Goal: Task Accomplishment & Management: Manage account settings

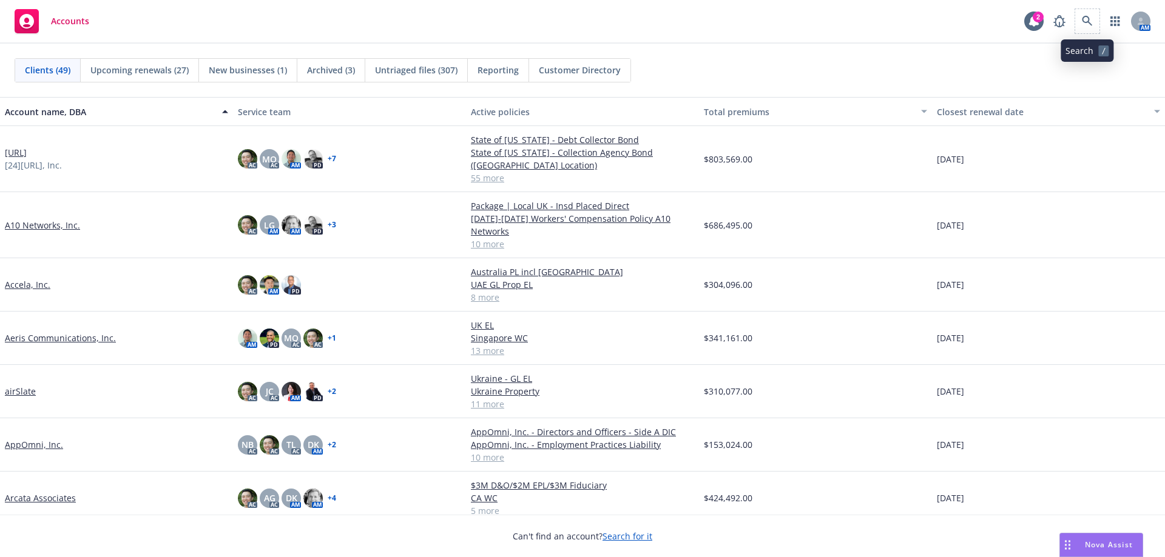
click at [1075, 28] on span at bounding box center [1087, 21] width 24 height 24
click at [1076, 25] on link at bounding box center [1087, 21] width 24 height 24
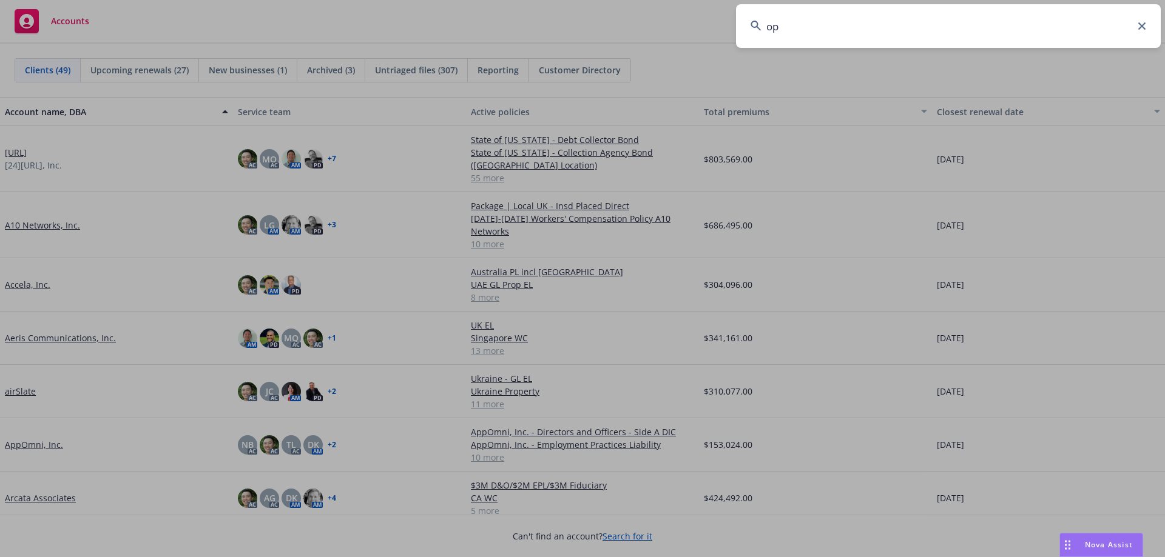
type input "o"
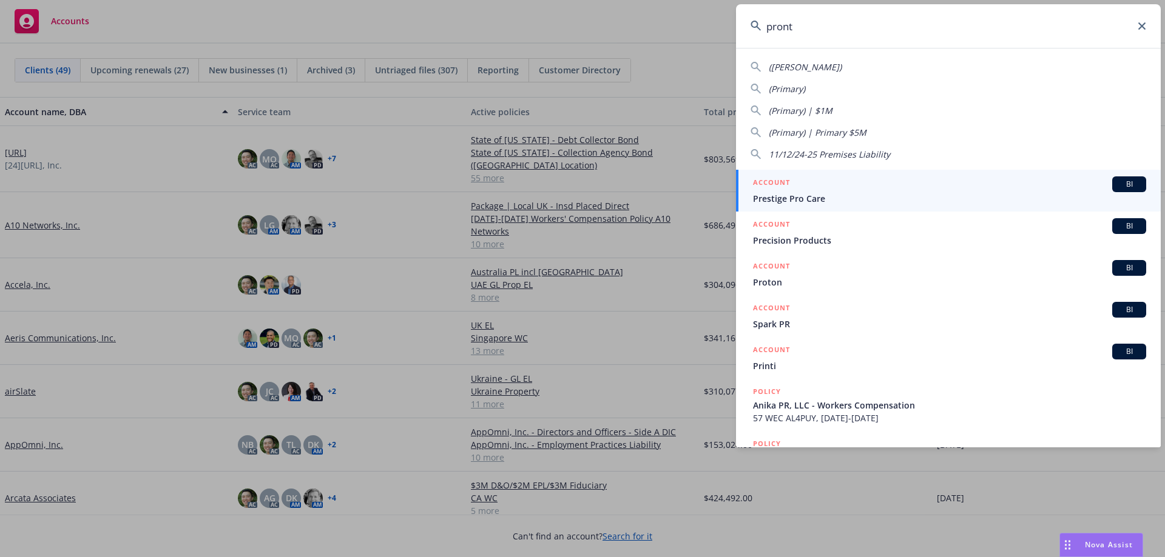
type input "pronto"
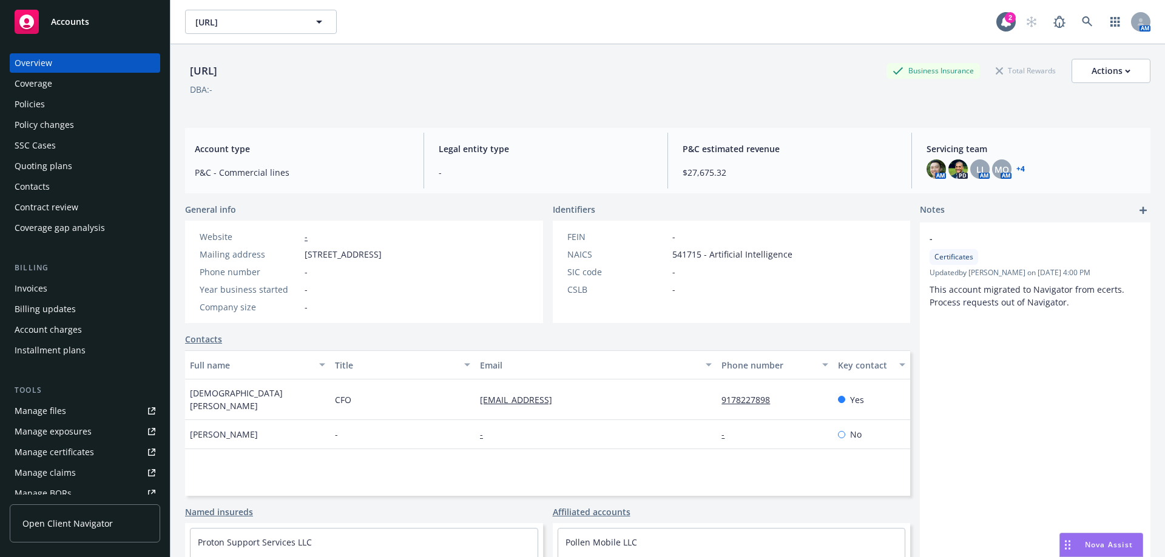
click at [132, 101] on div "Policies" at bounding box center [85, 104] width 141 height 19
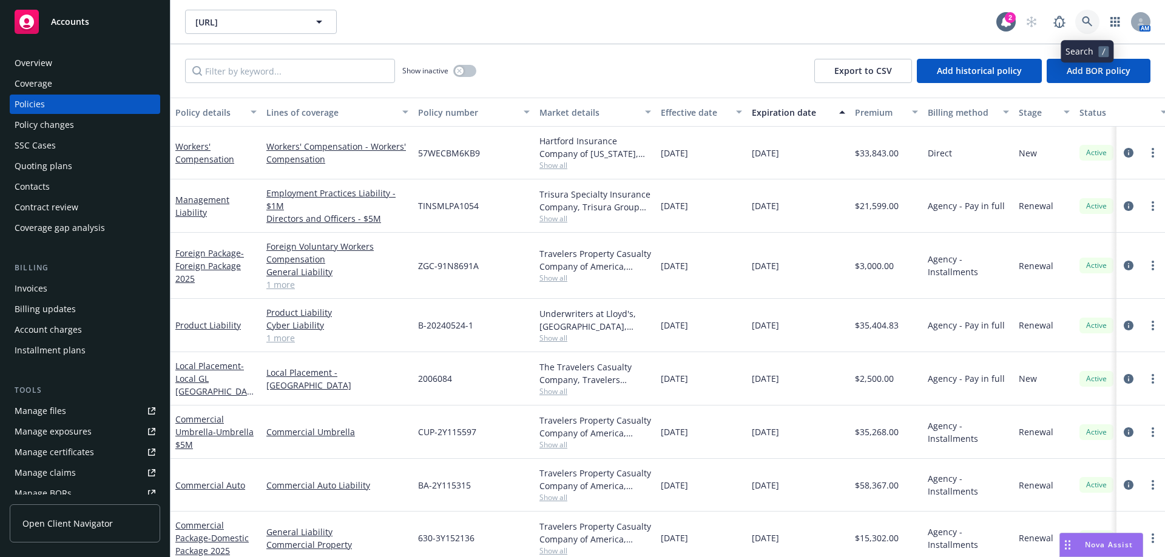
click at [1097, 24] on link at bounding box center [1087, 22] width 24 height 24
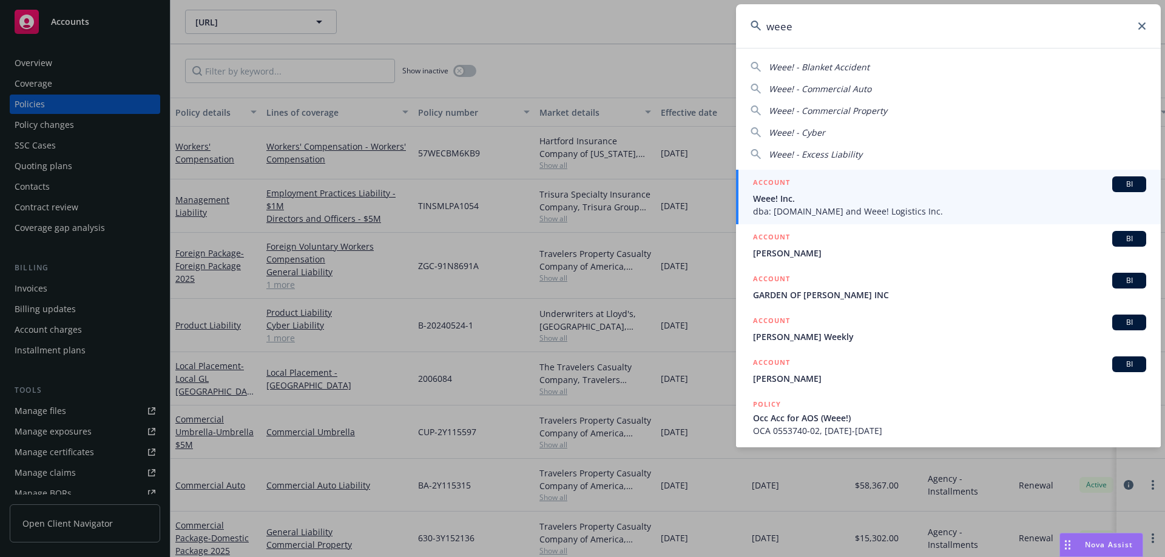
type input "weee"
click at [810, 187] on div "ACCOUNT BI" at bounding box center [949, 185] width 393 height 16
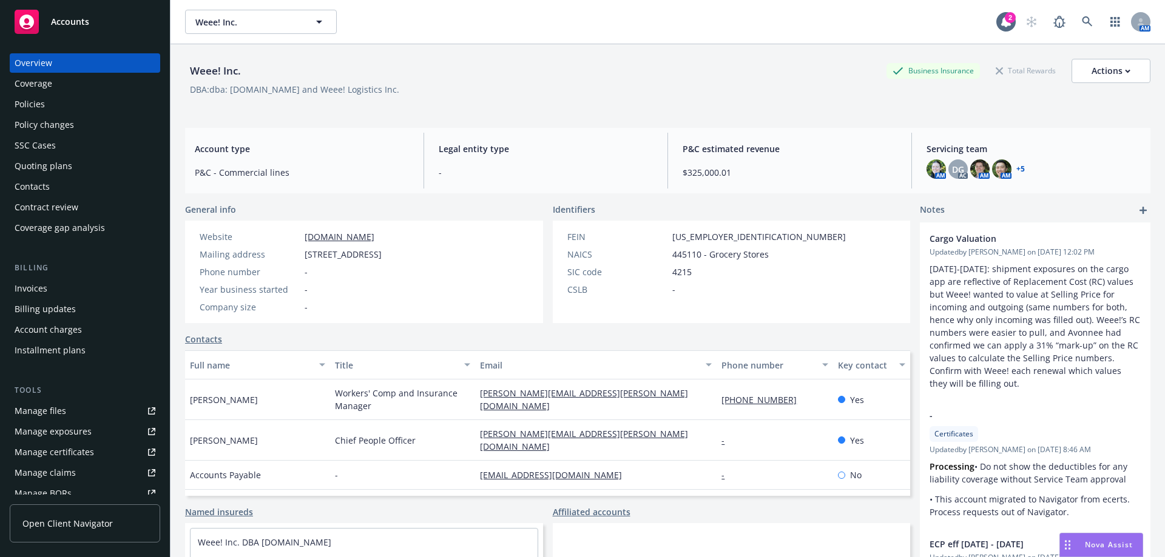
click at [101, 99] on div "Policies" at bounding box center [85, 104] width 141 height 19
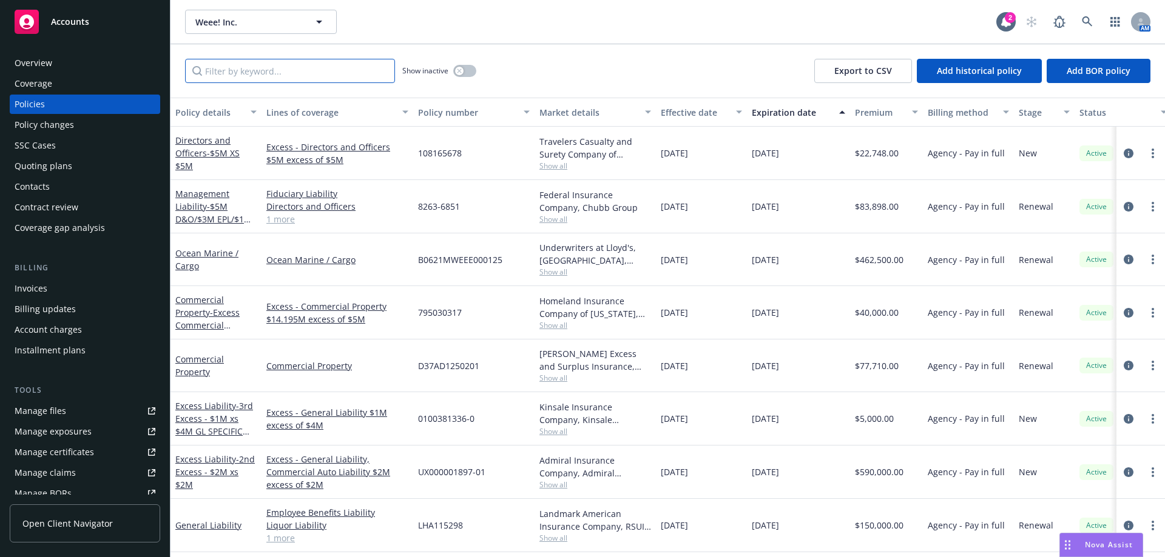
click at [209, 74] on input "Filter by keyword..." at bounding box center [290, 71] width 210 height 24
paste input "0100381336"
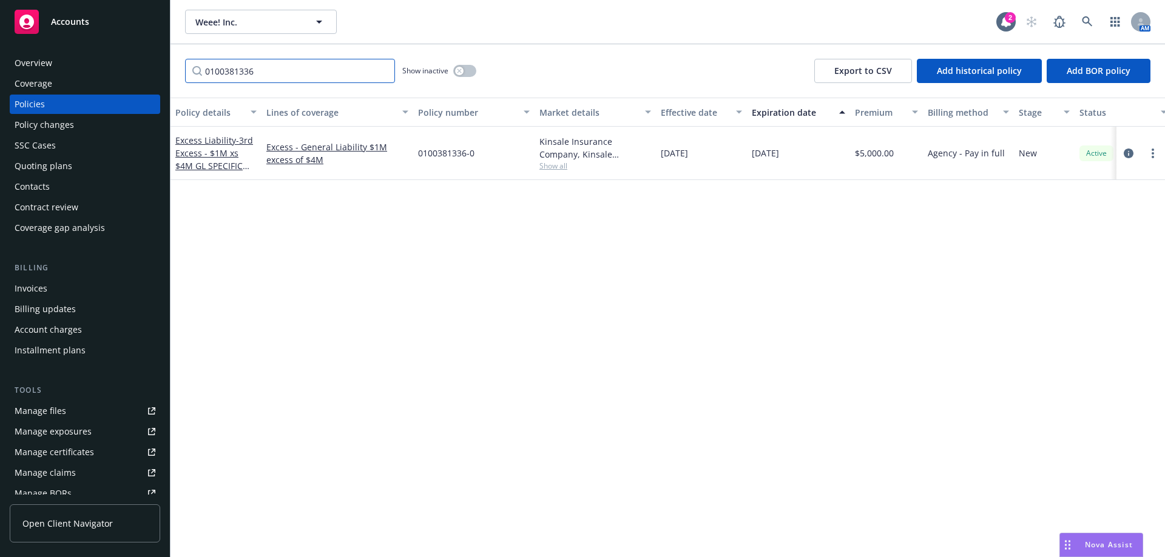
type input "0100381336"
click at [226, 172] on div "Excess Liability - 3rd Excess - $1M xs $4M GL SPECIFIC LOCATIONS ONLY" at bounding box center [215, 153] width 81 height 38
click at [238, 155] on span "- 3rd Excess - $1M xs $4M GL SPECIFIC LOCATIONS ONLY" at bounding box center [214, 160] width 78 height 50
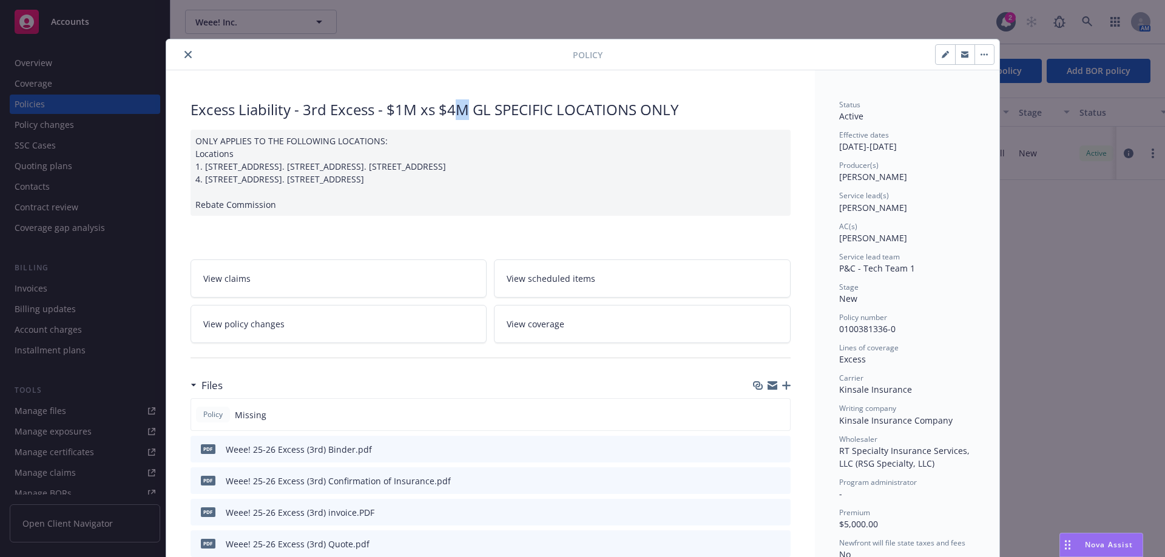
drag, startPoint x: 463, startPoint y: 108, endPoint x: 455, endPoint y: 107, distance: 8.5
click at [455, 107] on div "Excess Liability - 3rd Excess - $1M xs $4M GL SPECIFIC LOCATIONS ONLY" at bounding box center [490, 109] width 600 height 21
drag, startPoint x: 383, startPoint y: 107, endPoint x: 665, endPoint y: 104, distance: 281.5
click at [665, 104] on div "Excess Liability - 3rd Excess - $1M xs $4M GL SPECIFIC LOCATIONS ONLY" at bounding box center [490, 109] width 600 height 21
click at [729, 109] on div "Excess Liability - 3rd Excess - $1M xs $4M GL SPECIFIC LOCATIONS ONLY" at bounding box center [490, 109] width 600 height 21
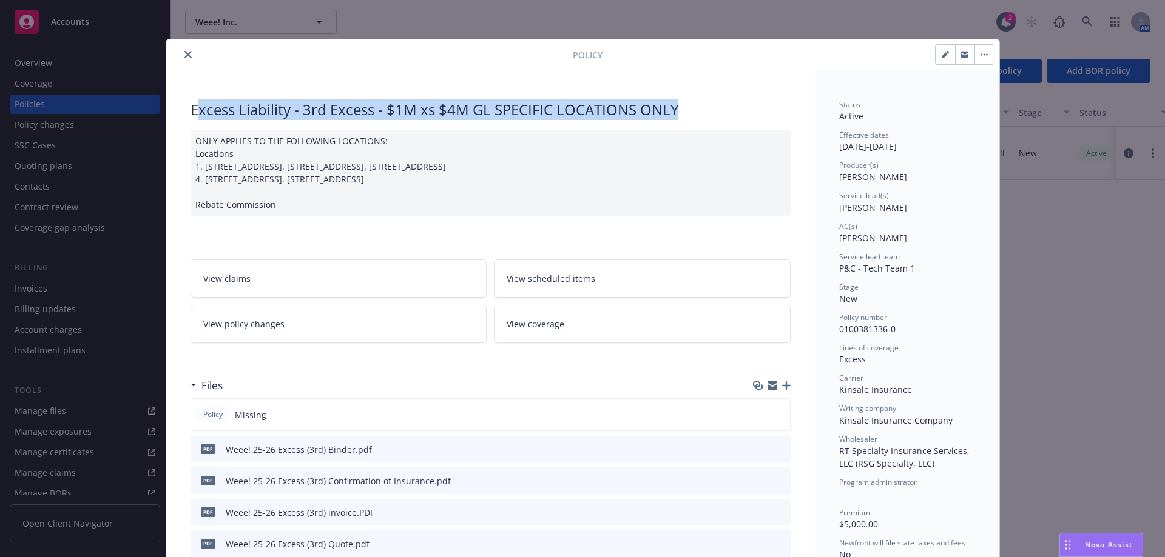
drag, startPoint x: 685, startPoint y: 109, endPoint x: 190, endPoint y: 112, distance: 495.6
click at [190, 112] on div "Excess Liability - 3rd Excess - $1M xs $4M GL SPECIFIC LOCATIONS ONLY" at bounding box center [490, 109] width 600 height 21
click at [317, 116] on div "Excess Liability - 3rd Excess - $1M xs $4M GL SPECIFIC LOCATIONS ONLY" at bounding box center [490, 109] width 600 height 21
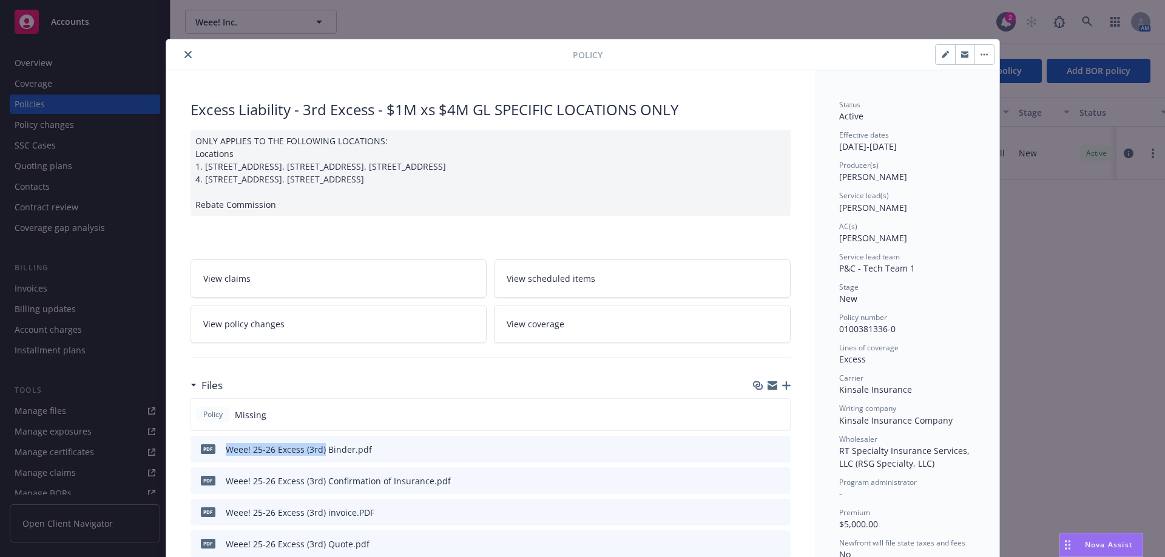
drag, startPoint x: 319, startPoint y: 488, endPoint x: 223, endPoint y: 487, distance: 96.5
click at [226, 456] on div "Weee! 25-26 Excess (3rd) Binder.pdf" at bounding box center [299, 449] width 146 height 13
copy div "Weee! 25-26 Excess (3rd)"
click at [782, 390] on icon "button" at bounding box center [786, 386] width 8 height 8
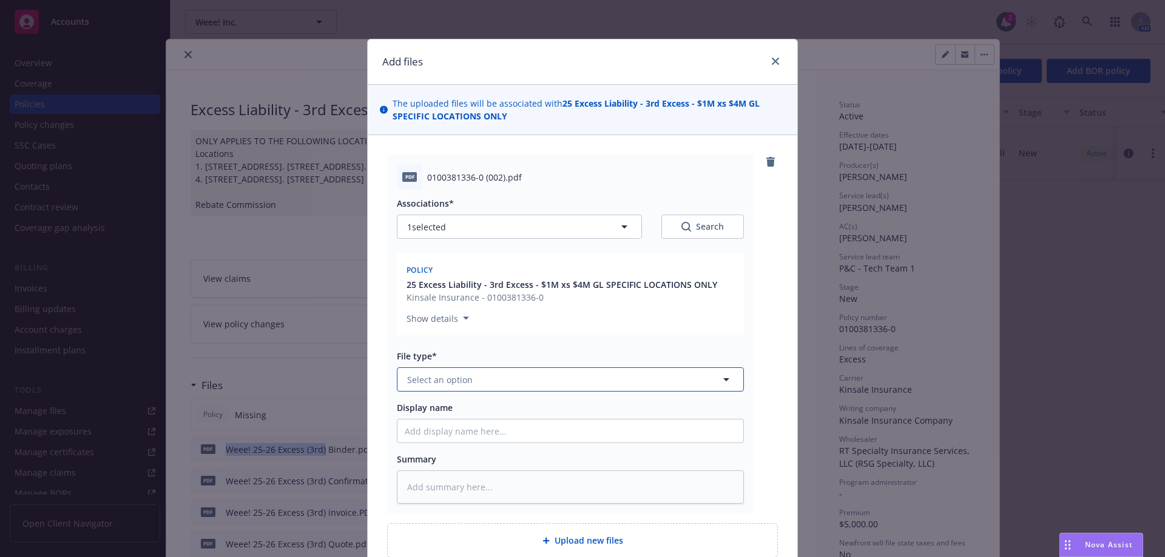
click at [476, 375] on button "Select an option" at bounding box center [570, 380] width 347 height 24
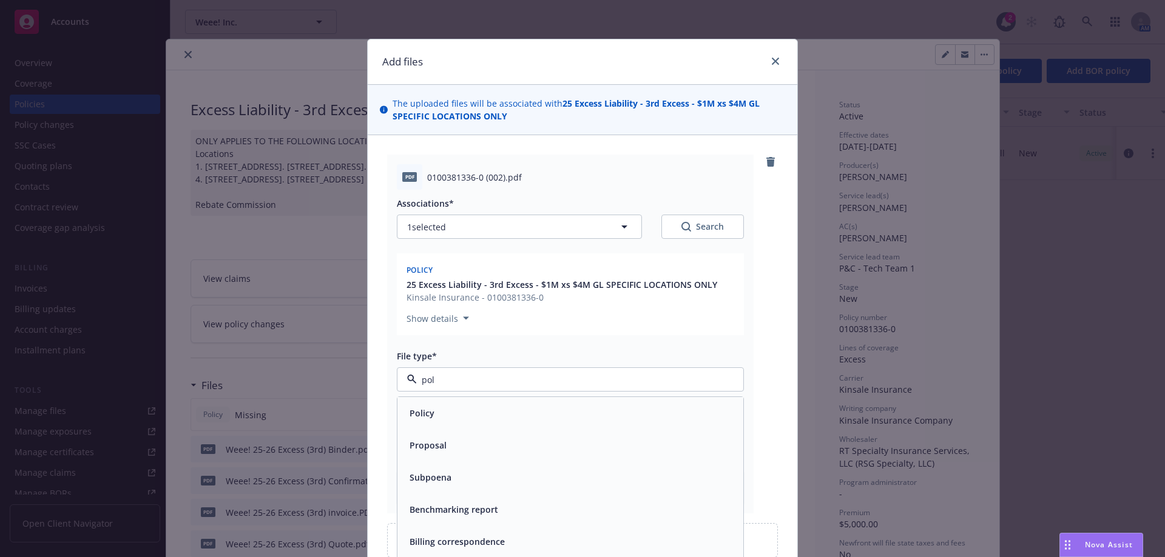
type input "poli"
click at [465, 406] on div "Policy" at bounding box center [570, 414] width 331 height 18
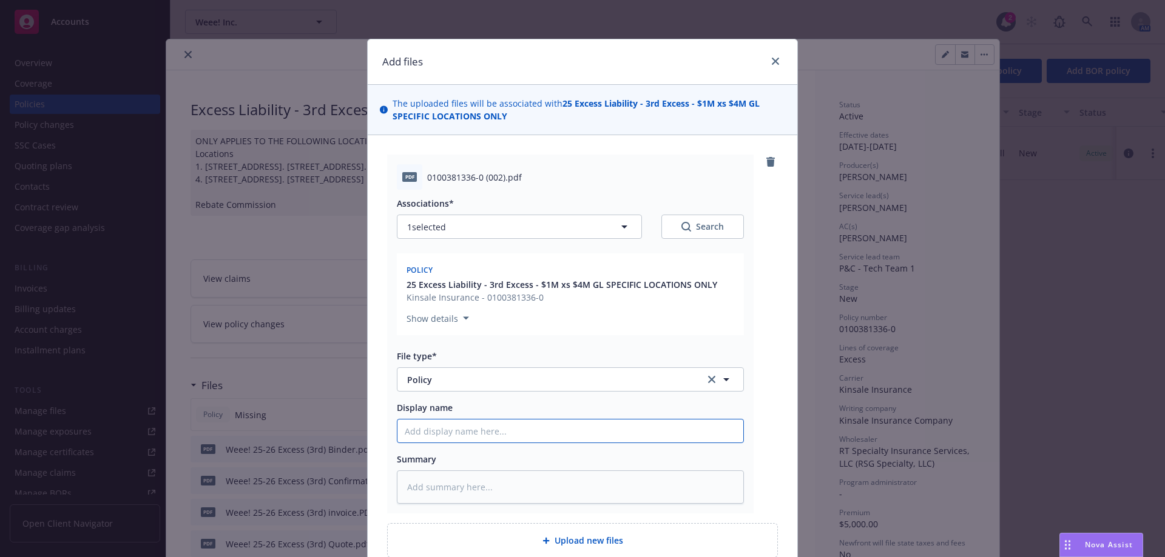
click at [458, 439] on input "Display name" at bounding box center [570, 431] width 346 height 23
paste input "Weee! 25-26 Excess (3rd)"
type textarea "x"
type input "Weee! 25-26 Excess (3rd)"
click at [511, 433] on input "Weee! 25-26 Excess (3rd)" at bounding box center [570, 431] width 346 height 23
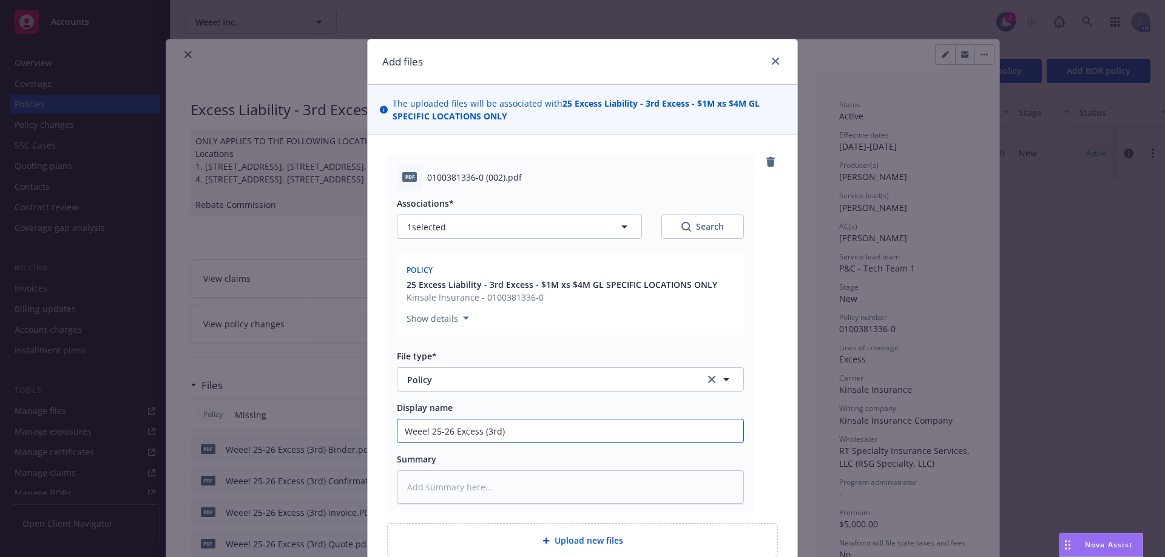
type textarea "x"
type input "Weee! 25-26 Excess (3rd)"
type textarea "x"
type input "Weee! 25-26 Excess (3rd) -"
type textarea "x"
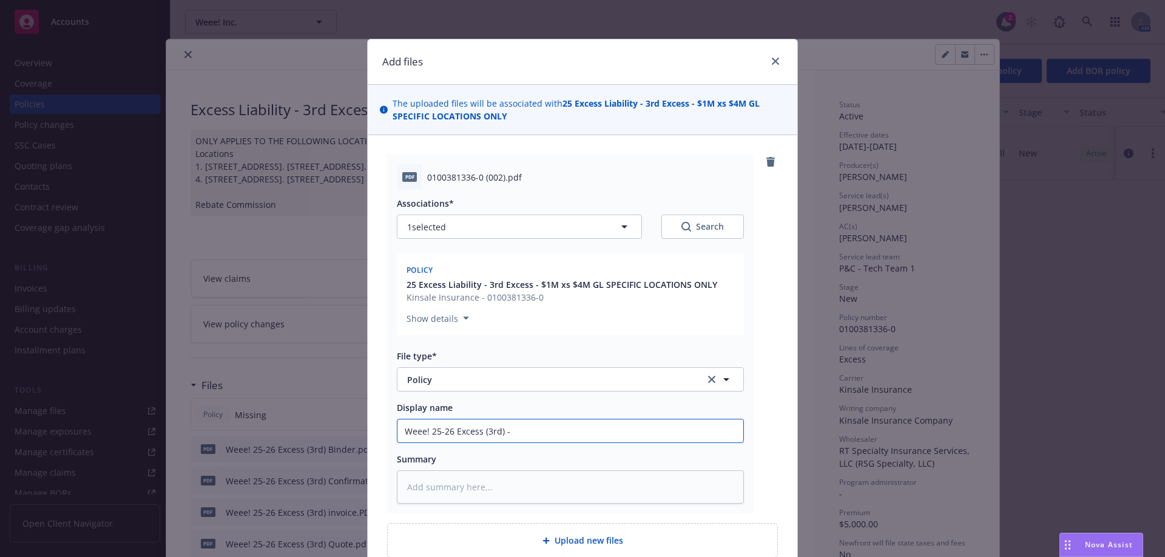
type input "Weee! 25-26 Excess (3rd) -"
type textarea "x"
type input "Weee! 25-26 Excess (3rd) -"
type textarea "x"
type input "Weee! 25-26 Excess (3rd)"
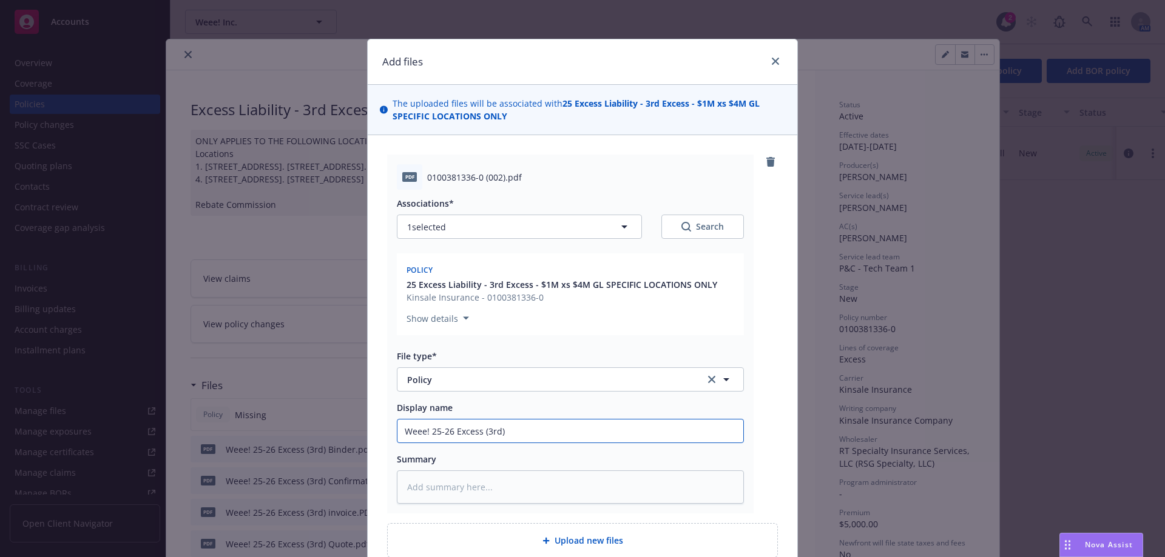
type textarea "x"
type input "Weee! 25-26 Excess (3rd) L"
type textarea "x"
type input "Weee! 25-26 Excess (3rd) Li"
type textarea "x"
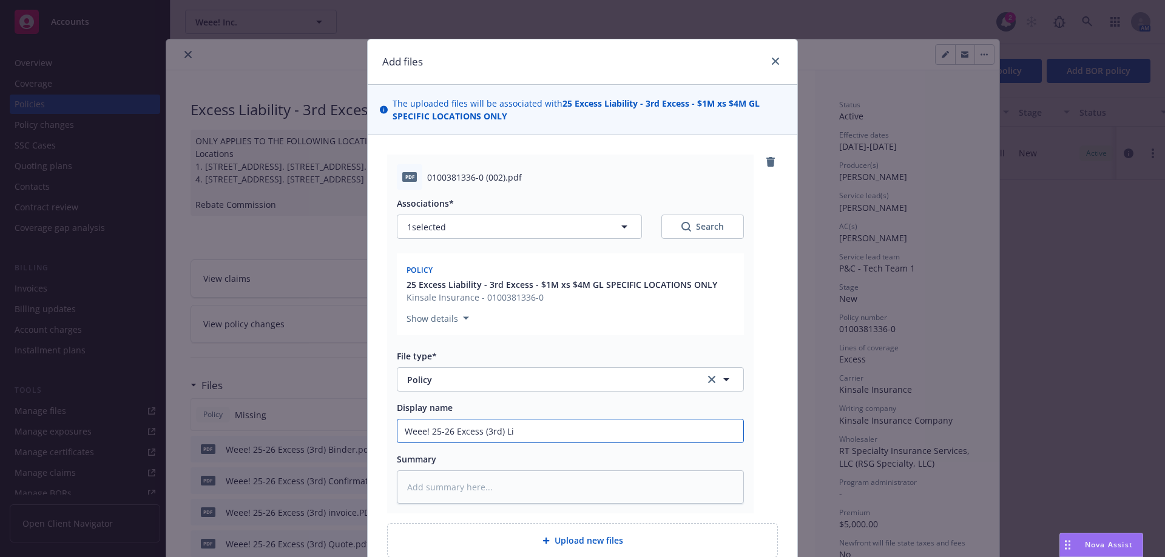
type input "Weee! 25-26 Excess (3rd) Lia"
type textarea "x"
type input "Weee! 25-26 Excess (3rd) Liab"
type textarea "x"
type input "Weee! 25-26 Excess (3rd) Liabi"
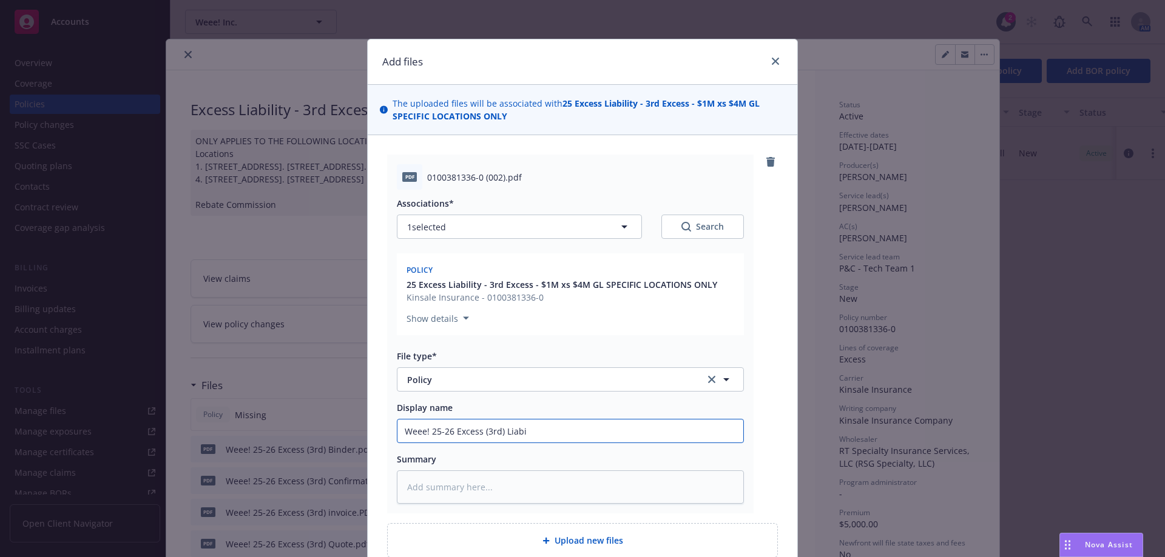
type textarea "x"
type input "Weee! 25-26 Excess (3rd) Liabil"
type textarea "x"
type input "Weee! 25-26 Excess (3rd) Liabili"
type textarea "x"
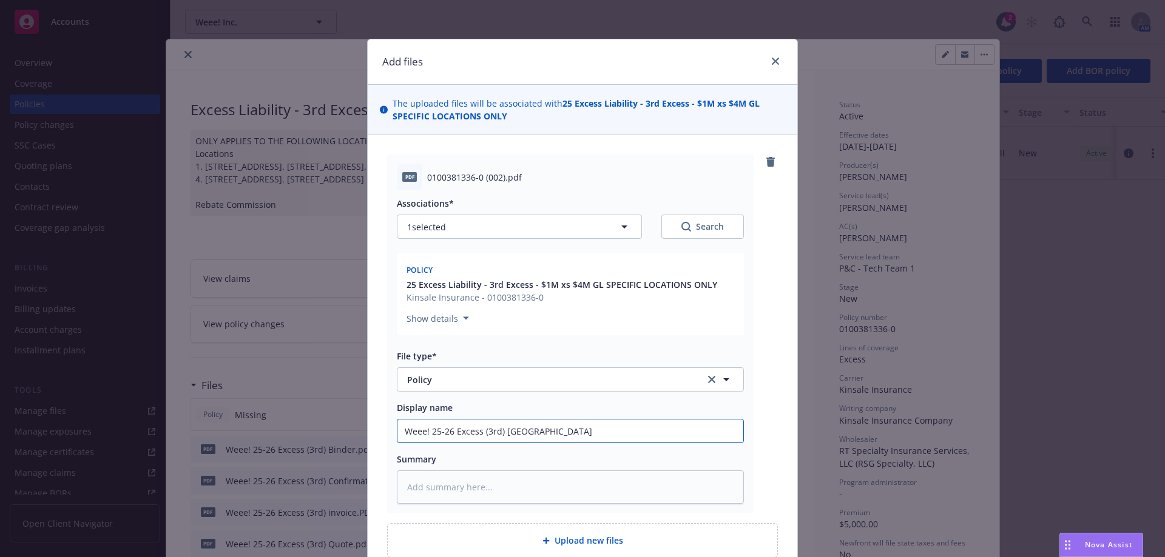
type input "Weee! 25-26 Excess (3rd) Liabilit"
type textarea "x"
type input "Weee! 25-26 Excess (3rd) Liability"
type textarea "x"
type input "Weee! 25-26 Excess (3rd) Liability"
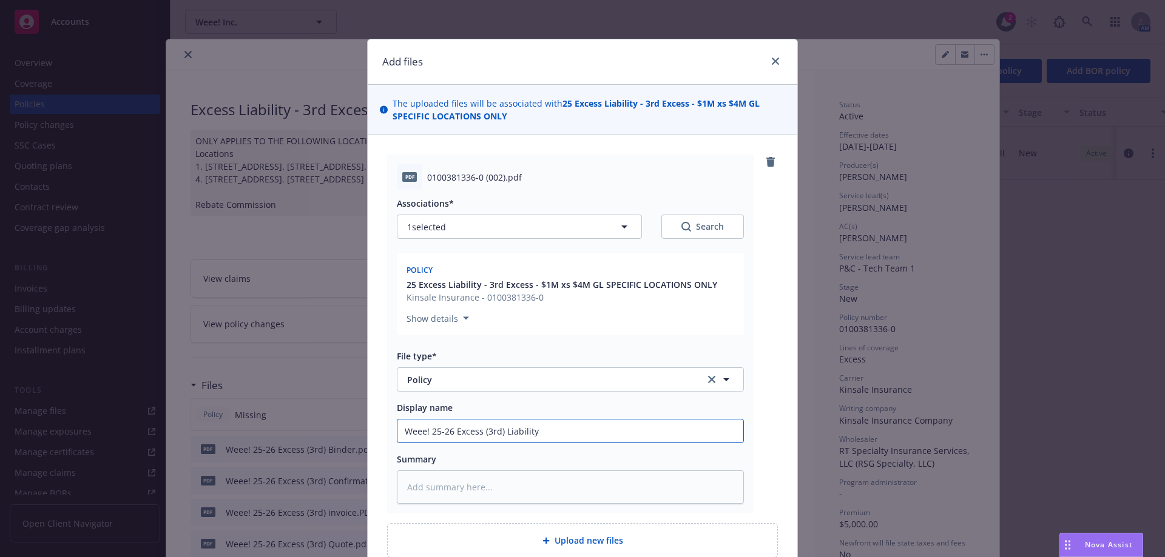
type textarea "x"
type input "Weee! 25-26 Excess (3rd) Liability ="
type textarea "x"
type input "Weee! 25-26 Excess (3rd) Liability ="
type textarea "x"
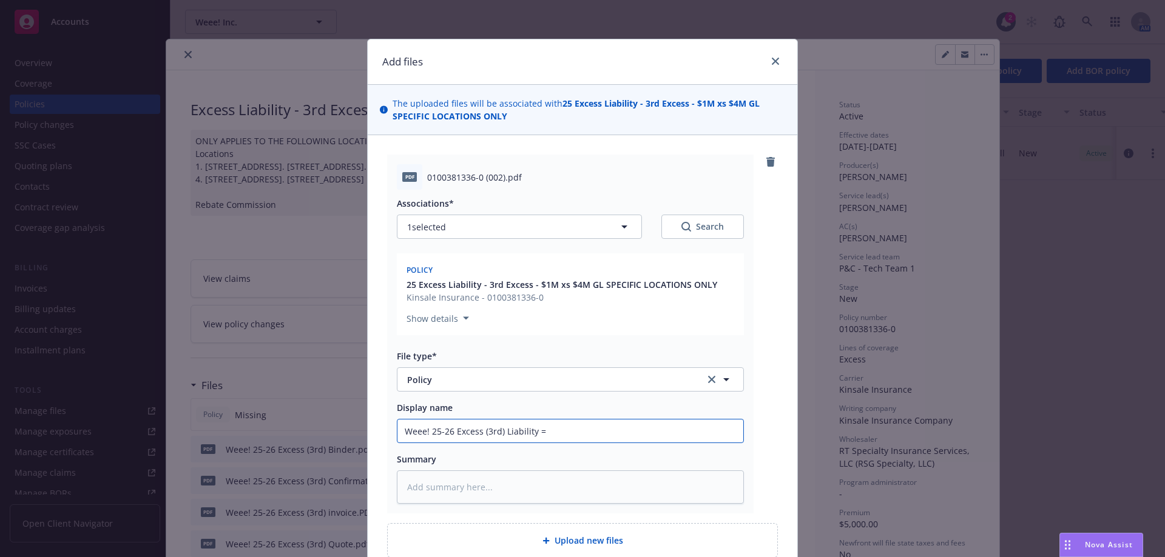
type input "Weee! 25-26 Excess (3rd) Liability = P"
type textarea "x"
type input "Weee! 25-26 Excess (3rd) Liability ="
type textarea "x"
type input "Weee! 25-26 Excess (3rd) Liability"
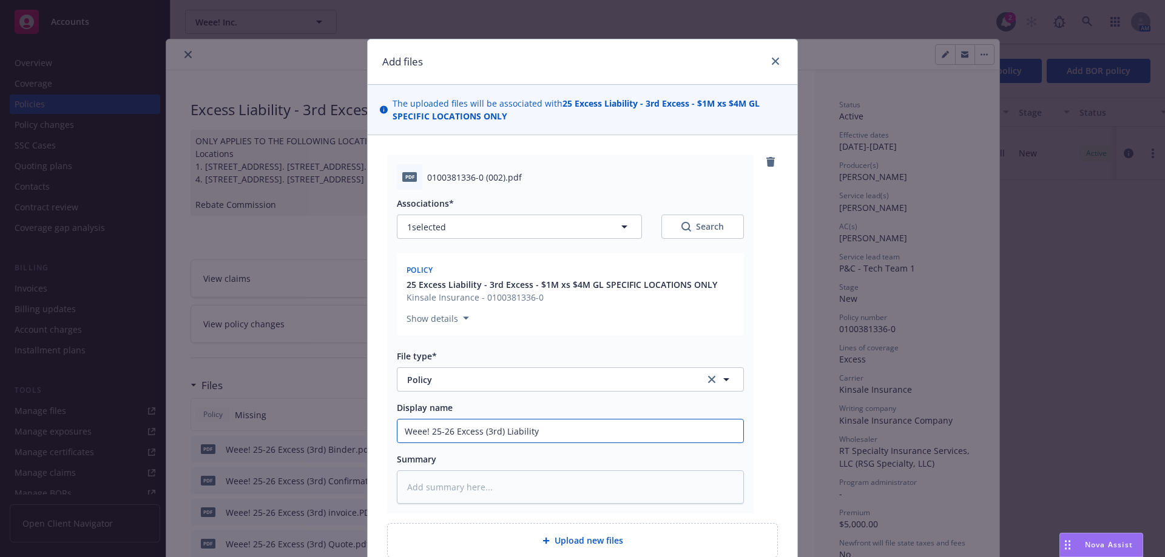
type textarea "x"
type input "Weee! 25-26 Excess (3rd) Liability -"
type textarea "x"
type input "Weee! 25-26 Excess (3rd) Liability - P"
type textarea "x"
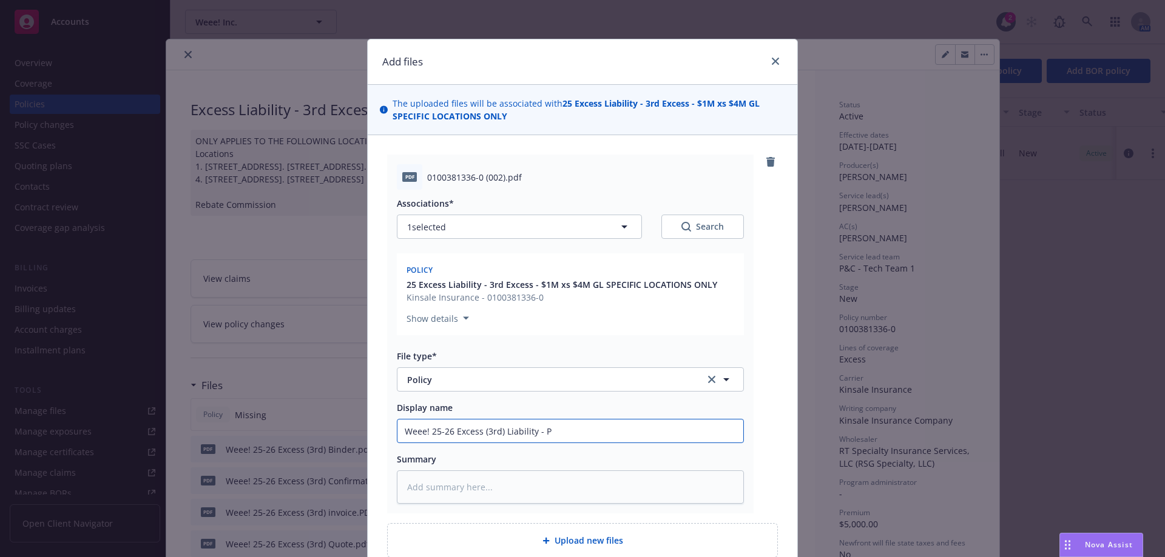
type input "Weee! 25-26 Excess (3rd) Liability - Po"
type textarea "x"
type input "Weee! 25-26 Excess (3rd) Liability - Pol"
type textarea "x"
type input "Weee! 25-26 Excess (3rd) Liability - Poli"
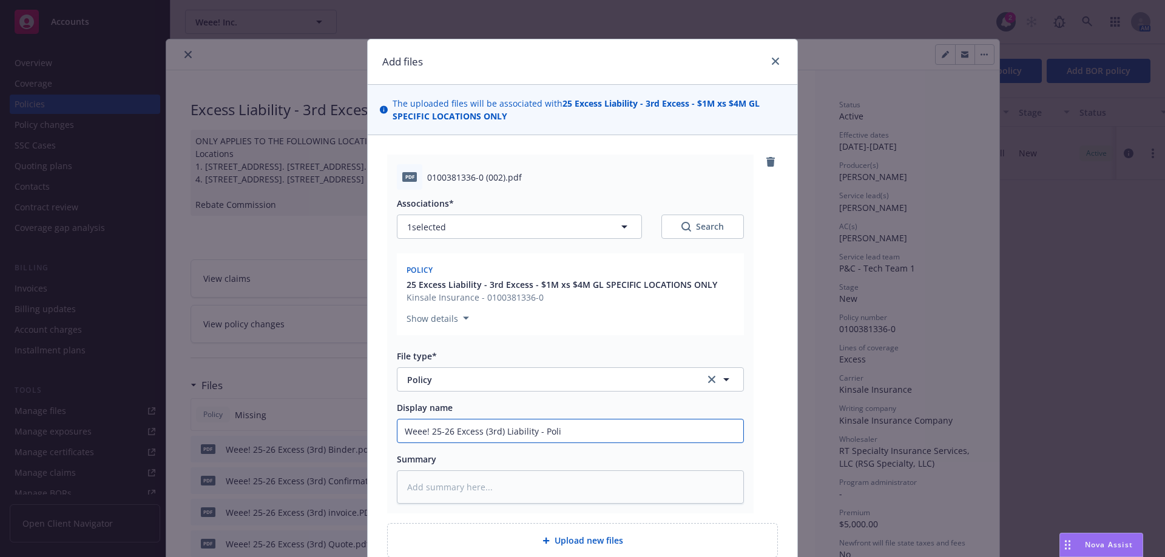
type textarea "x"
type input "Weee! 25-26 Excess (3rd) Liability - Polic"
type textarea "x"
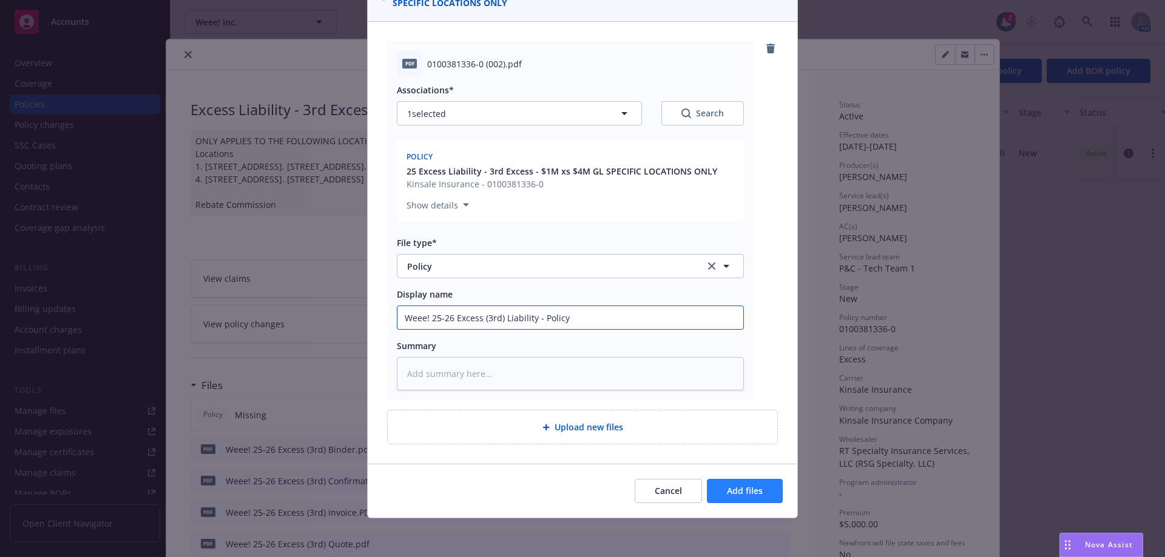
type input "Weee! 25-26 Excess (3rd) Liability - Policy"
click at [735, 493] on span "Add files" at bounding box center [745, 491] width 36 height 12
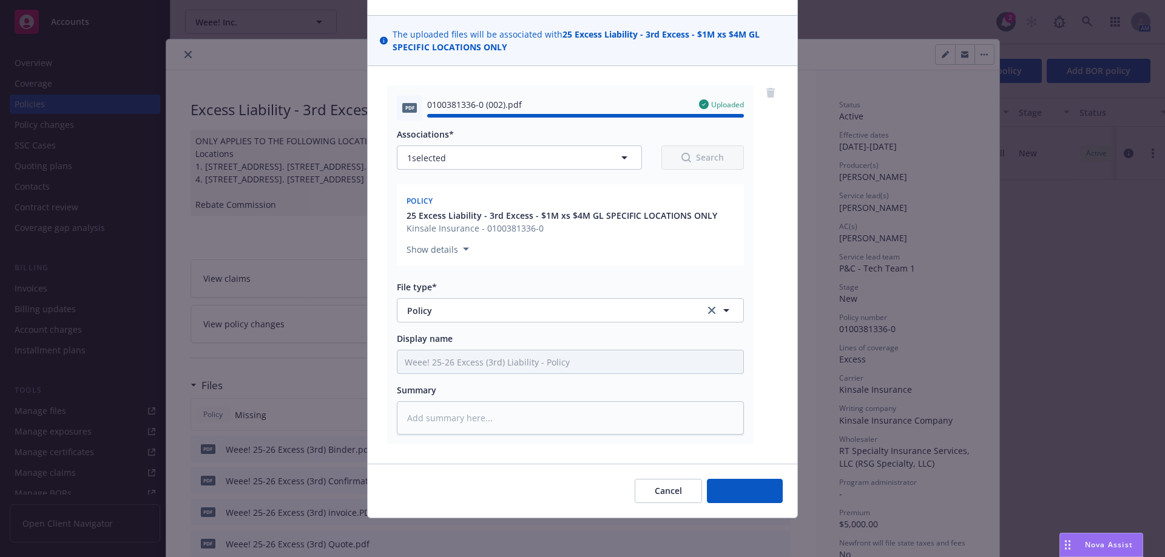
type textarea "x"
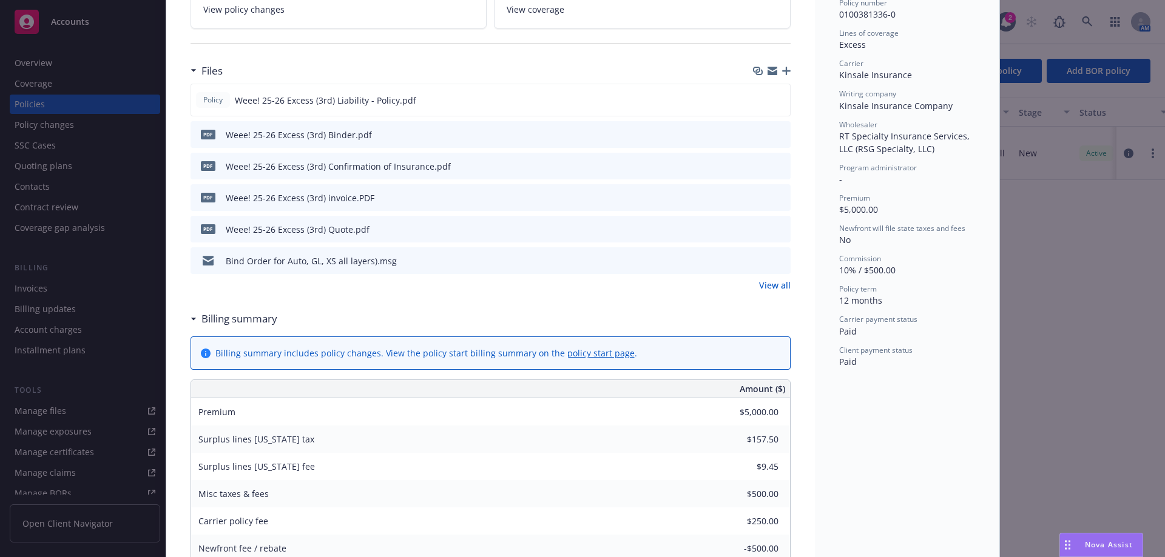
scroll to position [303, 0]
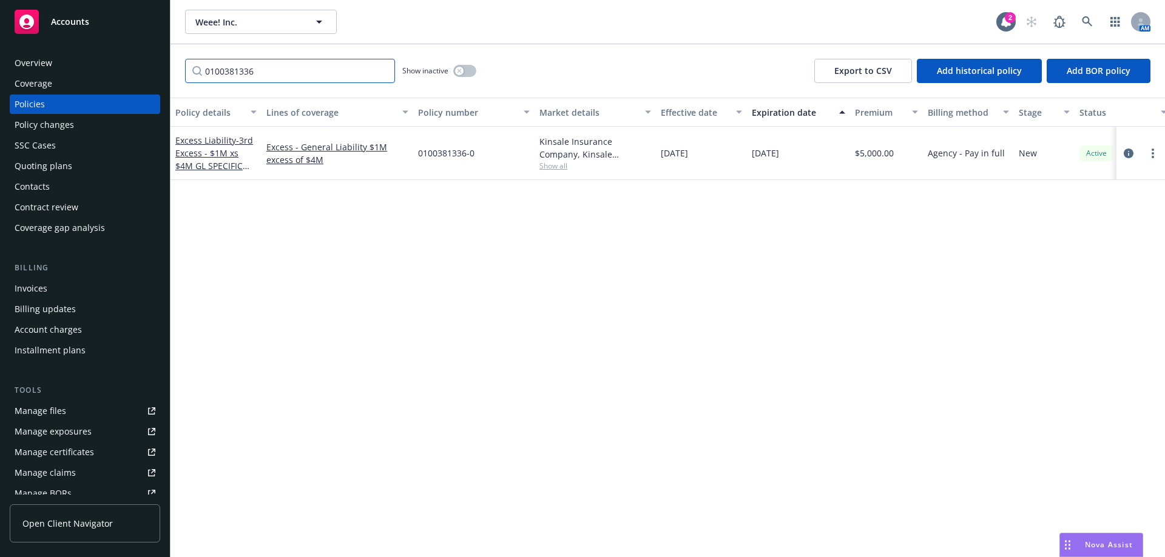
click at [380, 71] on input "0100381336" at bounding box center [290, 71] width 210 height 24
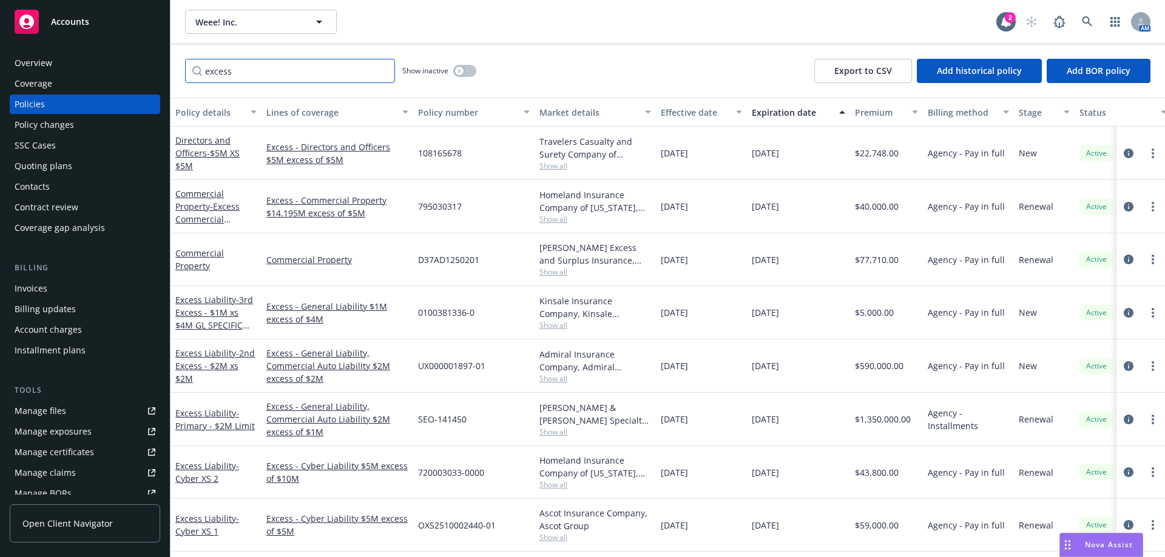
type input "excess"
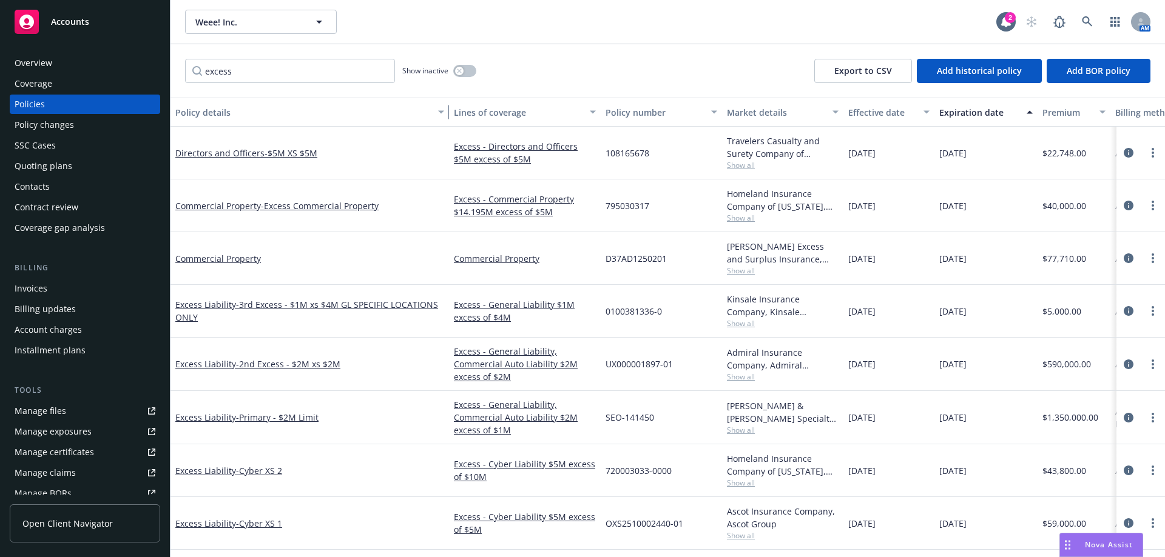
drag, startPoint x: 258, startPoint y: 115, endPoint x: 445, endPoint y: 113, distance: 187.4
click at [445, 113] on div "button" at bounding box center [443, 112] width 6 height 28
click at [336, 204] on span "- Excess Commercial Property" at bounding box center [320, 206] width 118 height 12
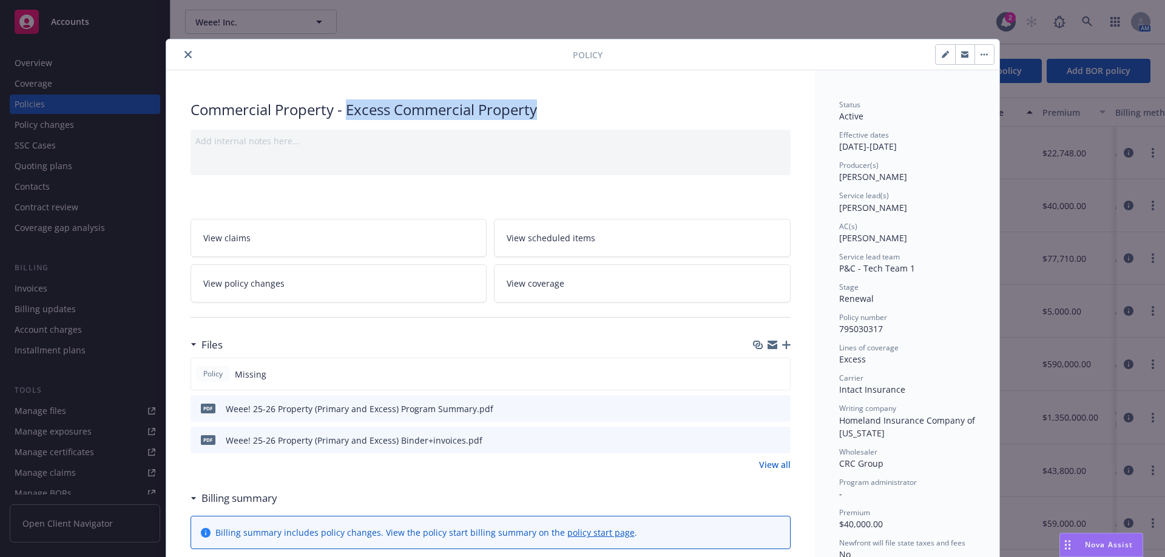
drag, startPoint x: 574, startPoint y: 120, endPoint x: 345, endPoint y: 101, distance: 230.1
click at [345, 101] on div "Commercial Property - Excess Commercial Property" at bounding box center [490, 109] width 600 height 21
copy div "Excess Commercial Property"
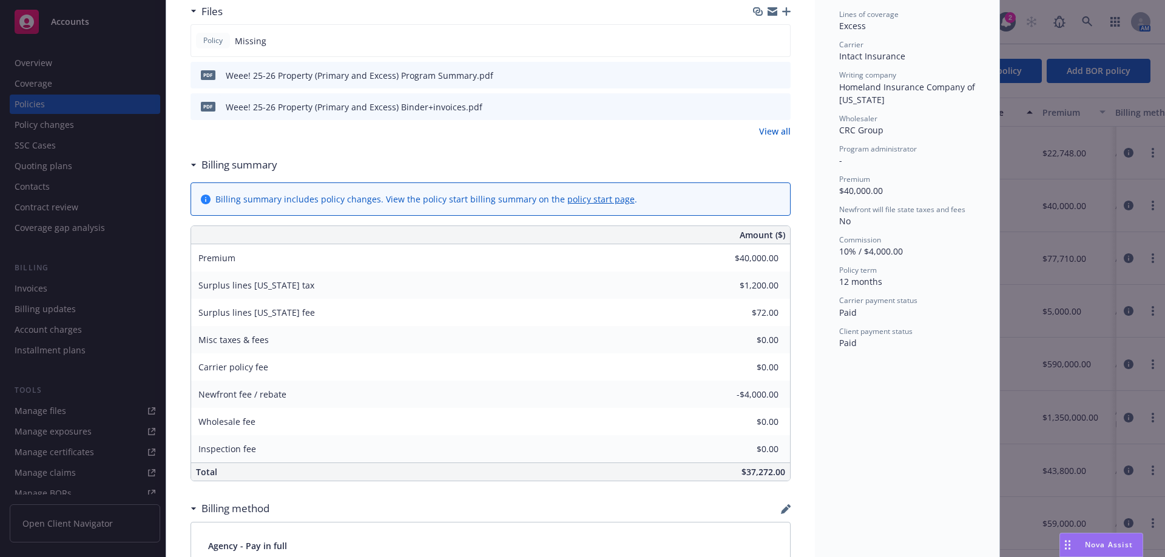
scroll to position [182, 0]
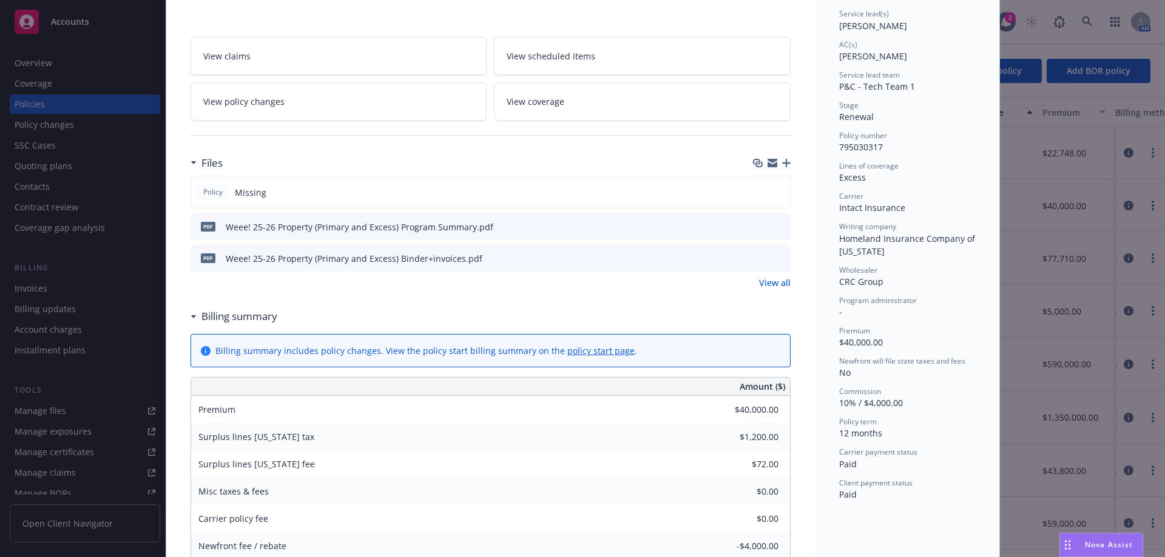
click at [785, 161] on icon "button" at bounding box center [786, 163] width 8 height 8
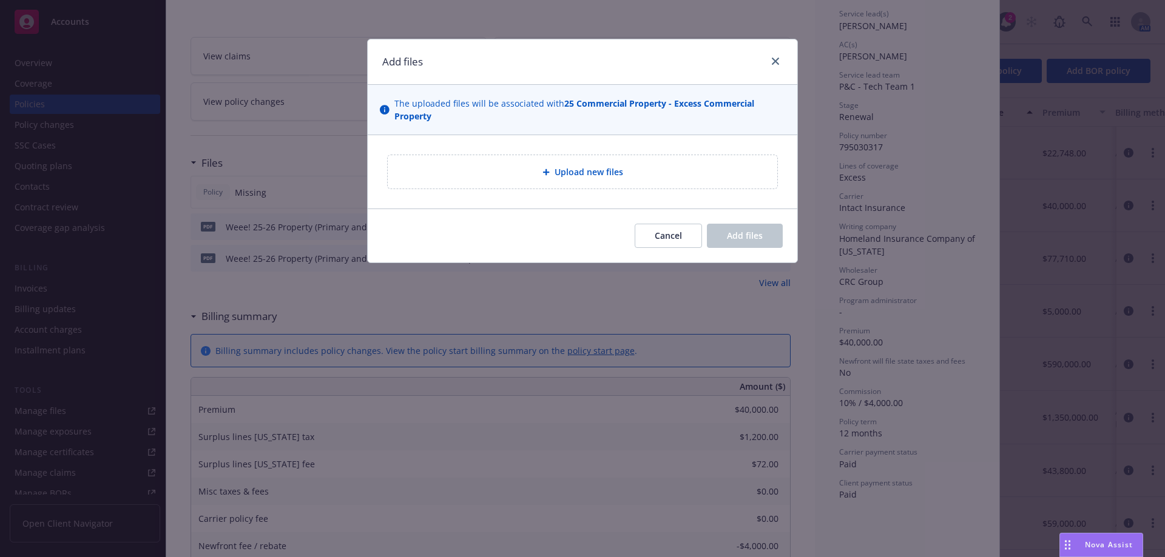
type textarea "x"
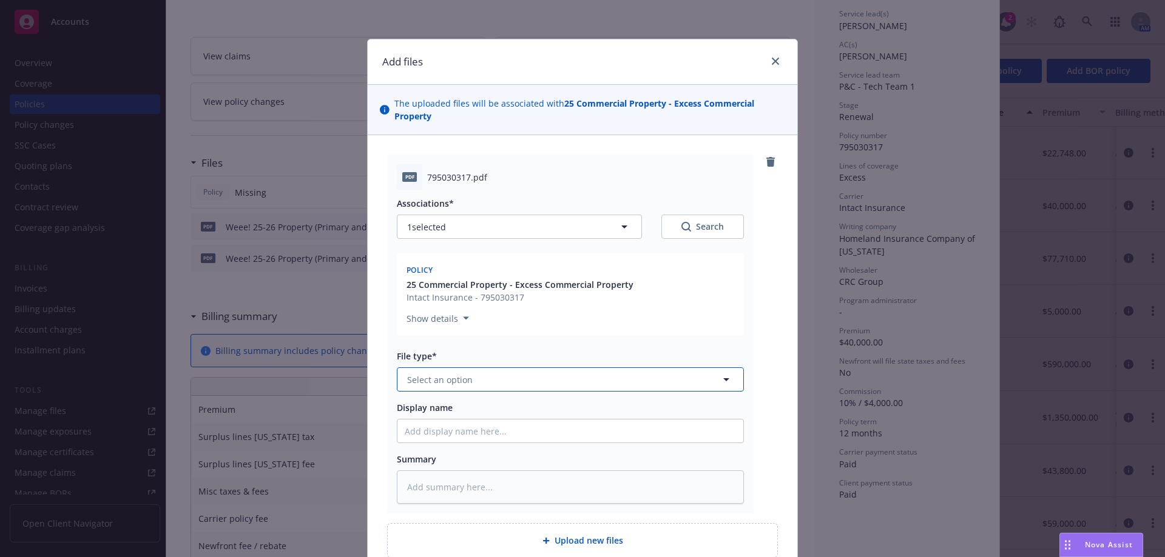
click at [406, 369] on button "Select an option" at bounding box center [570, 380] width 347 height 24
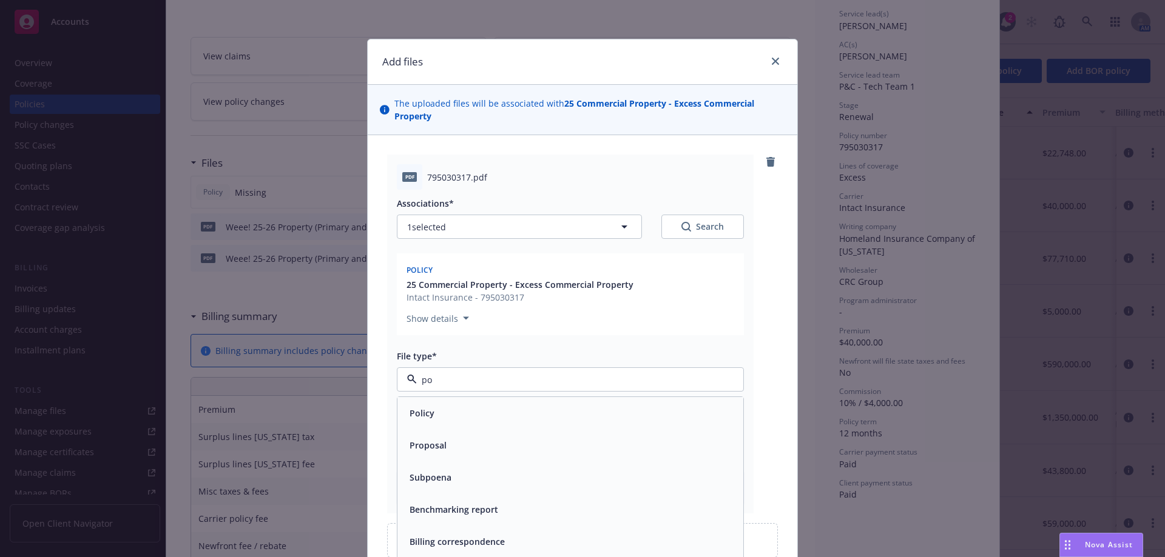
type input "pol"
click at [436, 405] on div "Policy" at bounding box center [570, 414] width 331 height 18
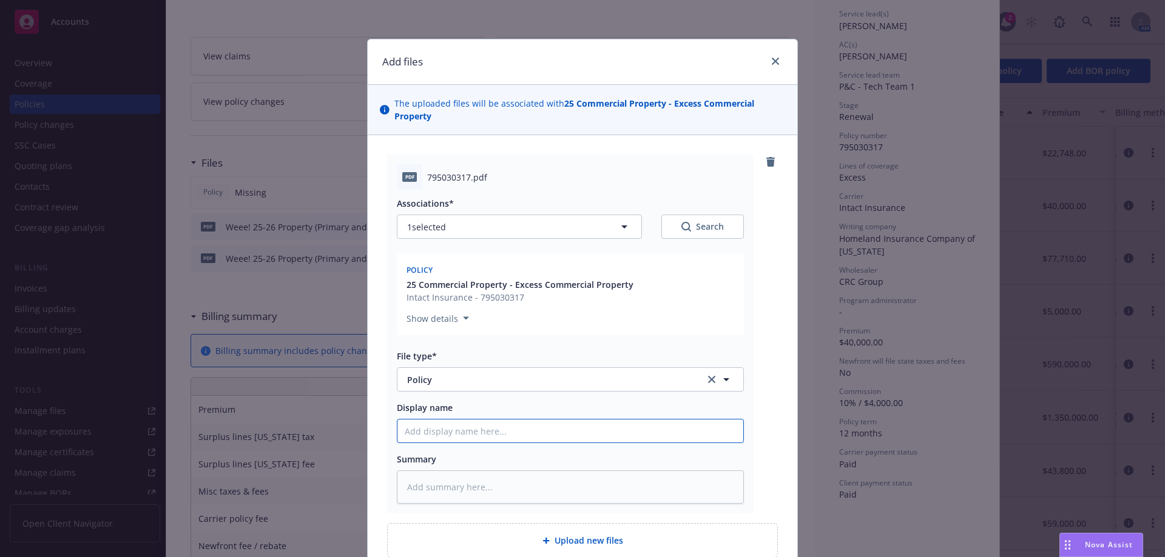
click at [451, 432] on input "Display name" at bounding box center [570, 431] width 346 height 23
type textarea "x"
type input "W"
type textarea "x"
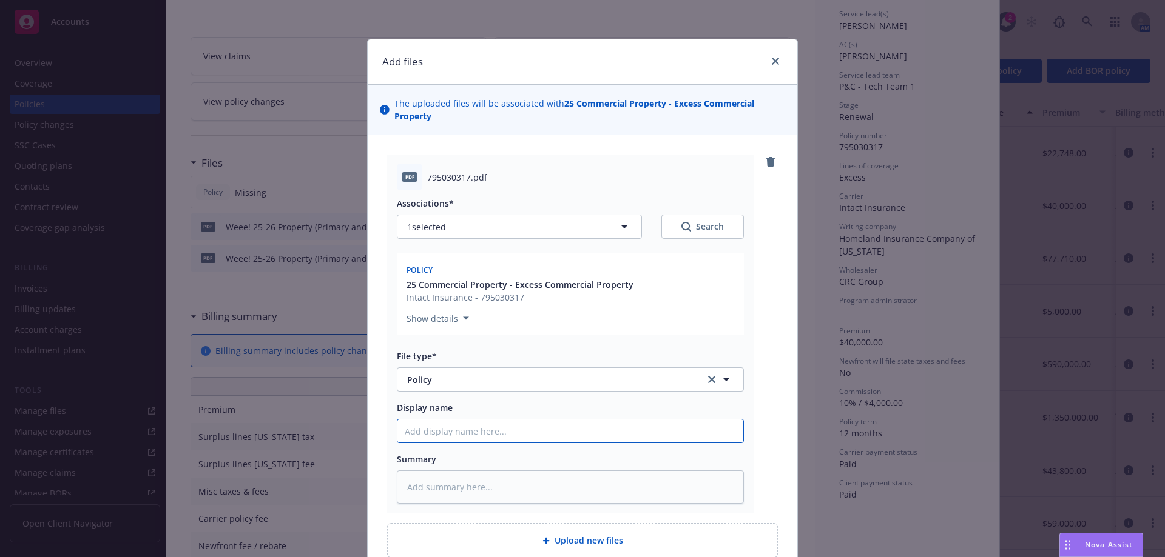
type input "W"
type textarea "x"
type input "We"
type textarea "x"
type input "Wee"
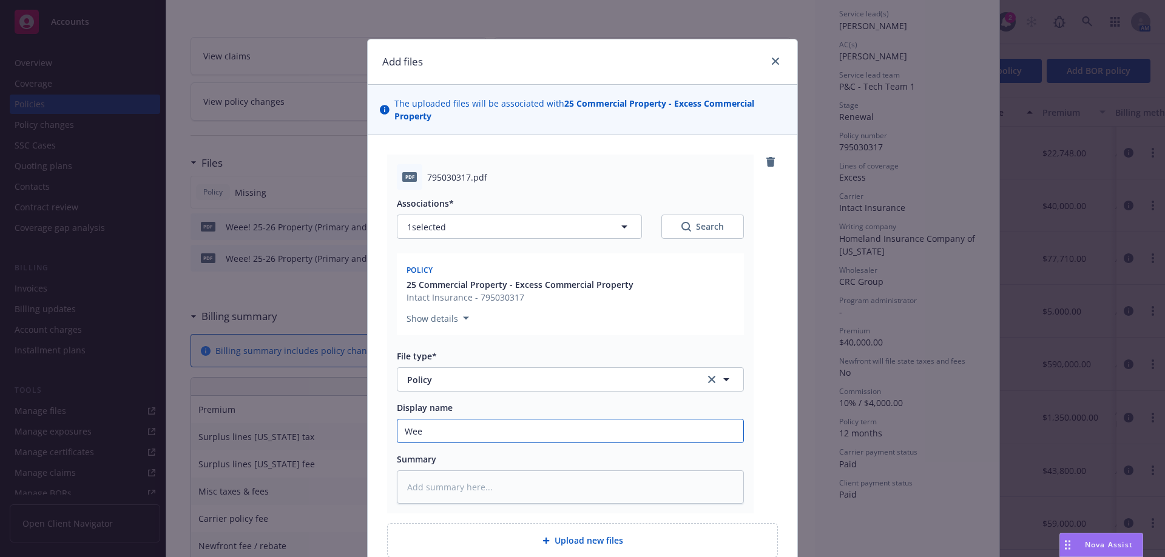
type textarea "x"
type input "Weee"
type textarea "x"
type input "Weee!"
type textarea "x"
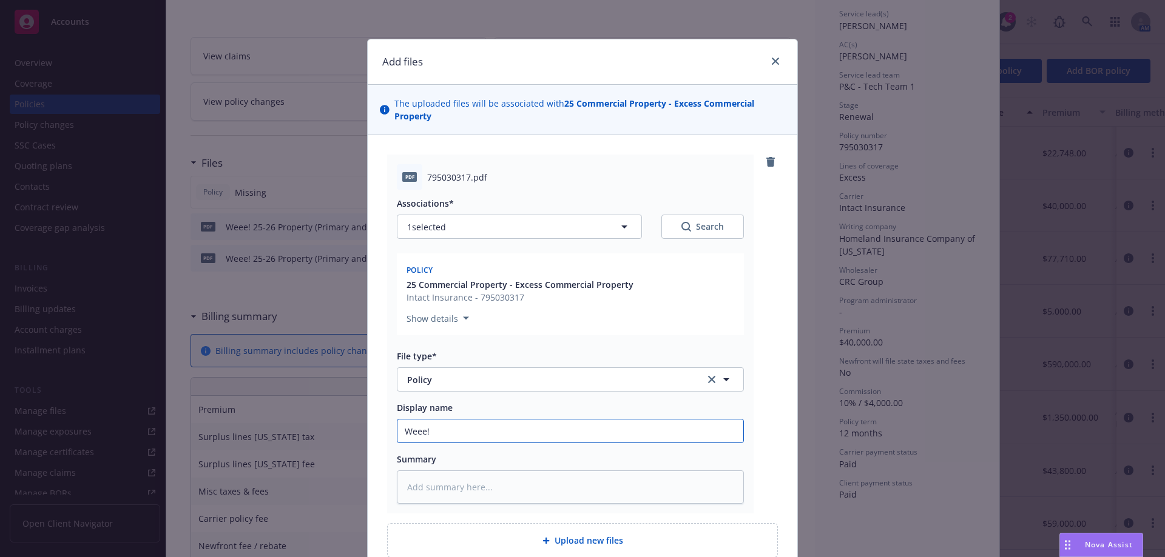
type input "Weee!"
type textarea "x"
type input "Weee! 2"
type textarea "x"
type input "Weee! 25"
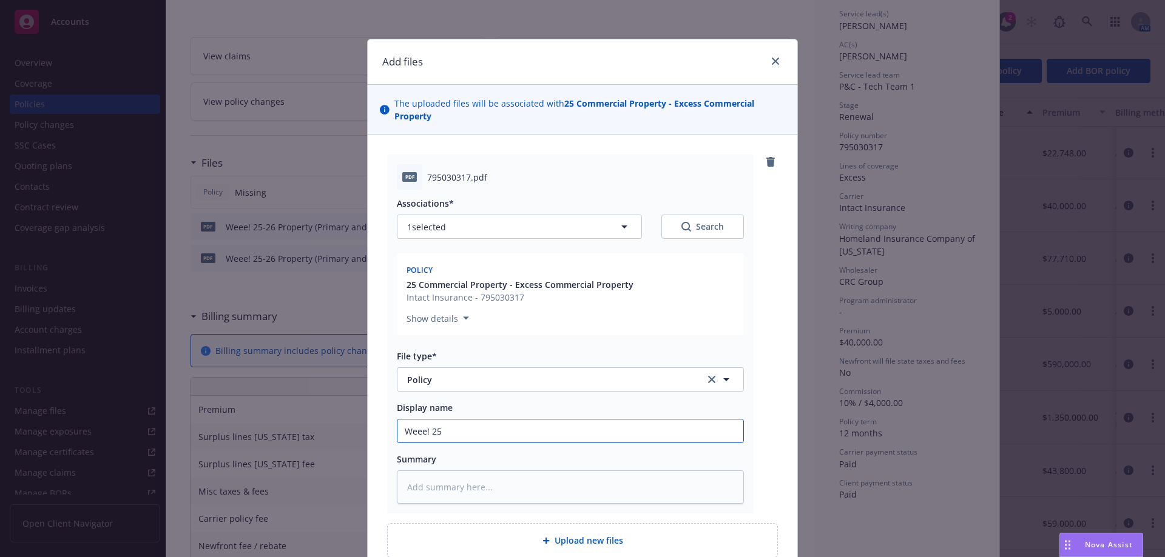
type textarea "x"
type input "Weee! 25-"
type textarea "x"
type input "Weee! 25-2"
type textarea "x"
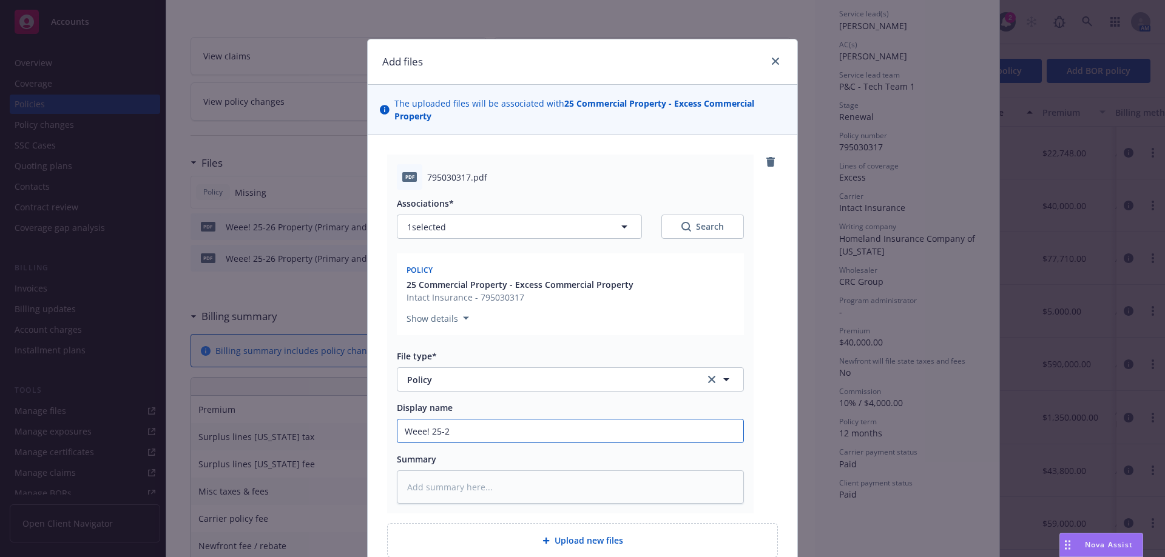
type input "Weee! 25-26"
type textarea "x"
type input "Weee! 25-26"
paste input "Excess Commercial Property"
type textarea "x"
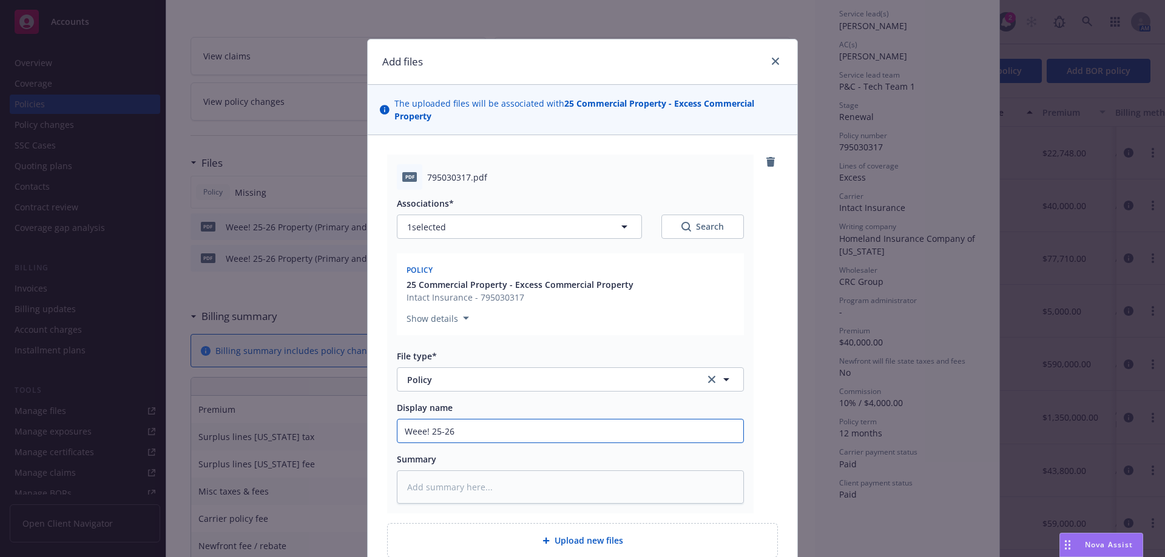
type input "Weee! 25-26 Excess Commercial Property"
type textarea "x"
type input "Weee! 25-26 Excess Commercial Property"
type textarea "x"
type input "Weee! 25-26 Excess Commercial Property -"
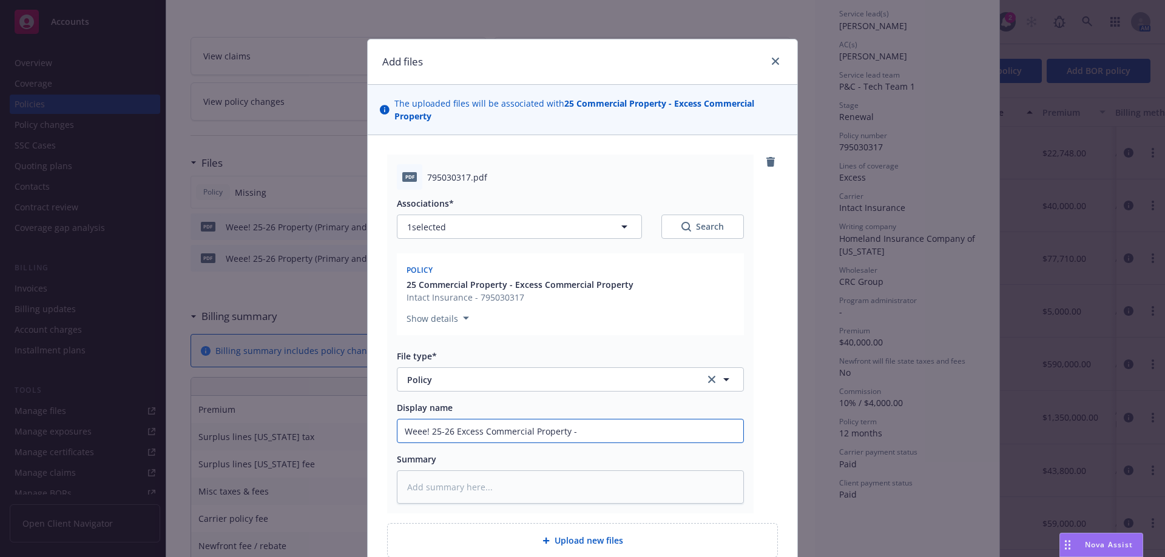
type textarea "x"
type input "Weee! 25-26 Excess Commercial Property -"
type textarea "x"
type input "Weee! 25-26 Excess Commercial Property - P"
type textarea "x"
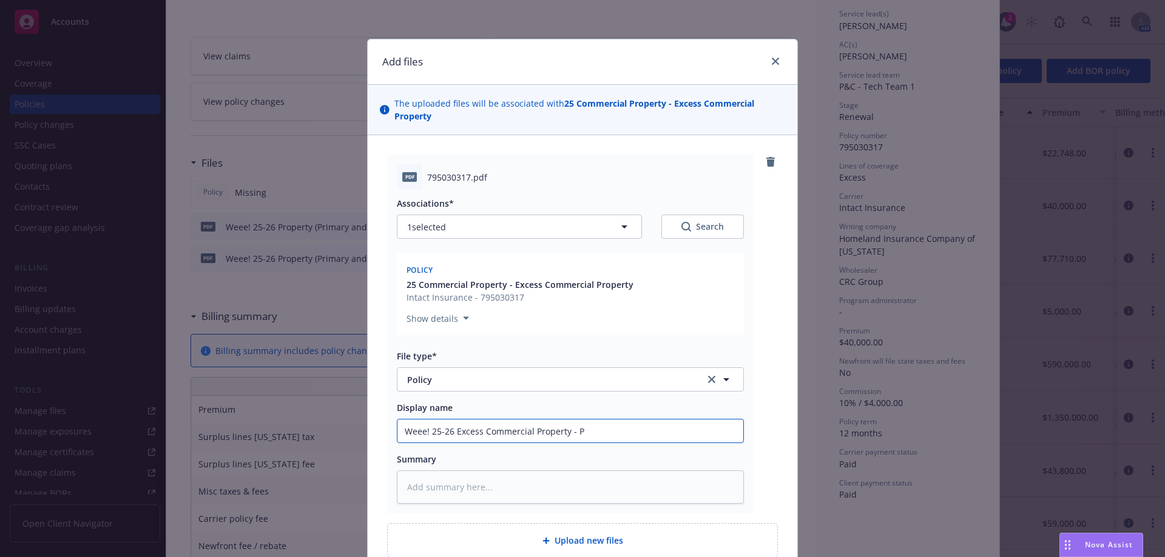
type input "Weee! 25-26 Excess Commercial Property - Po"
type textarea "x"
type input "Weee! 25-26 Excess Commercial Property - Pol"
type textarea "x"
type input "Weee! 25-26 Excess Commercial Property - Poli"
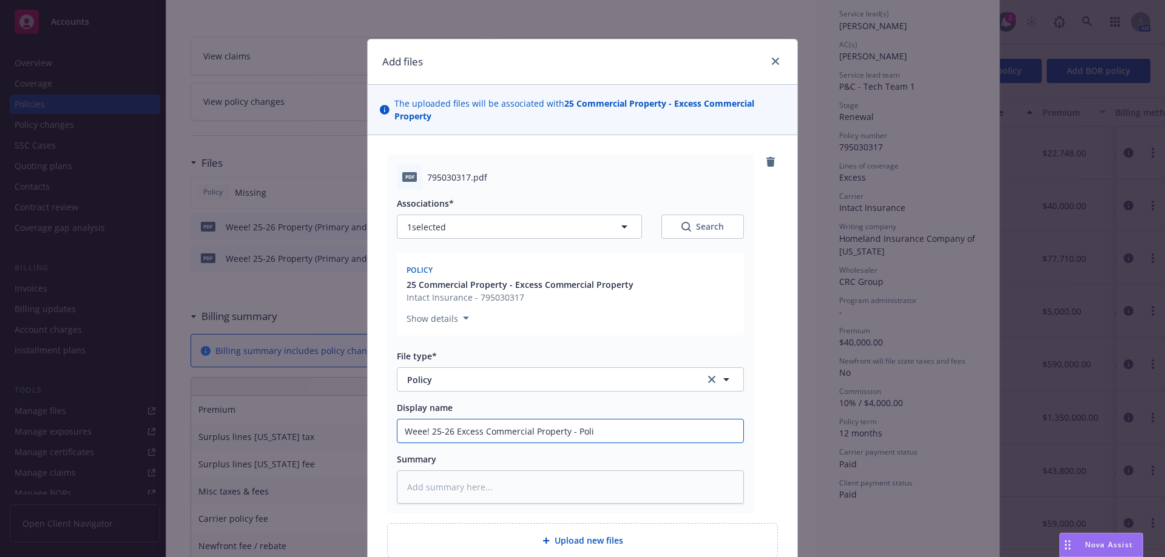
type textarea "x"
type input "Weee! 25-26 Excess Commercial Property - Polic"
type textarea "x"
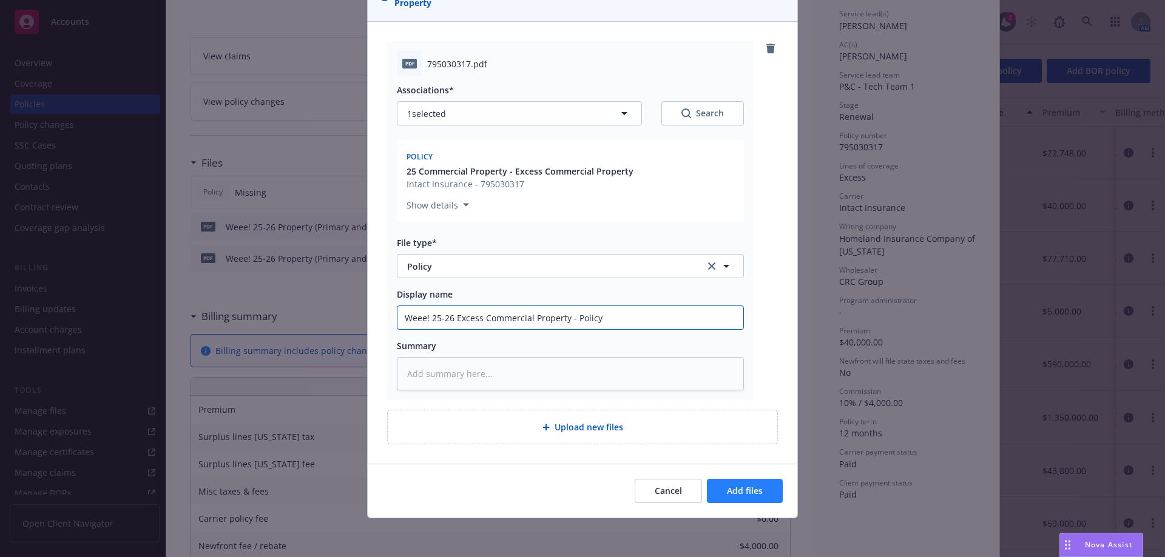
type input "Weee! 25-26 Excess Commercial Property - Policy"
click at [766, 502] on button "Add files" at bounding box center [745, 491] width 76 height 24
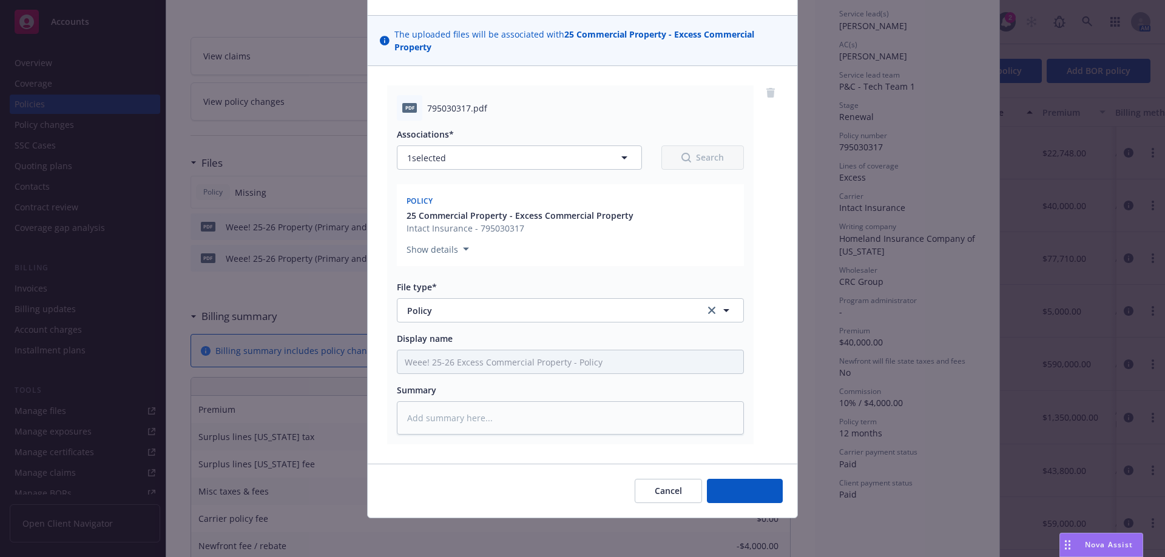
scroll to position [69, 0]
type textarea "x"
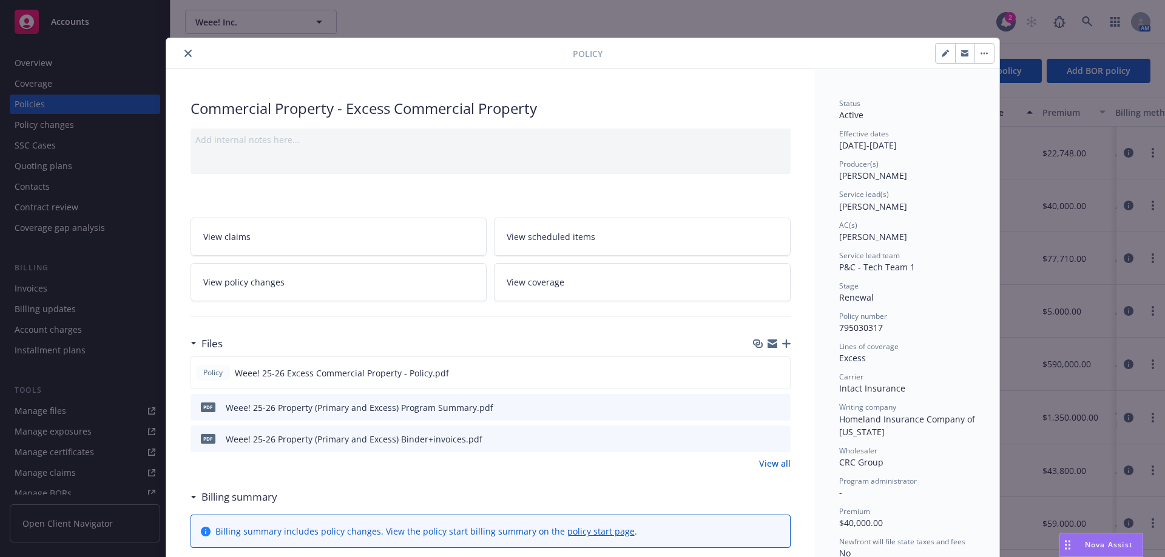
scroll to position [0, 0]
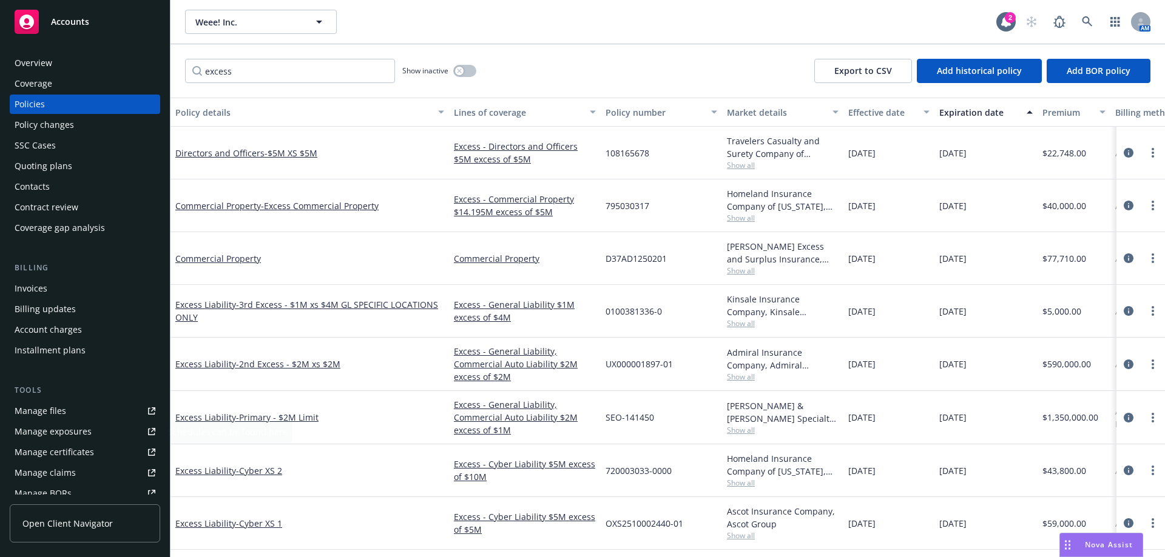
click at [70, 456] on div "Manage certificates" at bounding box center [54, 452] width 79 height 19
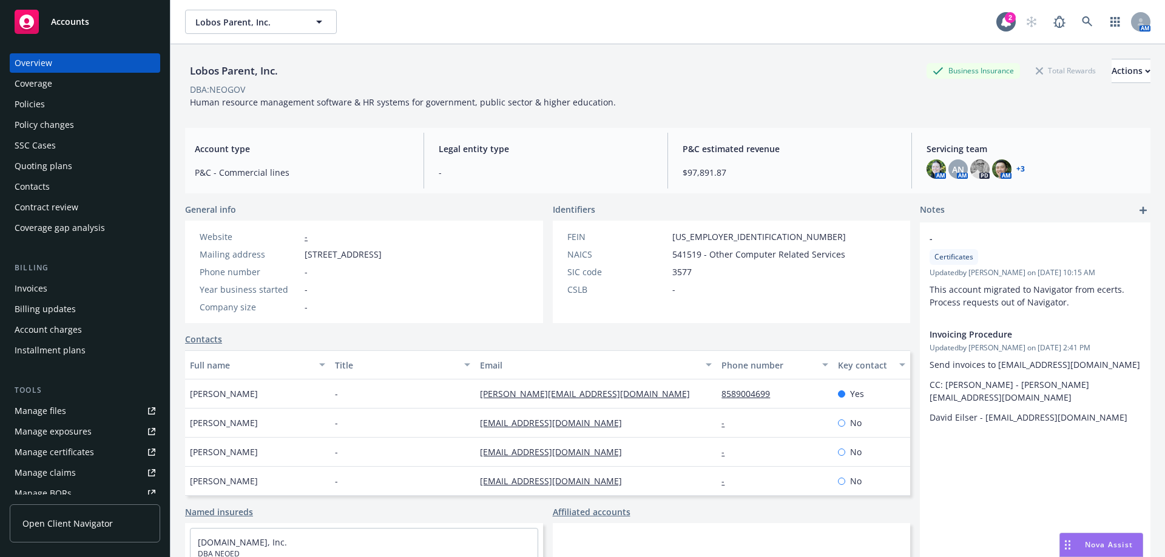
click at [372, 182] on div "Account type P&C - Commercial lines" at bounding box center [302, 161] width 234 height 56
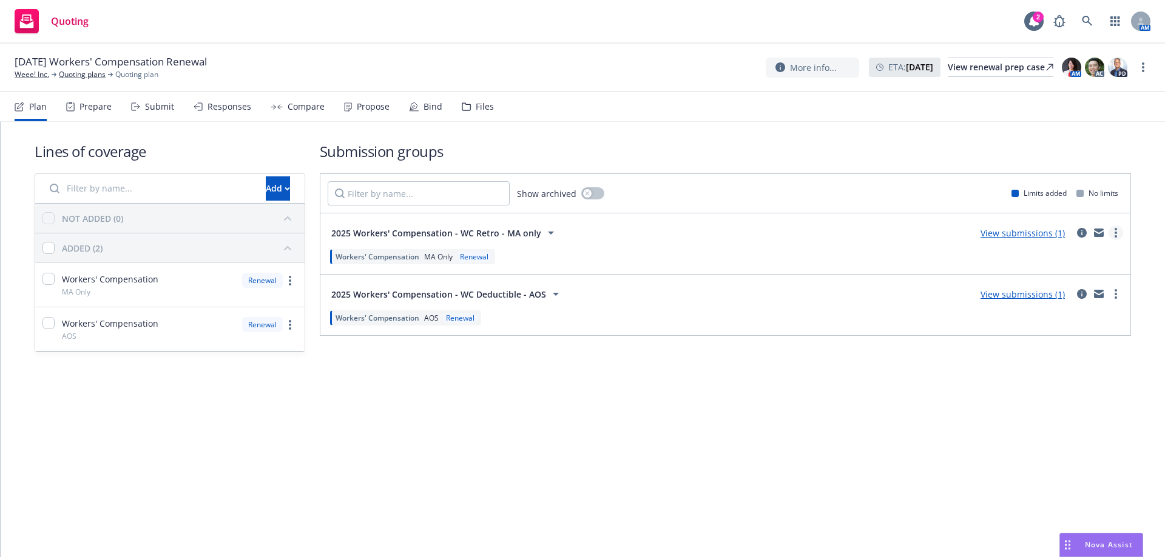
click at [1119, 234] on link "more" at bounding box center [1115, 233] width 15 height 15
click at [1011, 236] on link "View submissions (1)" at bounding box center [1022, 233] width 84 height 12
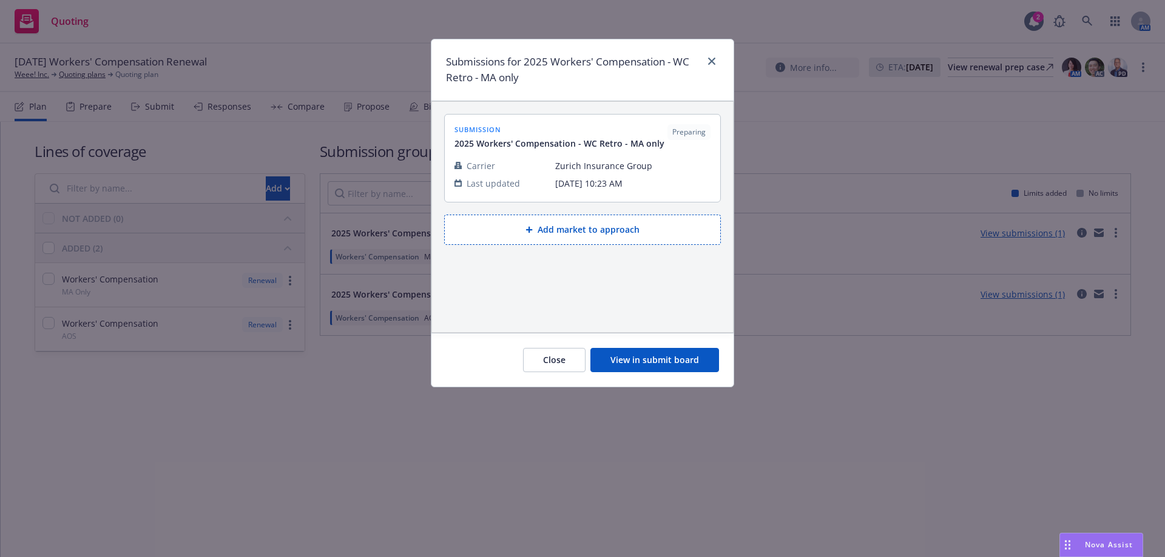
click at [668, 357] on button "View in submit board" at bounding box center [654, 360] width 129 height 24
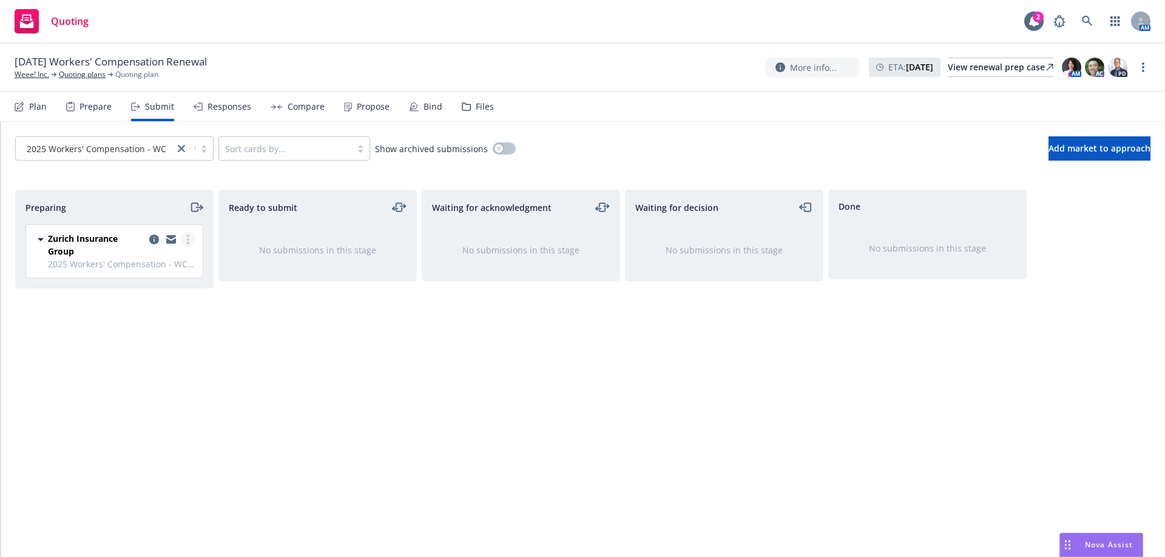
click at [188, 241] on circle "more" at bounding box center [188, 239] width 2 height 2
click at [157, 341] on span "Add accepted decision" at bounding box center [133, 337] width 121 height 12
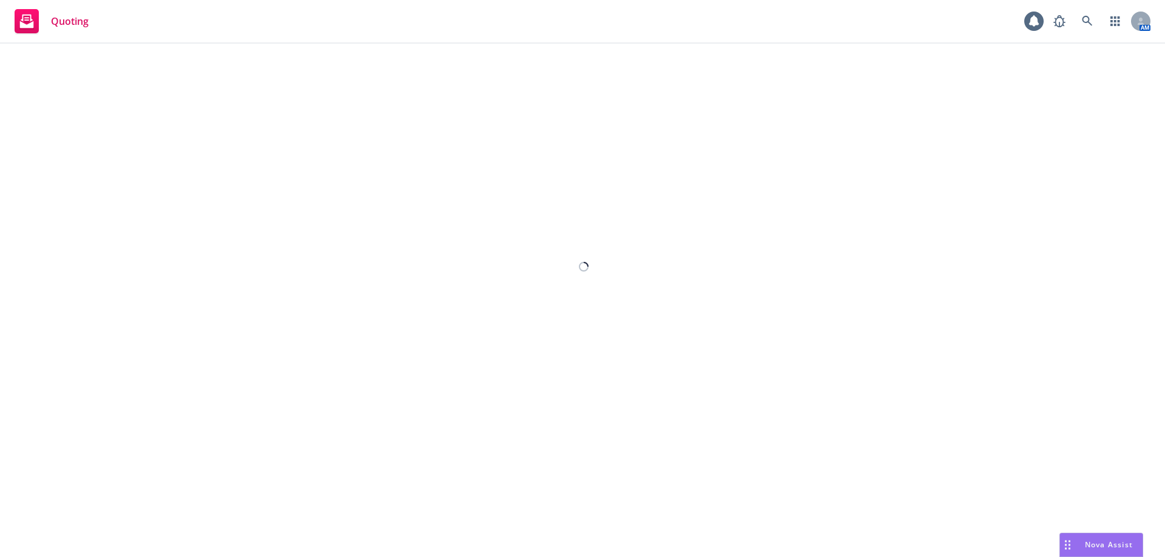
select select "12"
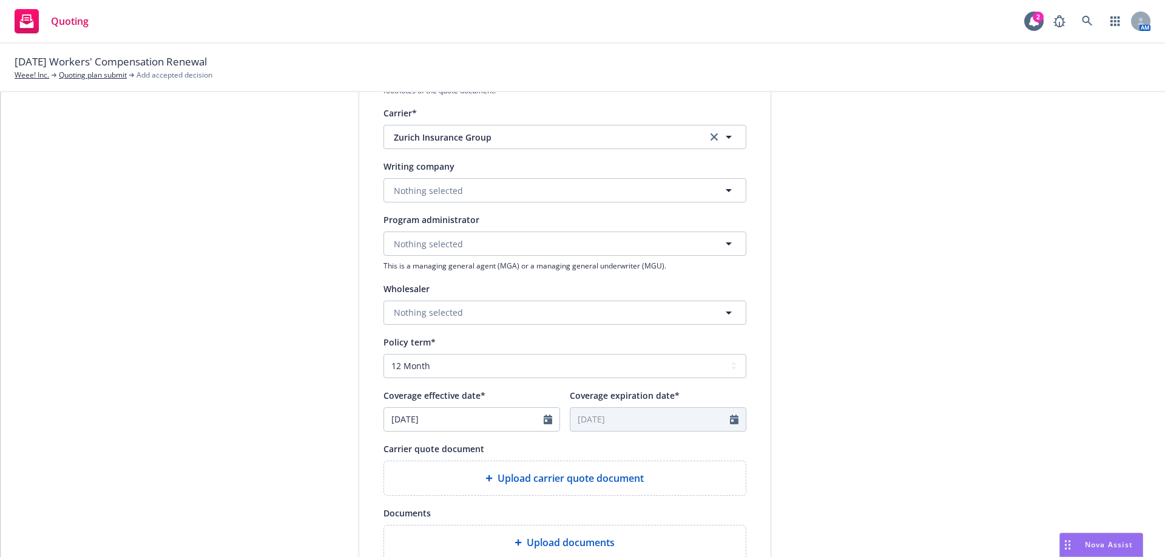
scroll to position [243, 0]
click at [466, 180] on button "Nothing selected" at bounding box center [564, 190] width 363 height 24
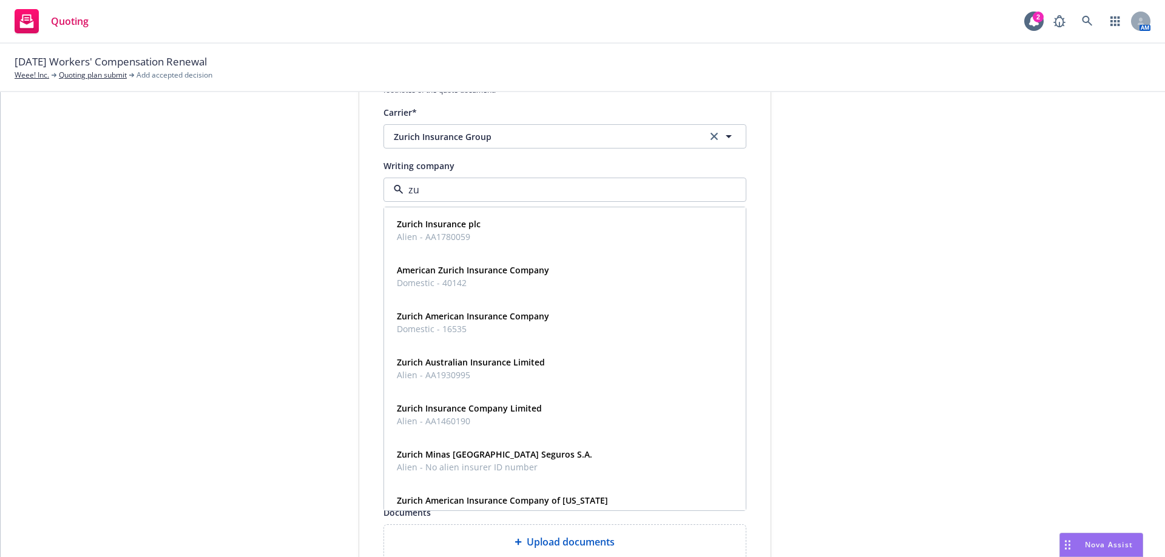
type input "zur"
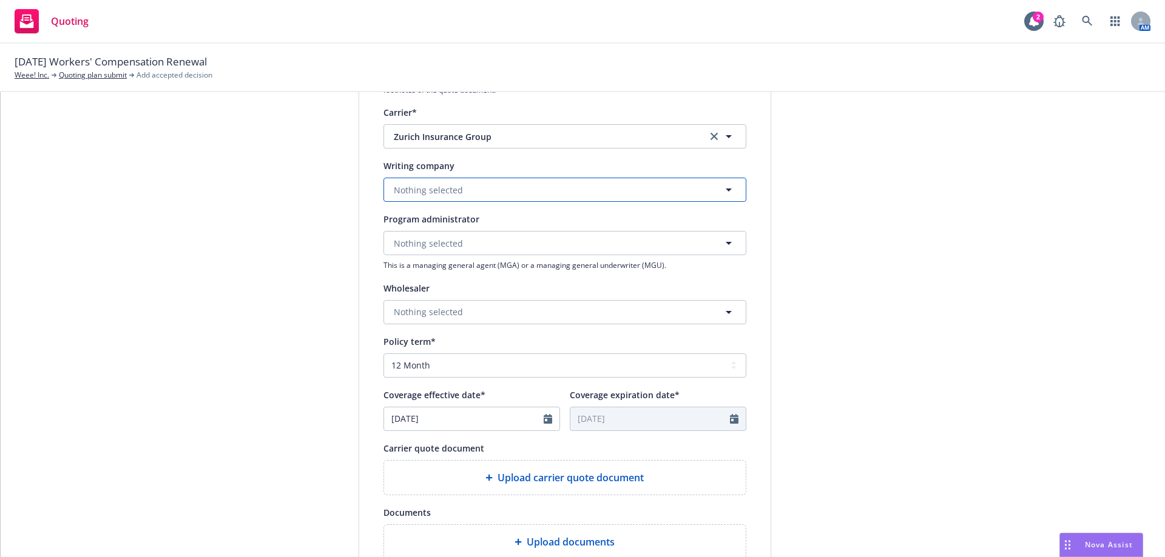
click at [456, 180] on button "Nothing selected" at bounding box center [564, 190] width 363 height 24
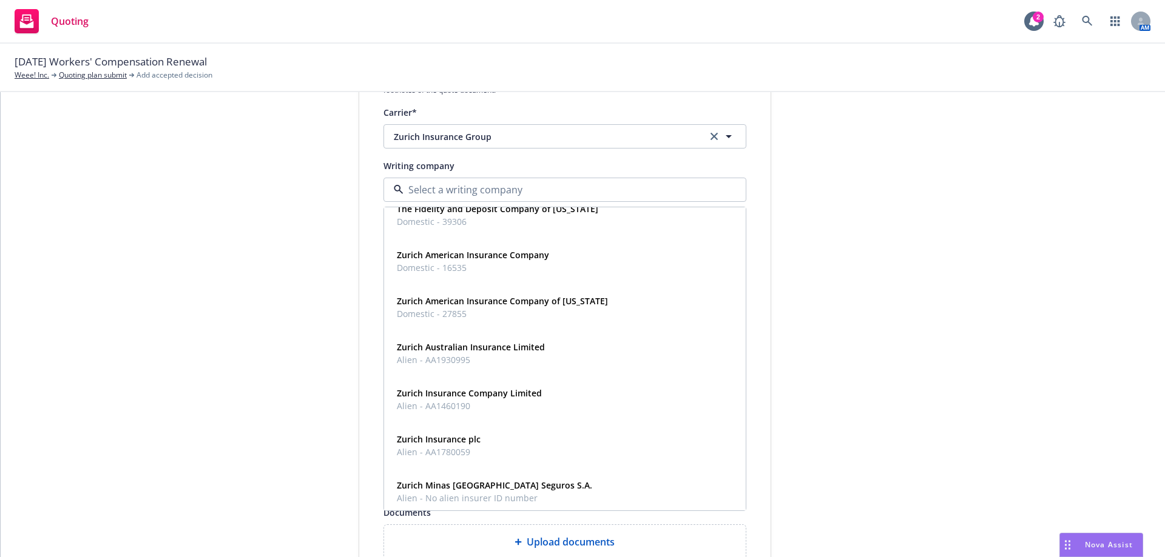
scroll to position [388, 0]
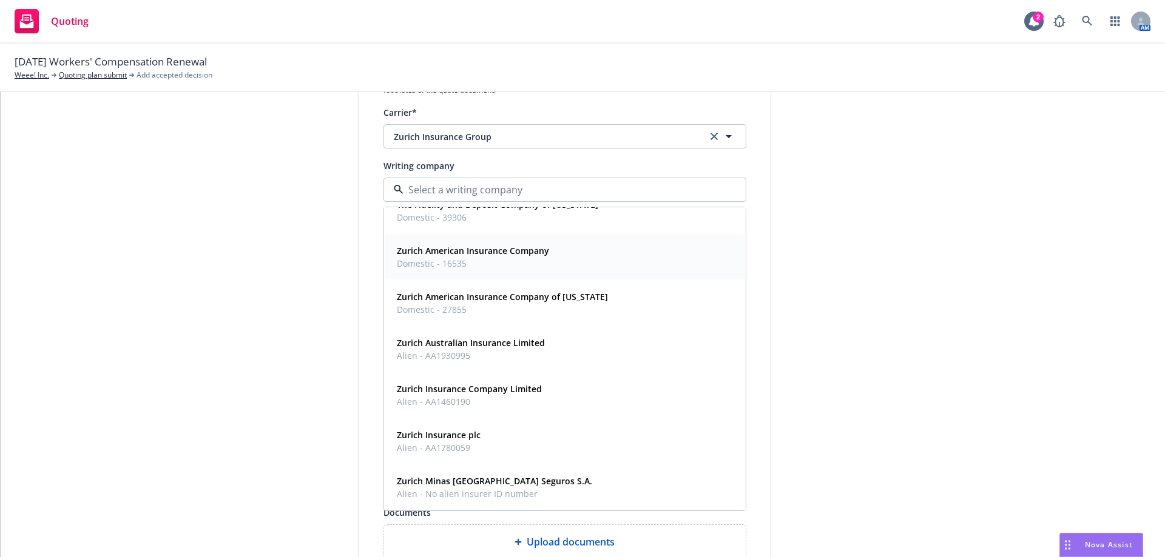
click at [526, 253] on strong "Zurich American Insurance Company" at bounding box center [473, 251] width 152 height 12
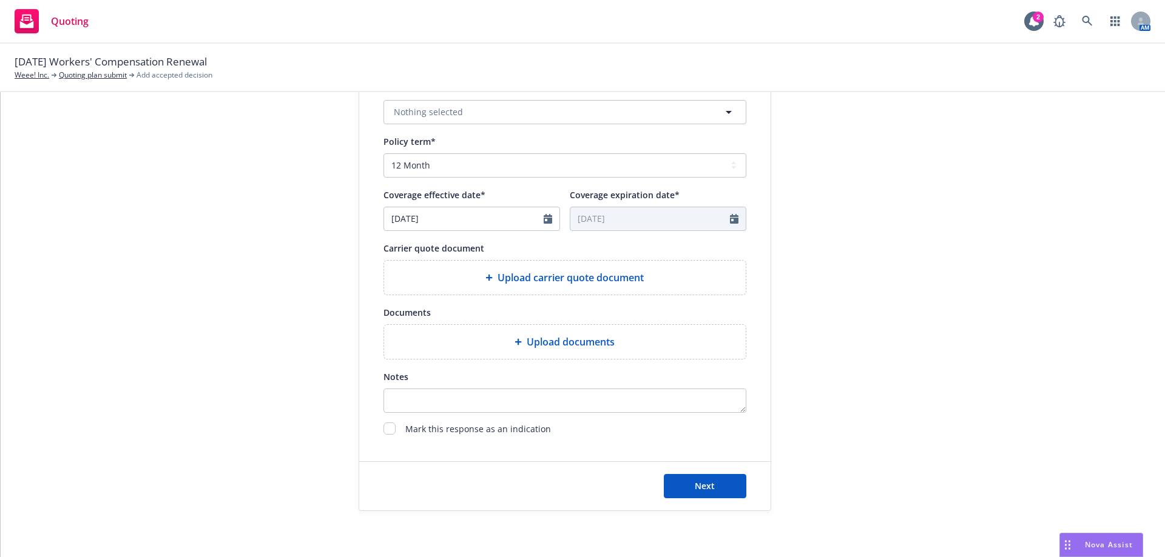
scroll to position [445, 0]
click at [711, 488] on button "Next" at bounding box center [705, 484] width 82 height 24
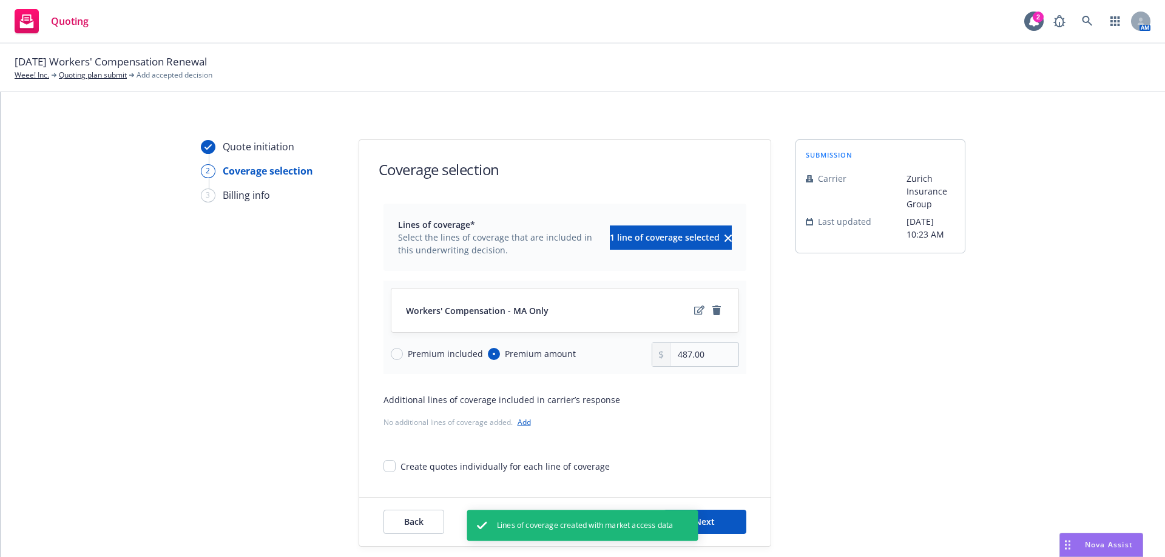
scroll to position [0, 0]
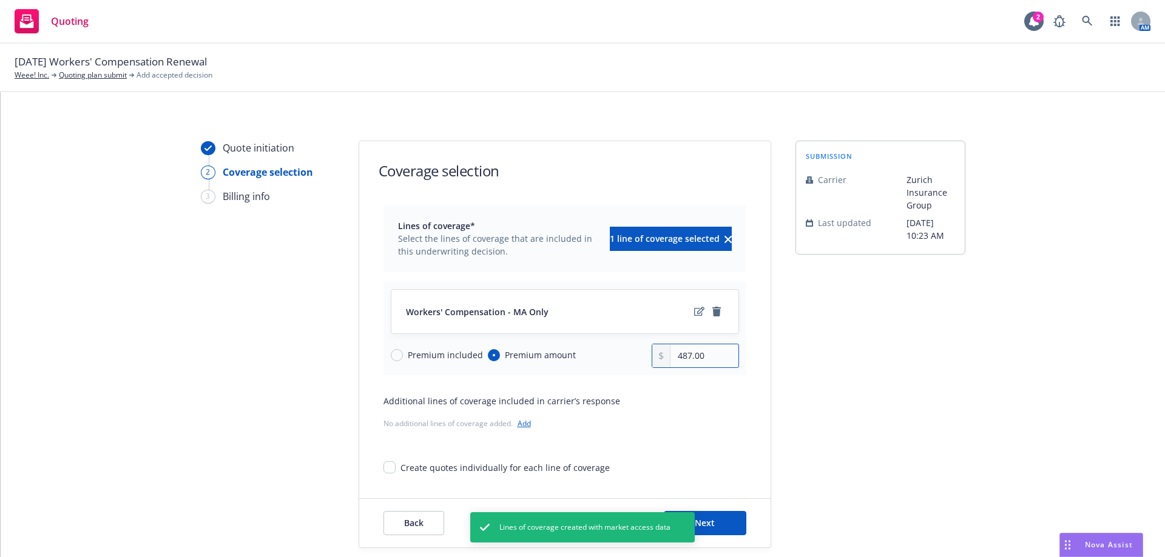
click at [694, 356] on input "487.00" at bounding box center [703, 356] width 67 height 23
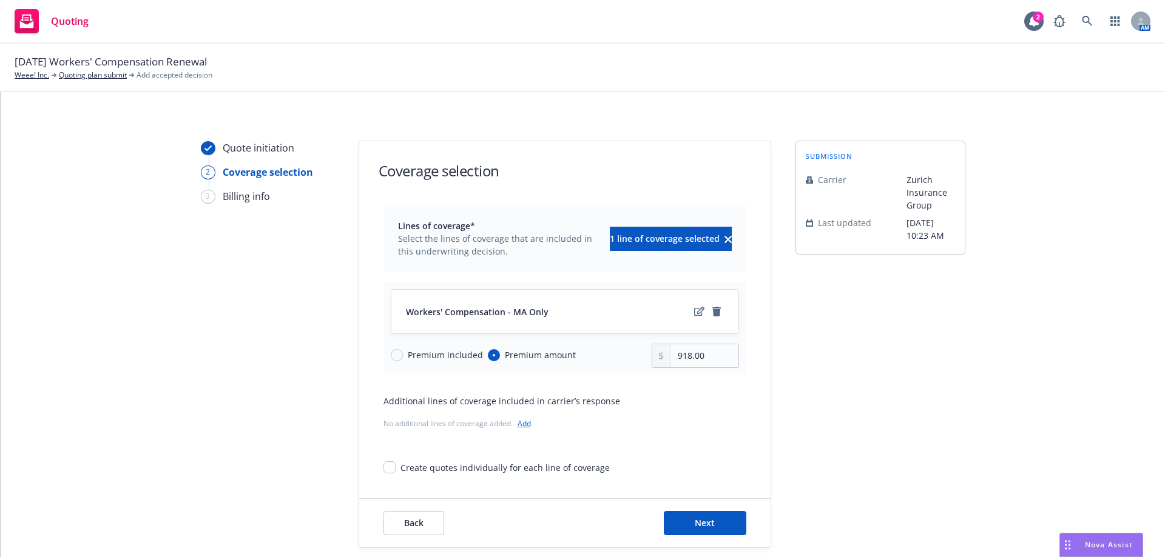
click at [795, 368] on div "submission Carrier Zurich Insurance Group Last updated 5/22, 10:23 AM" at bounding box center [880, 345] width 170 height 408
click at [689, 353] on input "918.00" at bounding box center [703, 356] width 67 height 23
type input "442.00"
click at [695, 526] on span "Next" at bounding box center [705, 523] width 20 height 12
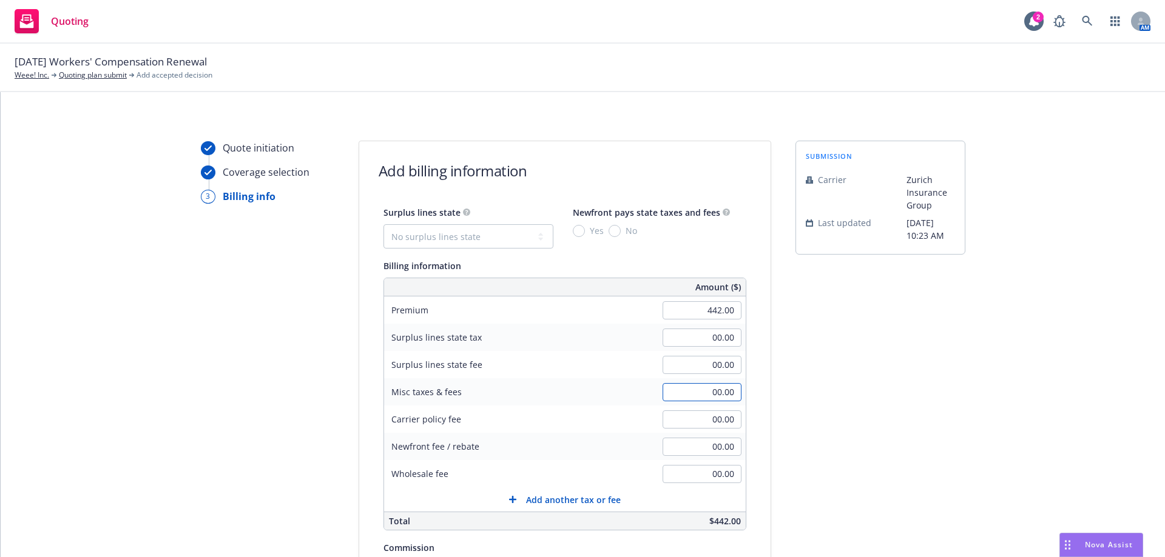
click at [690, 395] on input "00.00" at bounding box center [701, 392] width 79 height 18
type input "476.00"
click at [812, 395] on div "submission Carrier Zurich Insurance Group Last updated 5/22, 10:23 AM" at bounding box center [880, 451] width 170 height 621
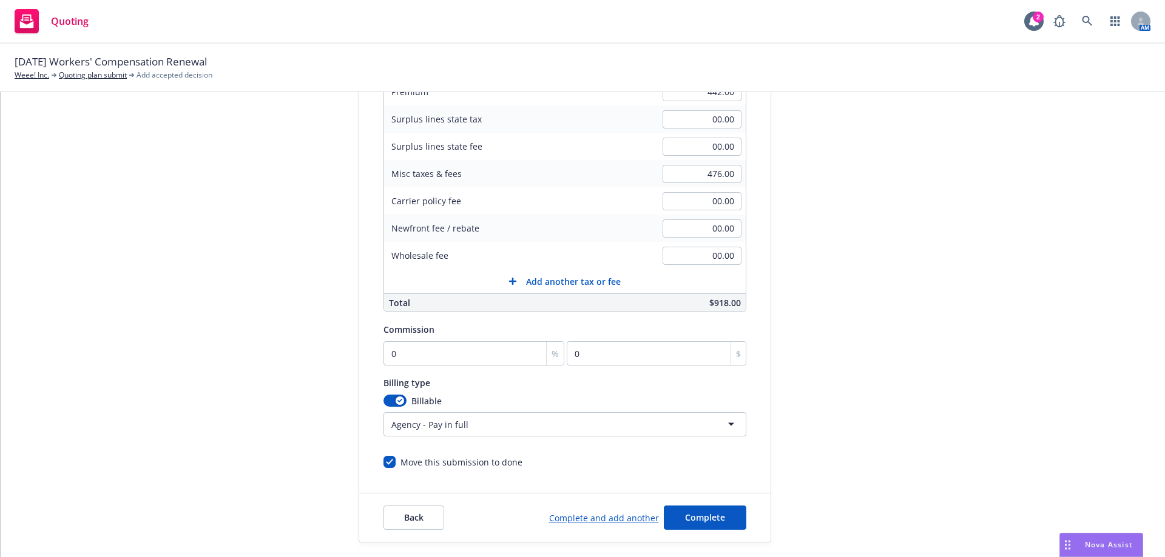
scroll to position [252, 0]
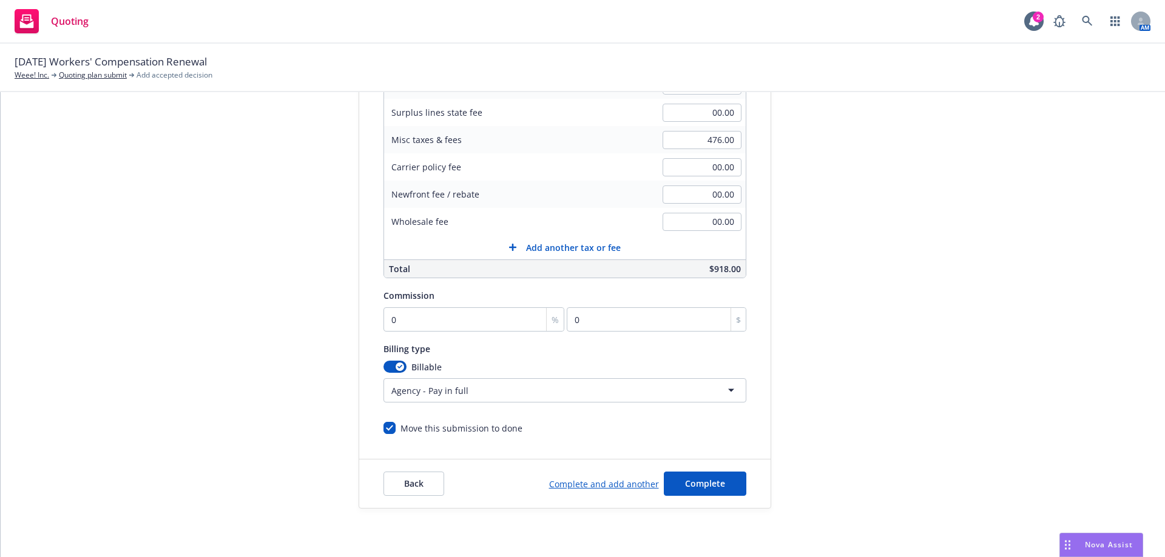
click at [692, 403] on div "Surplus lines state No surplus lines state Alaska Alabama Arkansas Arizona Cali…" at bounding box center [564, 194] width 363 height 482
click at [693, 396] on html "Quoting 2 AM 08/24/25 Workers' Compensation Renewal Weee! Inc. Quoting plan sub…" at bounding box center [582, 278] width 1165 height 557
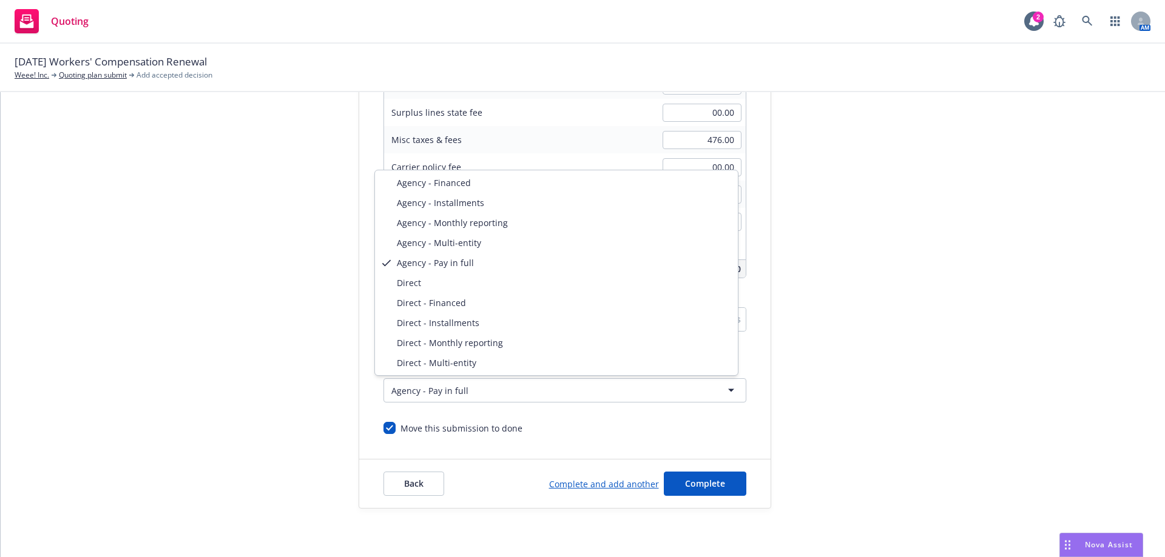
select select "AGENCY_INSTALLMENTS"
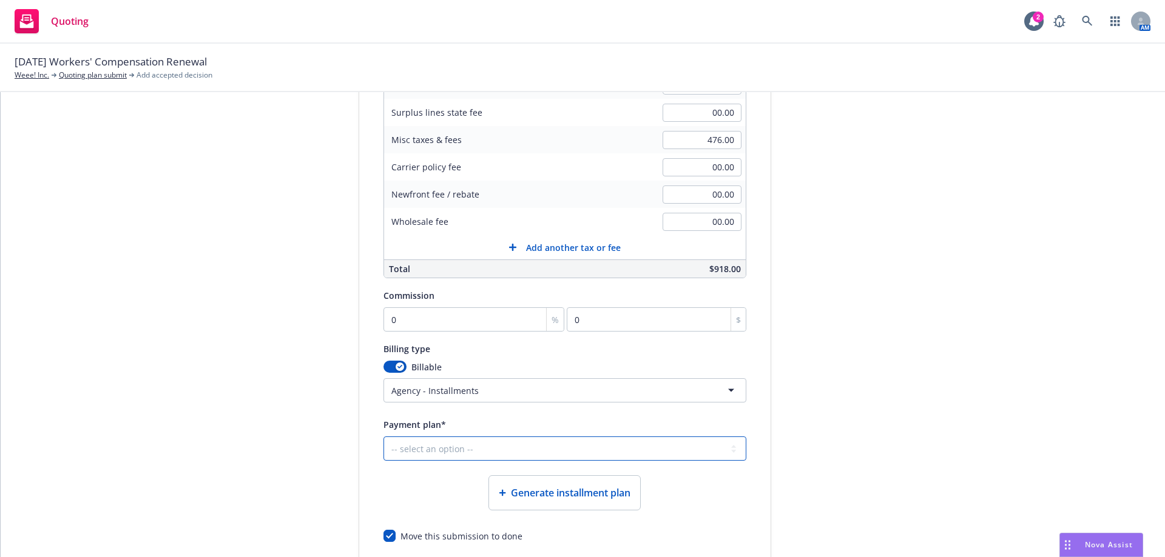
click at [436, 443] on select "-- select an option -- Only down payment 0% down payment + 12 monthly installme…" at bounding box center [564, 449] width 363 height 24
click at [503, 389] on html "Quoting 2 AM 08/24/25 Workers' Compensation Renewal Weee! Inc. Quoting plan sub…" at bounding box center [582, 278] width 1165 height 557
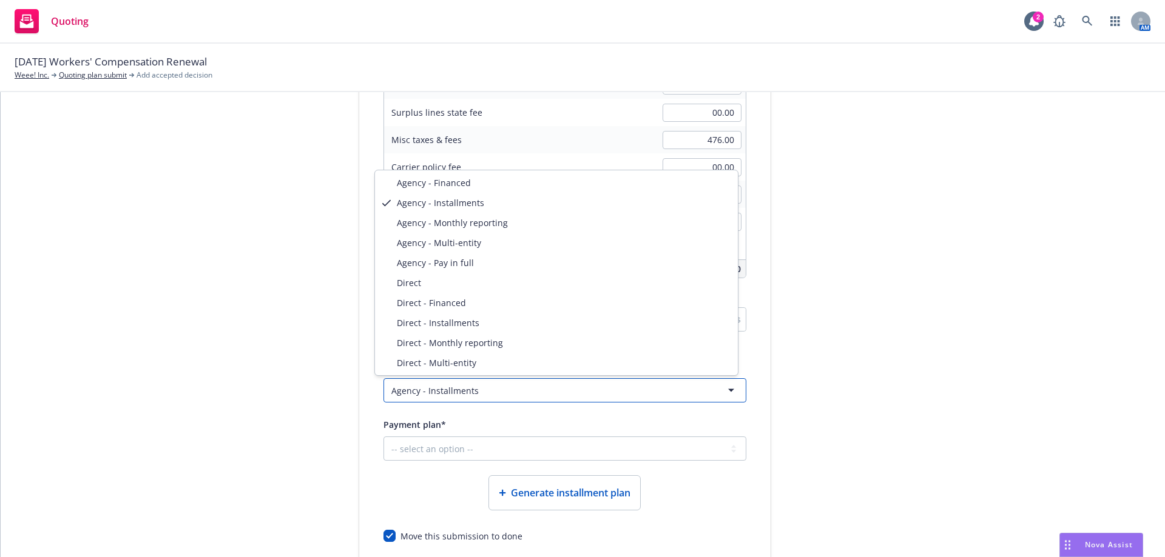
click at [422, 450] on html "Quoting 2 AM 08/24/25 Workers' Compensation Renewal Weee! Inc. Quoting plan sub…" at bounding box center [582, 278] width 1165 height 557
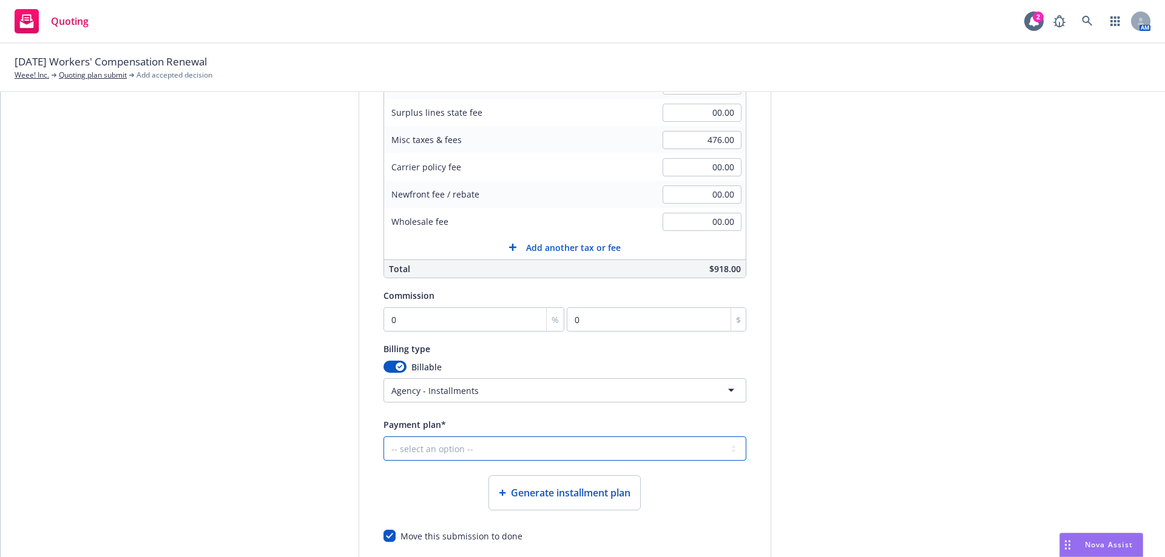
click at [422, 450] on select "-- select an option -- Only down payment 0% down payment + 12 monthly installme…" at bounding box center [564, 449] width 363 height 24
click at [514, 496] on span "Generate installment plan" at bounding box center [571, 493] width 120 height 15
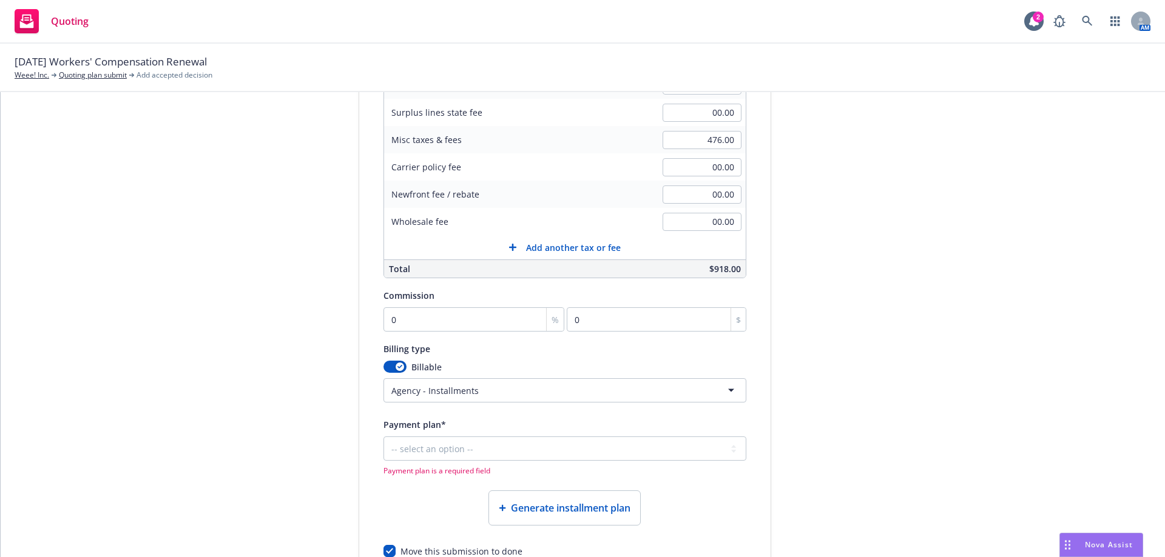
click at [515, 496] on div "Generate installment plan" at bounding box center [564, 508] width 151 height 34
click at [544, 454] on select "-- select an option -- Only down payment 0% down payment + 12 monthly installme…" at bounding box center [564, 449] width 363 height 24
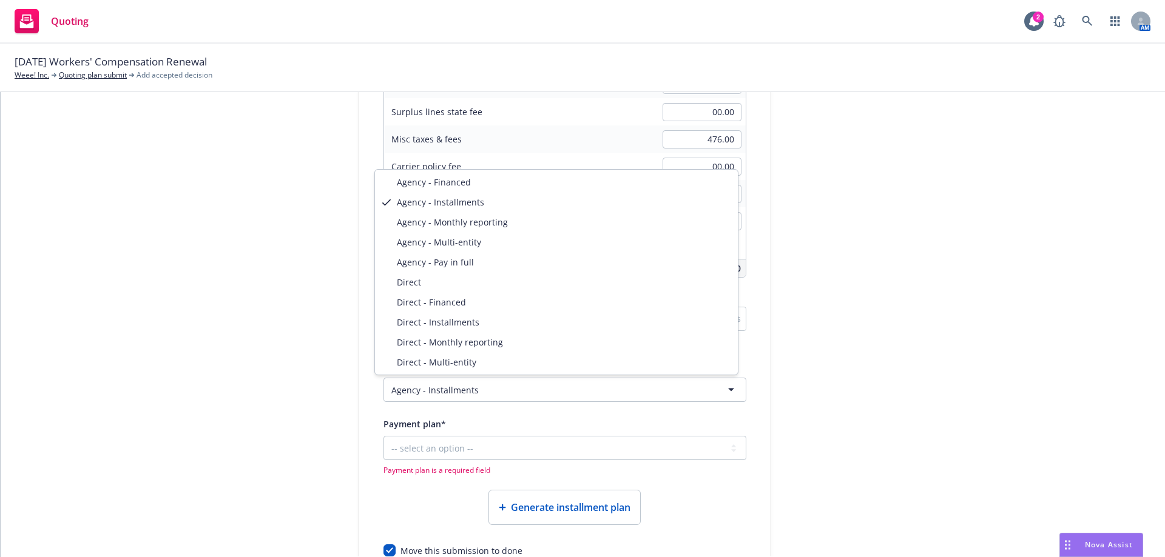
click at [711, 386] on html "Quoting 2 AM 08/24/25 Workers' Compensation Renewal Weee! Inc. Quoting plan sub…" at bounding box center [582, 278] width 1165 height 557
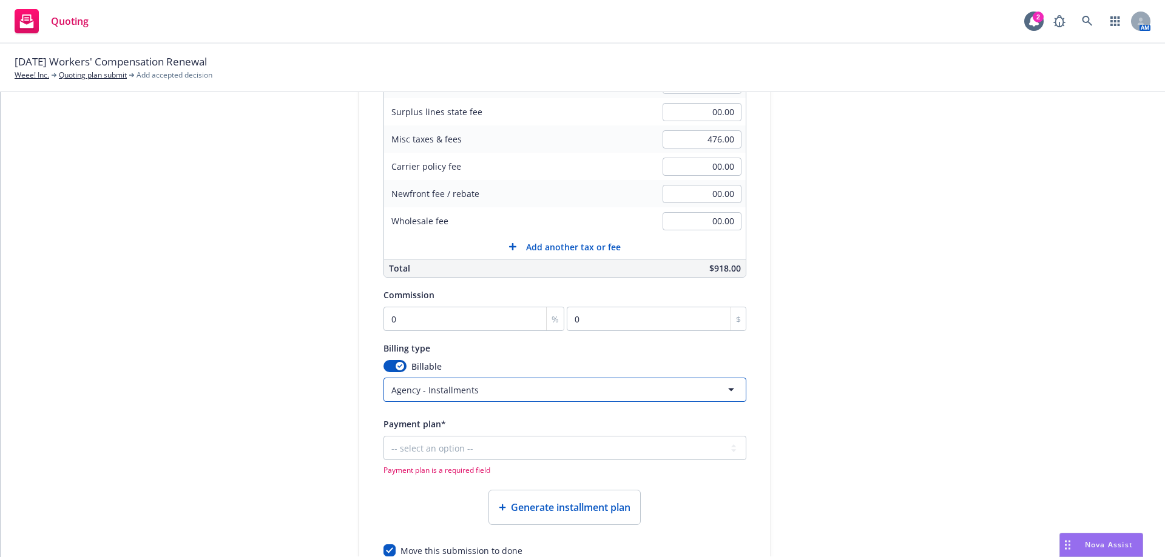
click at [861, 389] on html "Quoting 2 AM 08/24/25 Workers' Compensation Renewal Weee! Inc. Quoting plan sub…" at bounding box center [582, 278] width 1165 height 557
click at [686, 447] on select "-- select an option -- Only down payment 0% down payment + 12 monthly installme…" at bounding box center [564, 448] width 363 height 24
click at [408, 450] on select "-- select an option -- Only down payment 0% down payment + 12 monthly installme…" at bounding box center [564, 448] width 363 height 24
click at [429, 437] on select "-- select an option -- Only down payment 0% down payment + 12 monthly installme…" at bounding box center [564, 448] width 363 height 24
click at [318, 409] on div "Quote initiation Coverage selection 3 Billing info" at bounding box center [267, 260] width 133 height 744
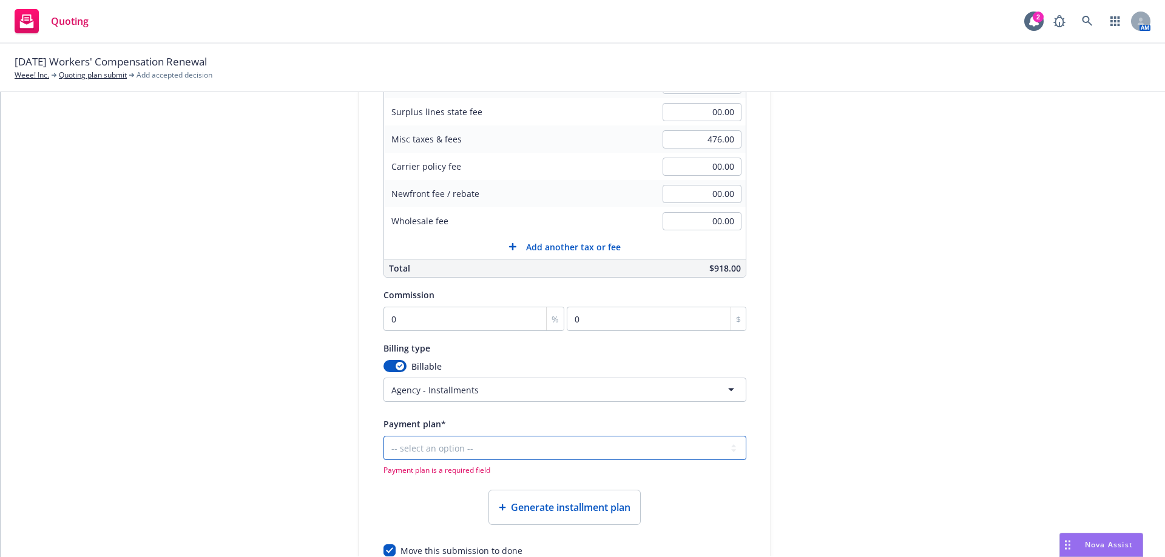
drag, startPoint x: 395, startPoint y: 457, endPoint x: 406, endPoint y: 467, distance: 14.6
click at [395, 457] on select "-- select an option -- Only down payment 0% down payment + 12 monthly installme…" at bounding box center [564, 448] width 363 height 24
select select "25% down payment + 3 quarterly installments"
click at [383, 436] on select "-- select an option -- Only down payment 0% down payment + 12 monthly installme…" at bounding box center [564, 448] width 363 height 24
select select "QUARTERLY"
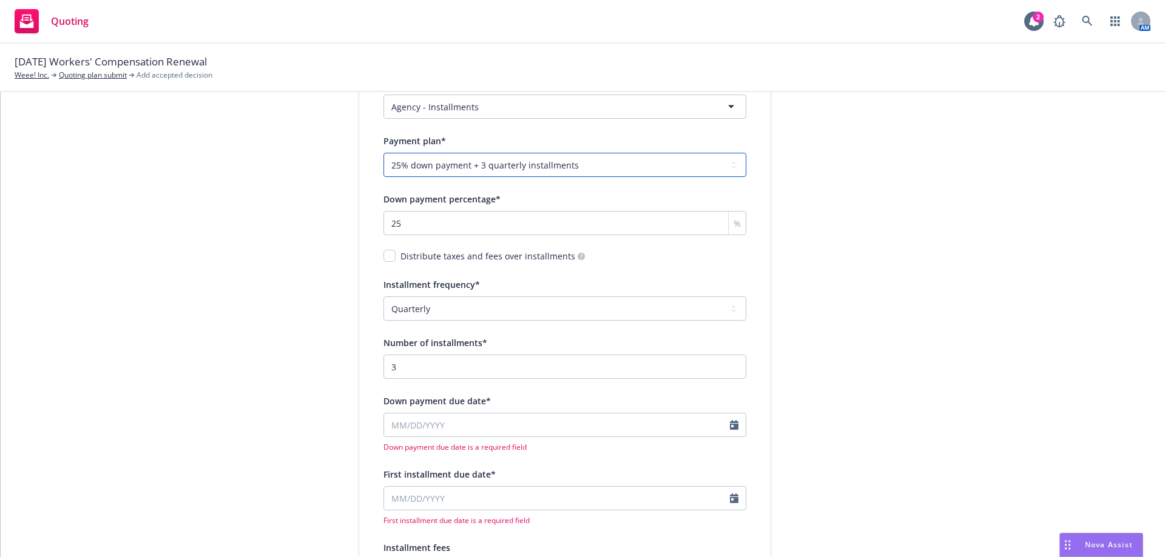
scroll to position [556, 0]
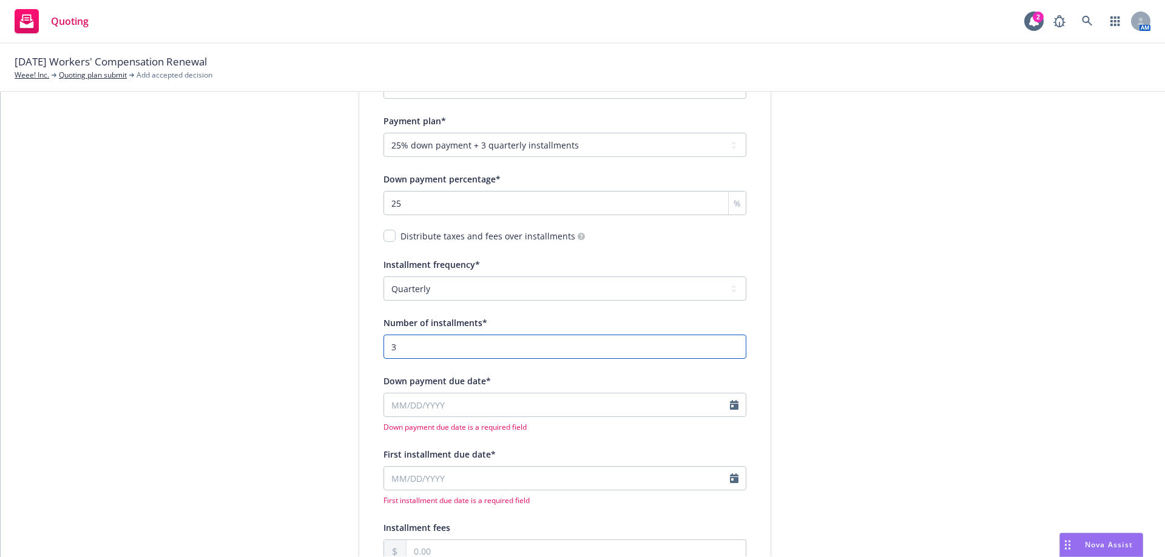
drag, startPoint x: 350, startPoint y: 348, endPoint x: 301, endPoint y: 348, distance: 48.5
click at [301, 348] on div "Quote initiation Coverage selection 3 Billing info Add billing information Surp…" at bounding box center [582, 152] width 1135 height 1136
drag, startPoint x: 420, startPoint y: 200, endPoint x: 306, endPoint y: 215, distance: 115.7
click at [306, 215] on div "Quote initiation Coverage selection 3 Billing info Add billing information Surp…" at bounding box center [582, 152] width 1135 height 1136
type input "35"
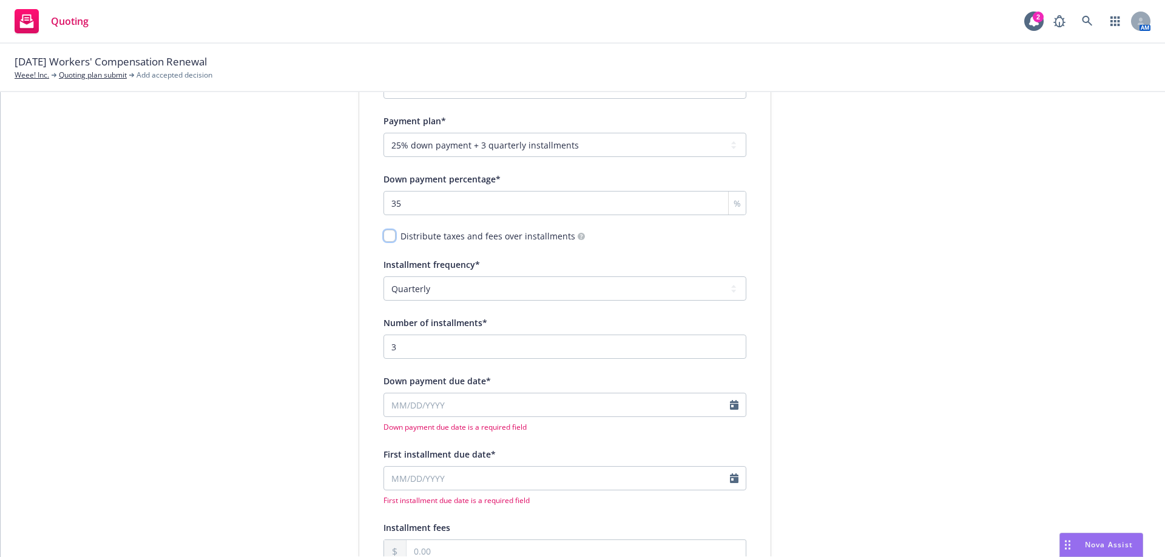
click at [383, 234] on input "checkbox" at bounding box center [389, 236] width 12 height 12
checkbox input "true"
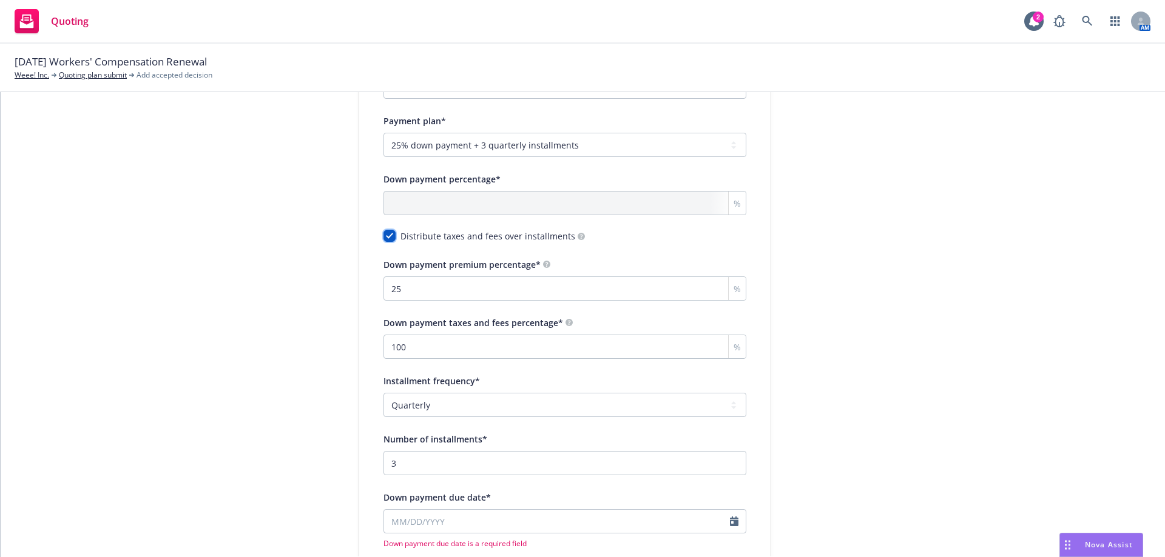
click at [383, 234] on input "checkbox" at bounding box center [389, 236] width 12 height 12
checkbox input "false"
type input "35"
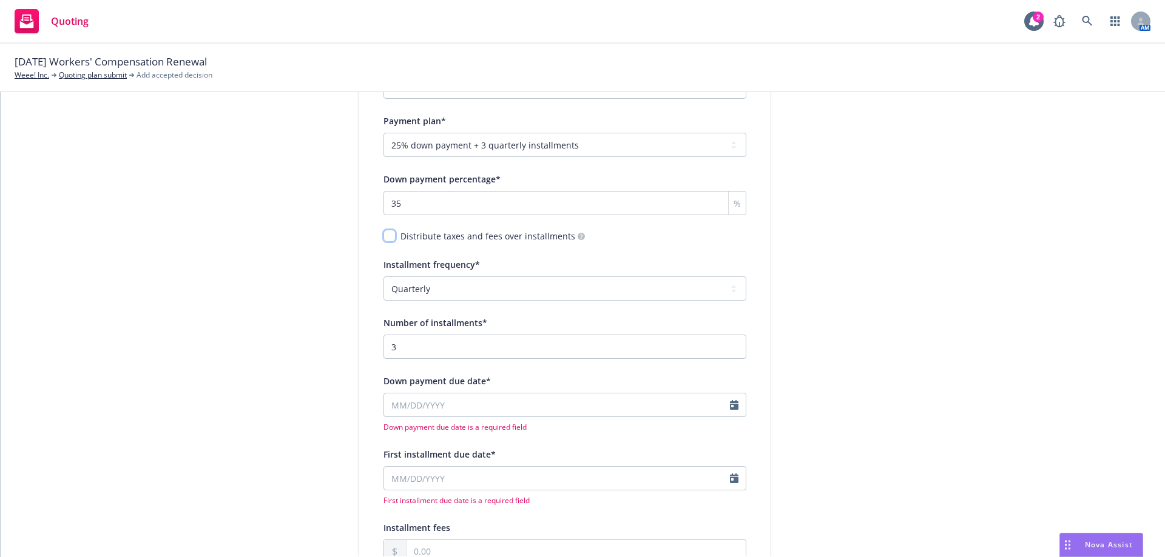
click at [383, 234] on input "checkbox" at bounding box center [389, 236] width 12 height 12
checkbox input "true"
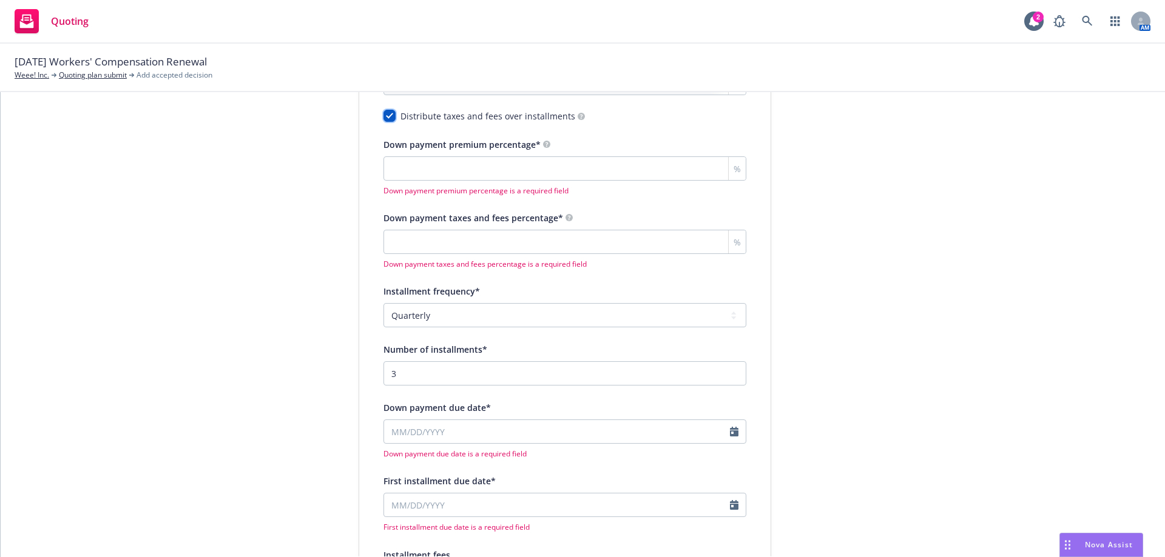
scroll to position [677, 0]
click at [416, 320] on select "-- select an option -- Monthly Quarterly Bimonthly Semiannually Annually" at bounding box center [564, 314] width 363 height 24
click at [268, 366] on div "Quote initiation Coverage selection 3 Billing info" at bounding box center [267, 104] width 133 height 1283
drag, startPoint x: 450, startPoint y: 372, endPoint x: 360, endPoint y: 371, distance: 89.8
click at [360, 371] on div "Surplus lines state No surplus lines state Alaska Alabama Arkansas Arizona Cali…" at bounding box center [564, 99] width 411 height 1145
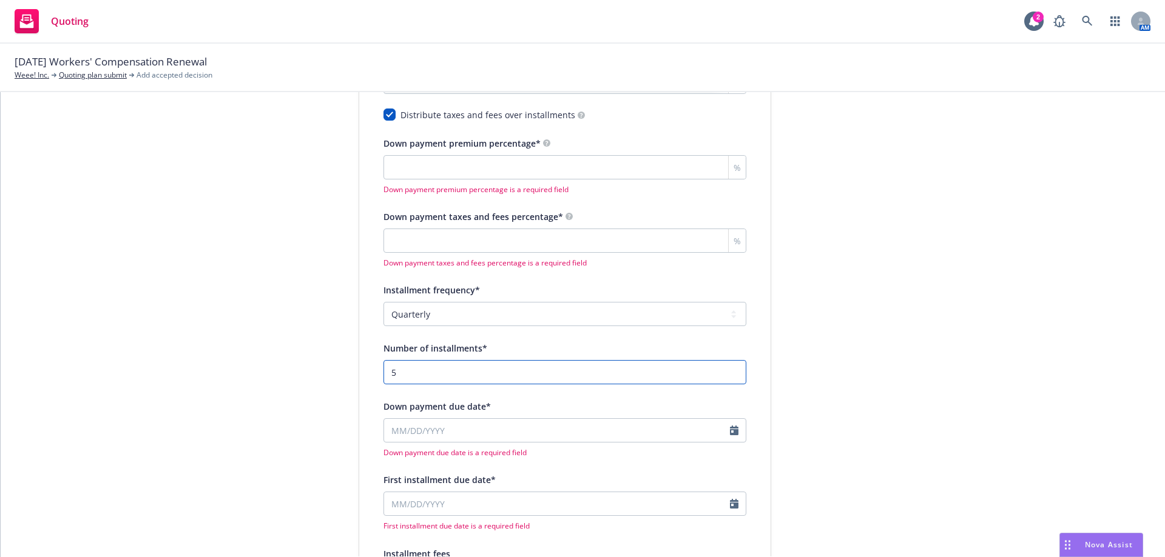
click at [436, 362] on input "5" at bounding box center [564, 372] width 363 height 24
drag, startPoint x: 414, startPoint y: 373, endPoint x: 249, endPoint y: 388, distance: 165.7
click at [250, 388] on div "Quote initiation Coverage selection 3 Billing info Add billing information Surp…" at bounding box center [582, 112] width 1135 height 1298
type input "6"
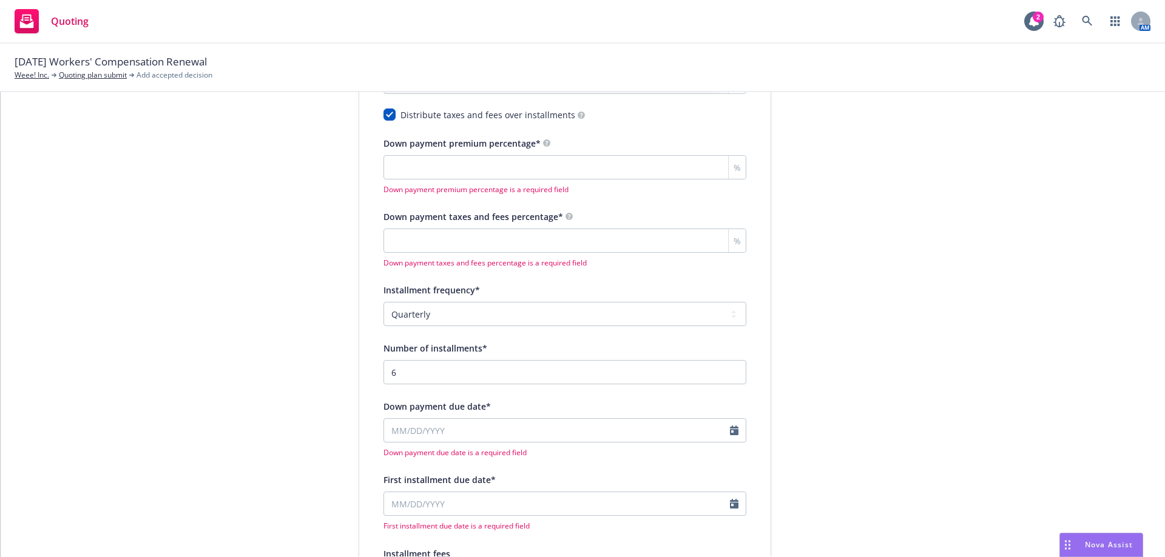
click at [249, 388] on div "Quote initiation Coverage selection 3 Billing info" at bounding box center [267, 112] width 133 height 1298
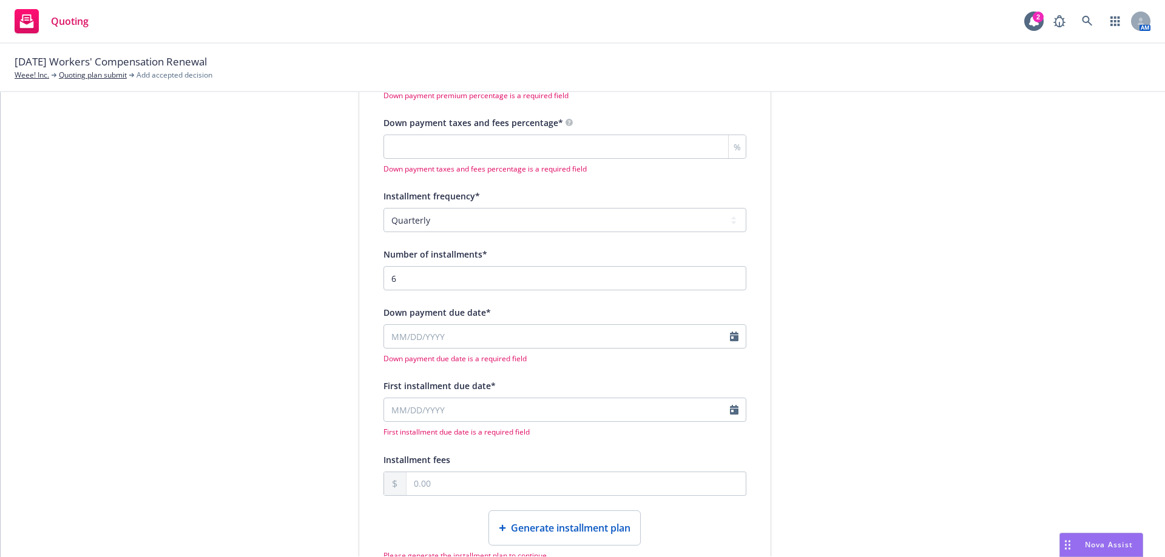
scroll to position [798, 0]
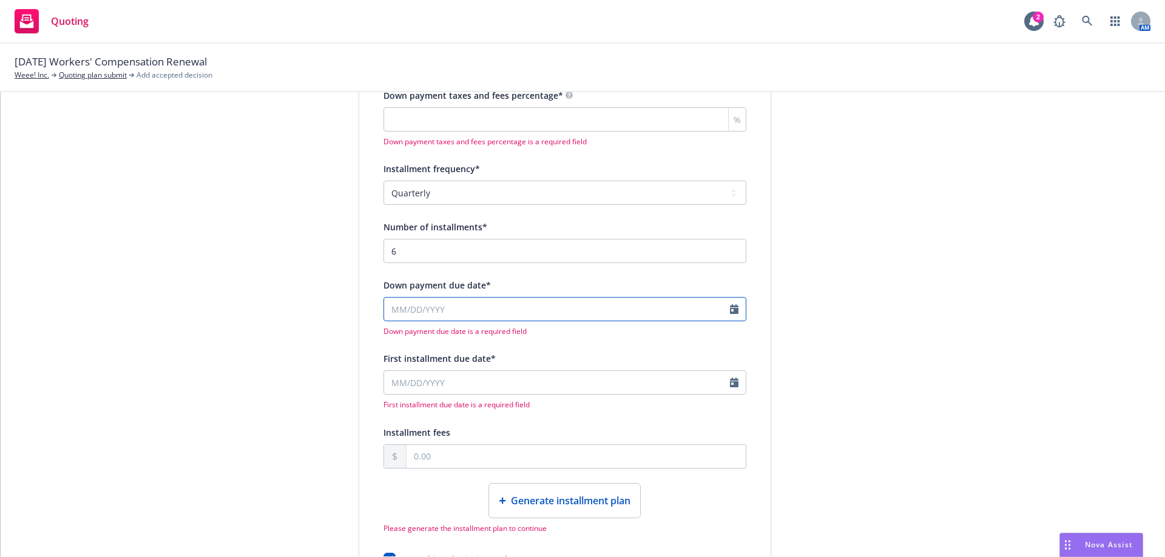
select select "8"
click at [465, 311] on input "Down payment due date*" at bounding box center [557, 309] width 346 height 23
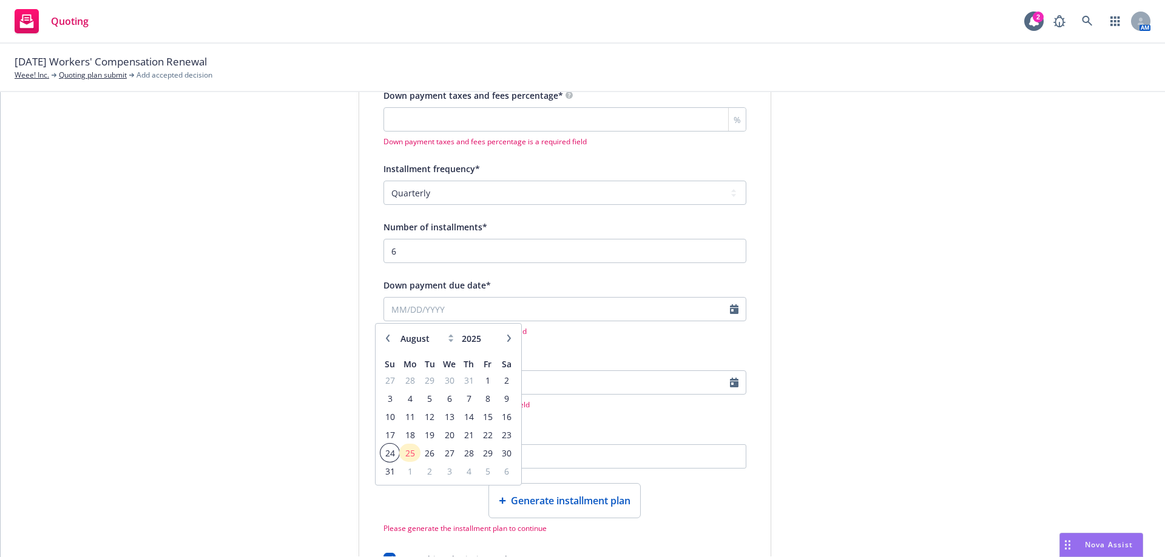
click at [388, 454] on span "24" at bounding box center [390, 453] width 16 height 15
type input "08/24/2025"
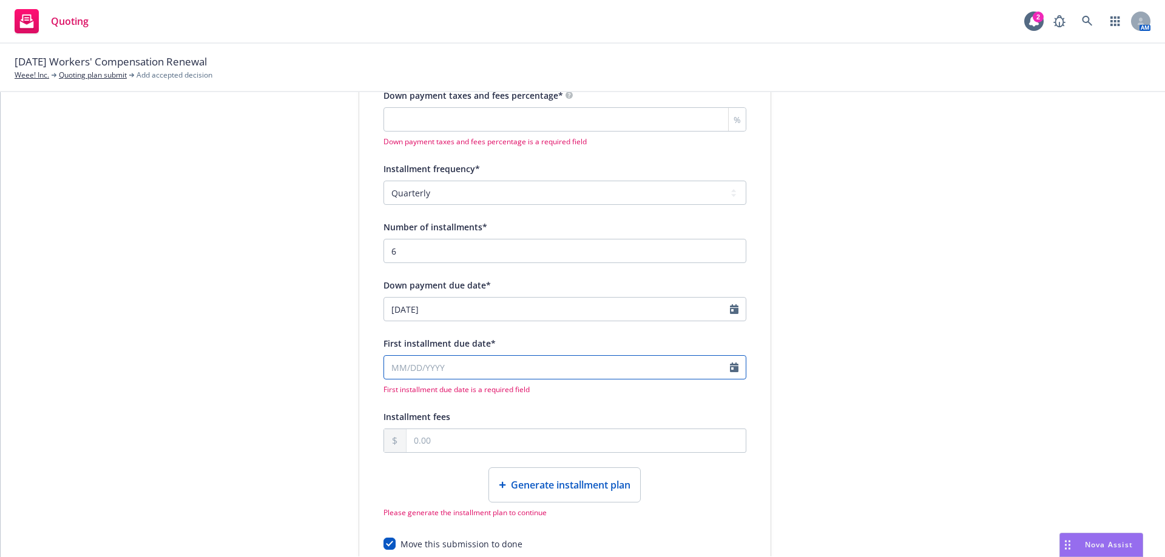
click at [483, 374] on input "First installment due date*" at bounding box center [557, 367] width 346 height 23
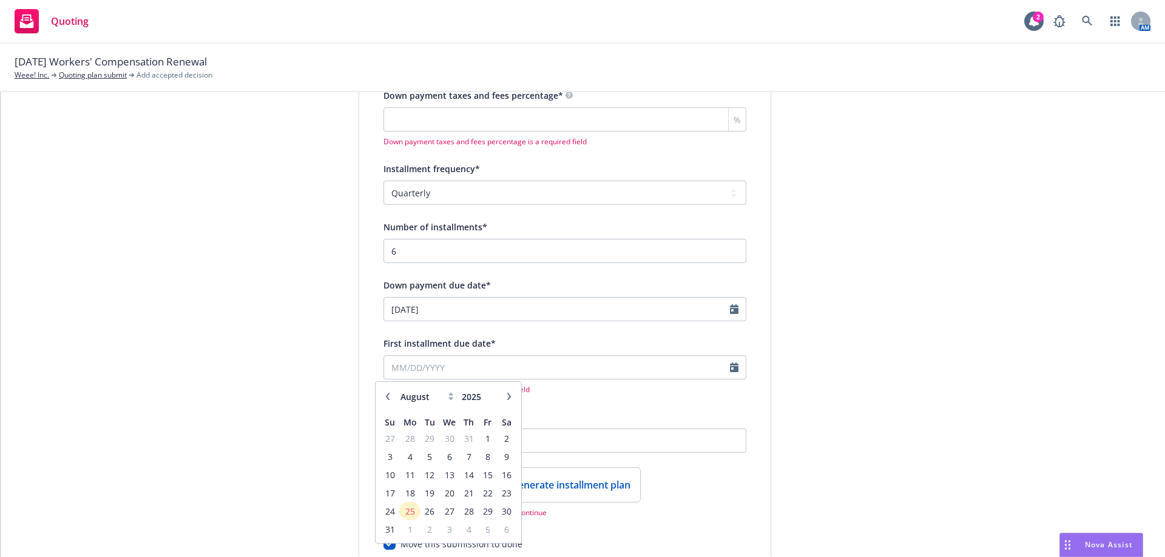
click at [510, 392] on button "button" at bounding box center [509, 396] width 15 height 15
select select "9"
click at [457, 495] on span "24" at bounding box center [449, 493] width 18 height 15
type input "09/24/2025"
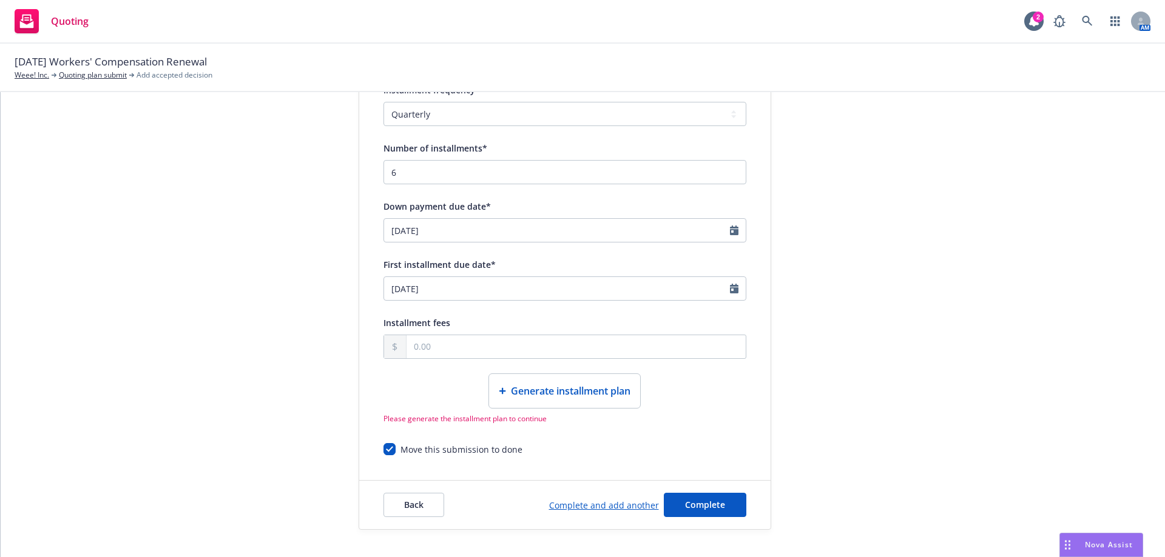
scroll to position [899, 0]
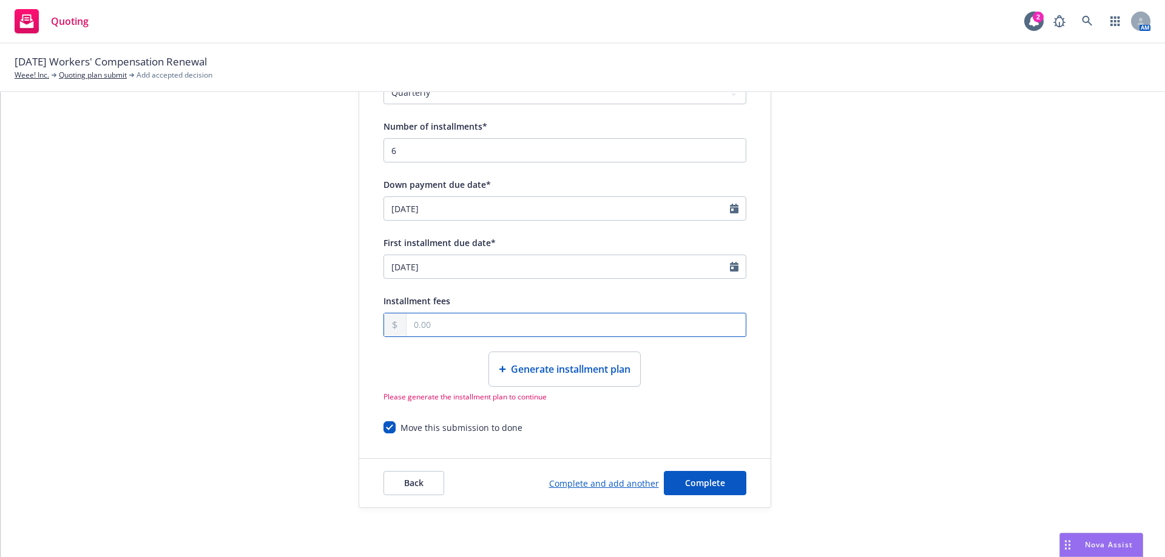
click at [465, 315] on input "text" at bounding box center [575, 325] width 339 height 23
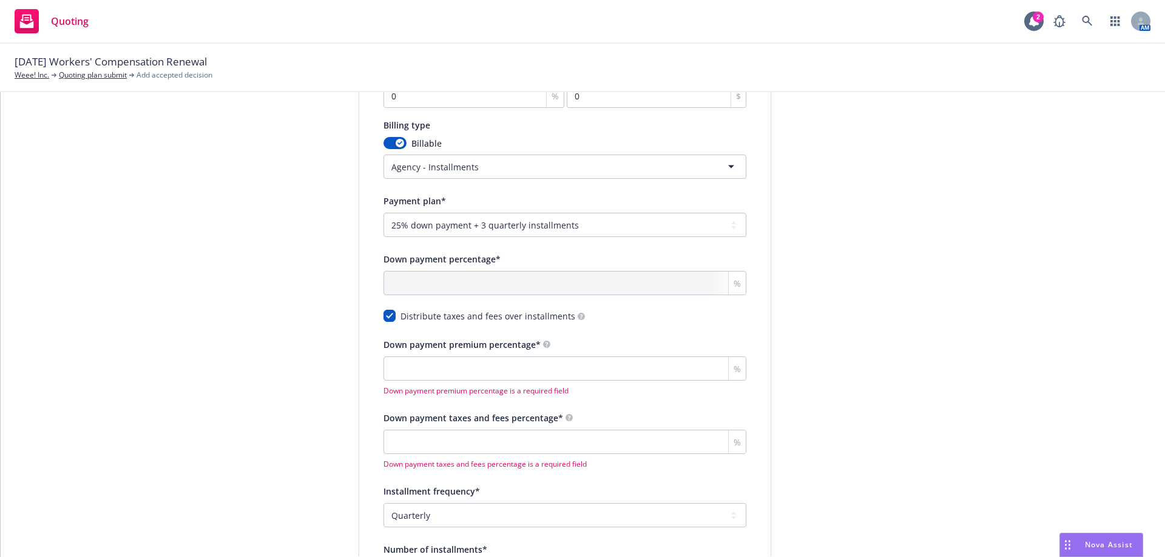
scroll to position [474, 0]
click at [551, 374] on input "Down payment premium percentage*" at bounding box center [564, 370] width 363 height 24
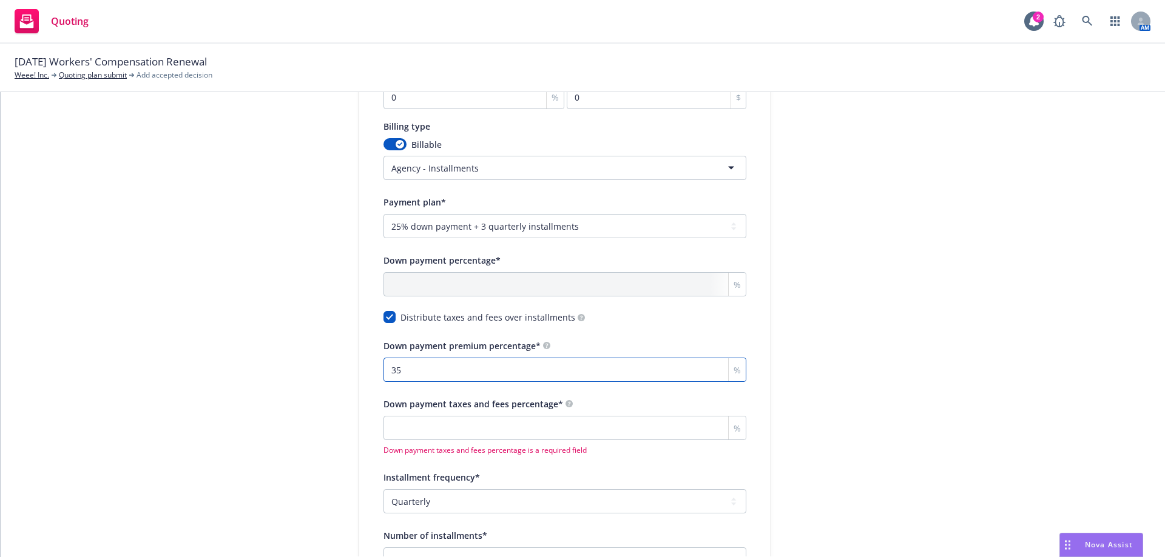
type input "35"
click at [487, 418] on input "Down payment taxes and fees percentage*" at bounding box center [564, 428] width 363 height 24
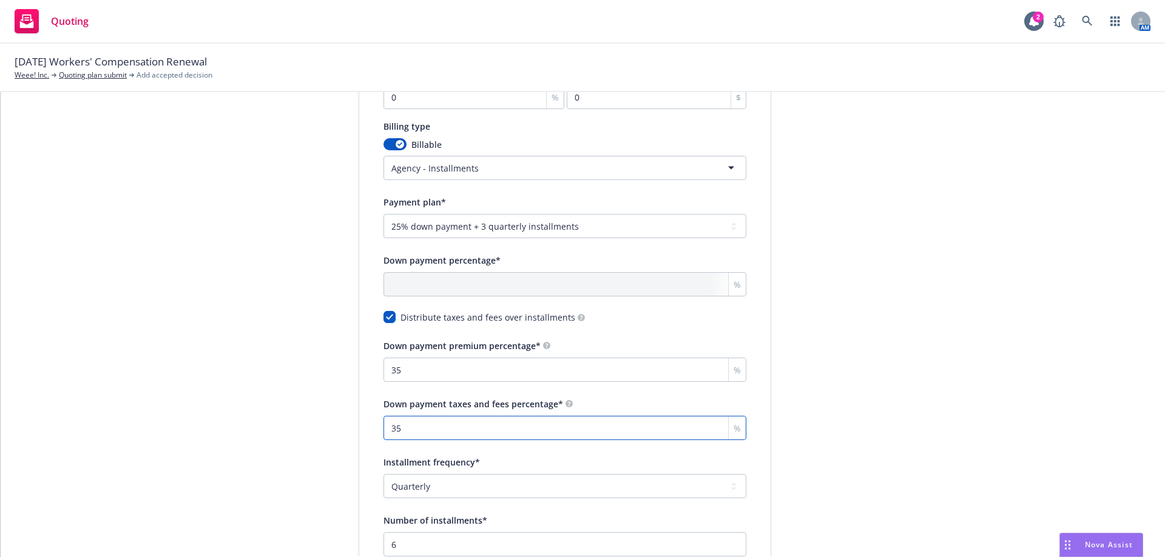
type input "35"
click at [767, 394] on div "Quote initiation Coverage selection 3 Billing info Add billing information Surp…" at bounding box center [582, 284] width 1135 height 1237
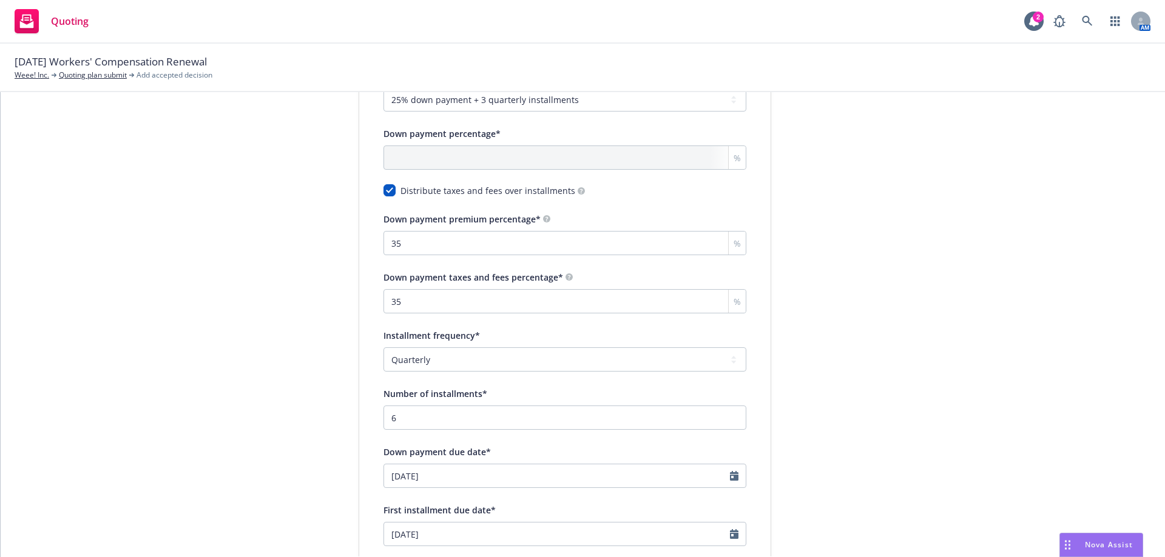
scroll to position [596, 0]
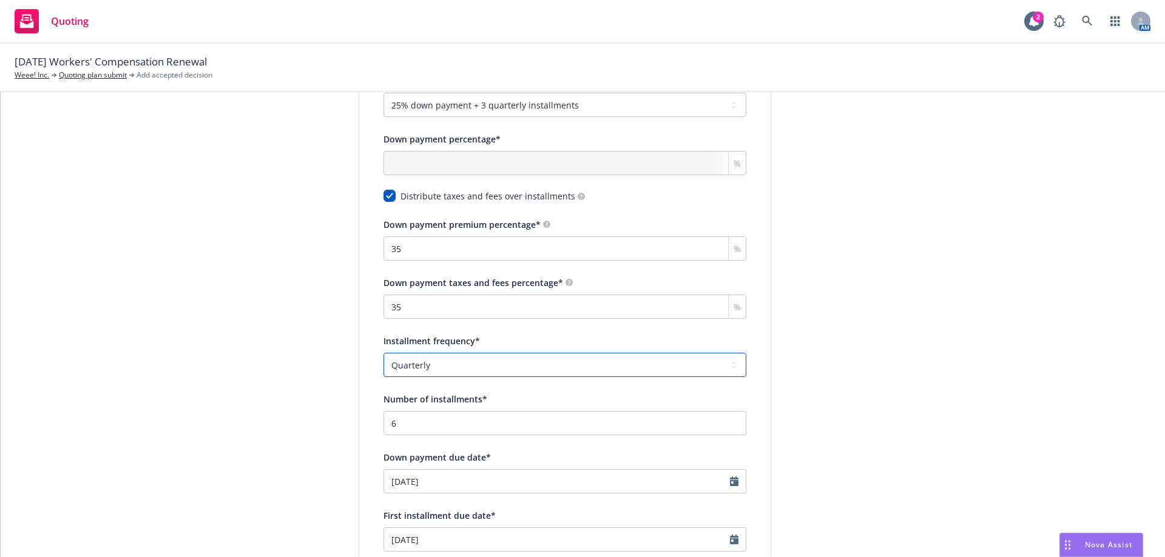
click at [483, 359] on select "-- select an option -- Monthly Quarterly Bimonthly Semiannually Annually" at bounding box center [564, 365] width 363 height 24
select select "MONTHLY"
click at [383, 353] on select "-- select an option -- Monthly Quarterly Bimonthly Semiannually Annually" at bounding box center [564, 365] width 363 height 24
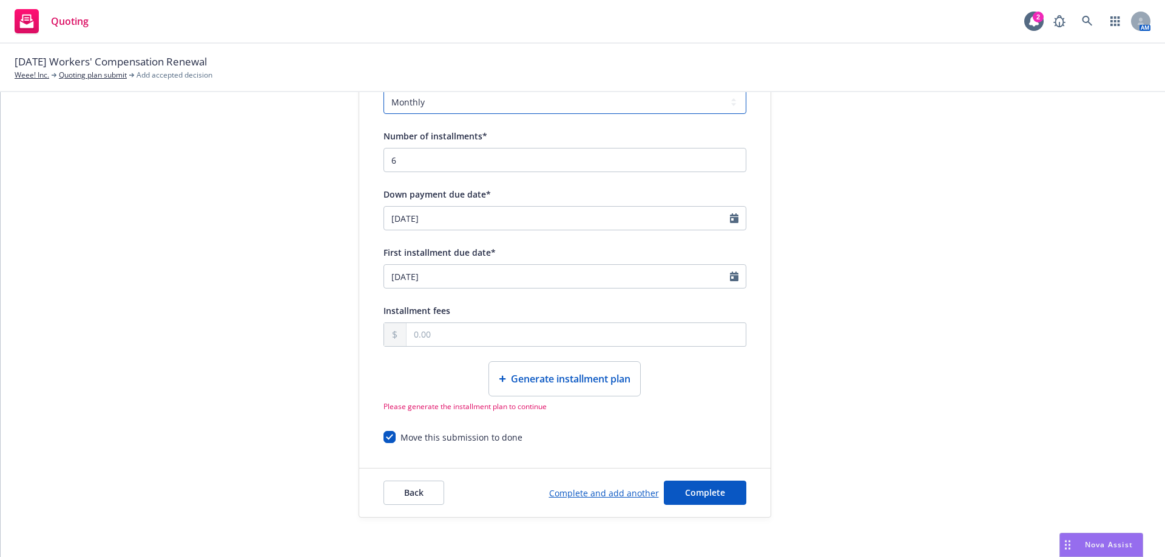
scroll to position [869, 0]
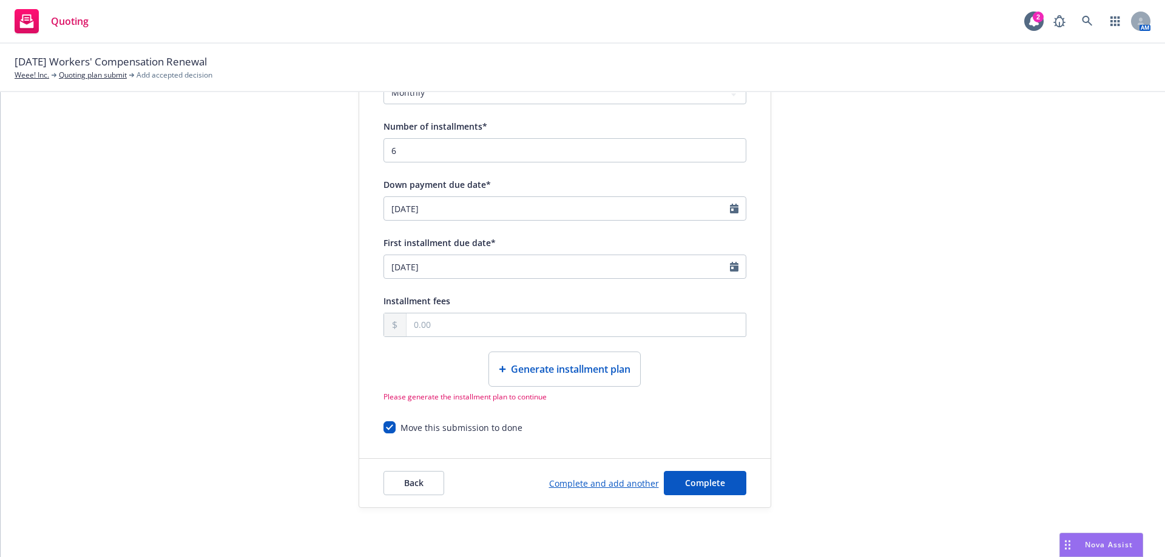
click at [610, 373] on span "Generate installment plan" at bounding box center [571, 369] width 120 height 15
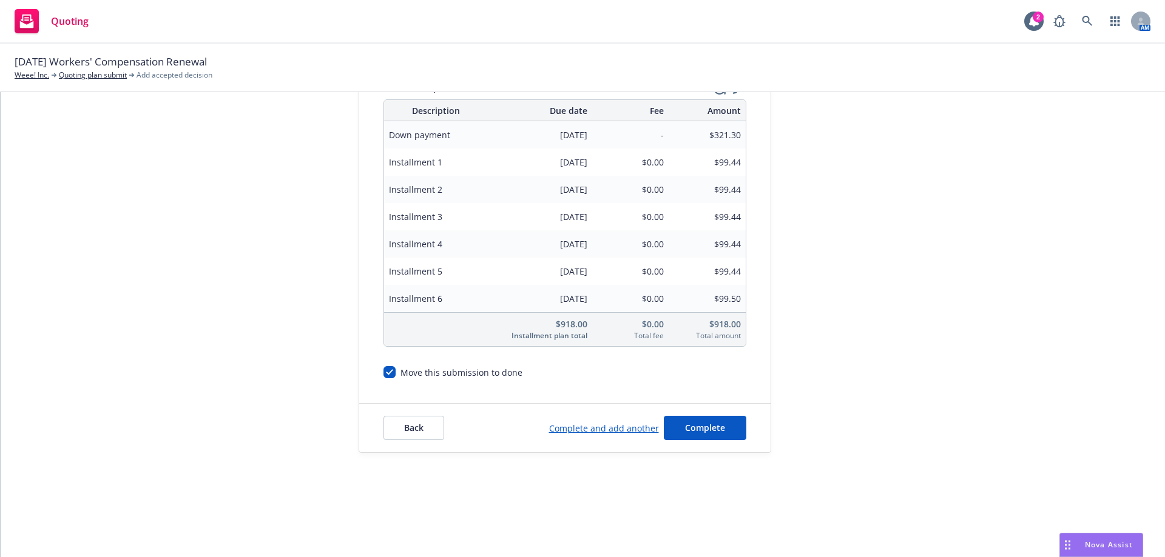
scroll to position [408, 0]
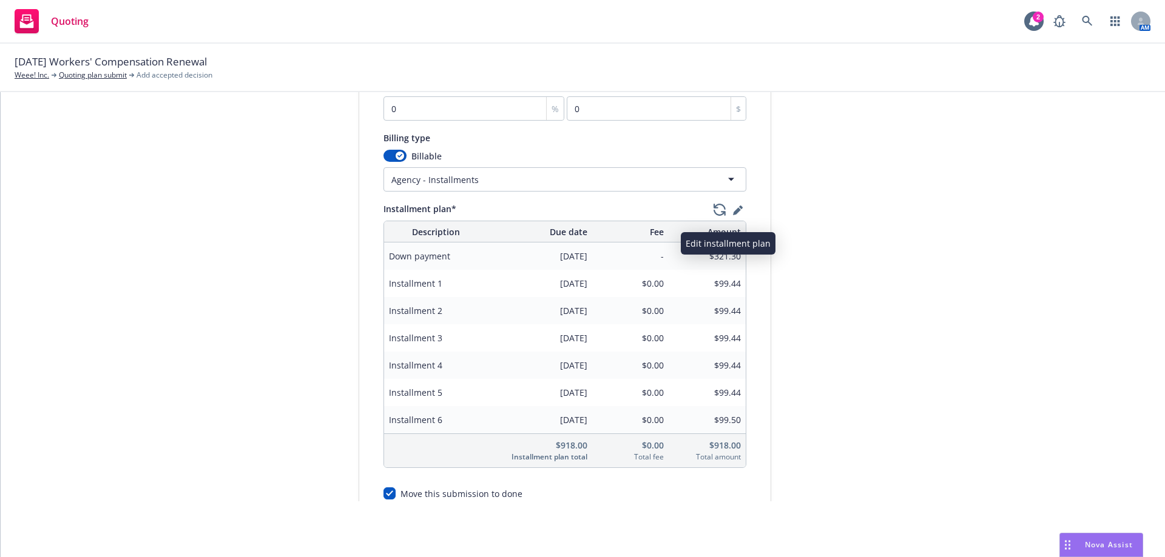
click at [729, 203] on button "button" at bounding box center [737, 213] width 17 height 24
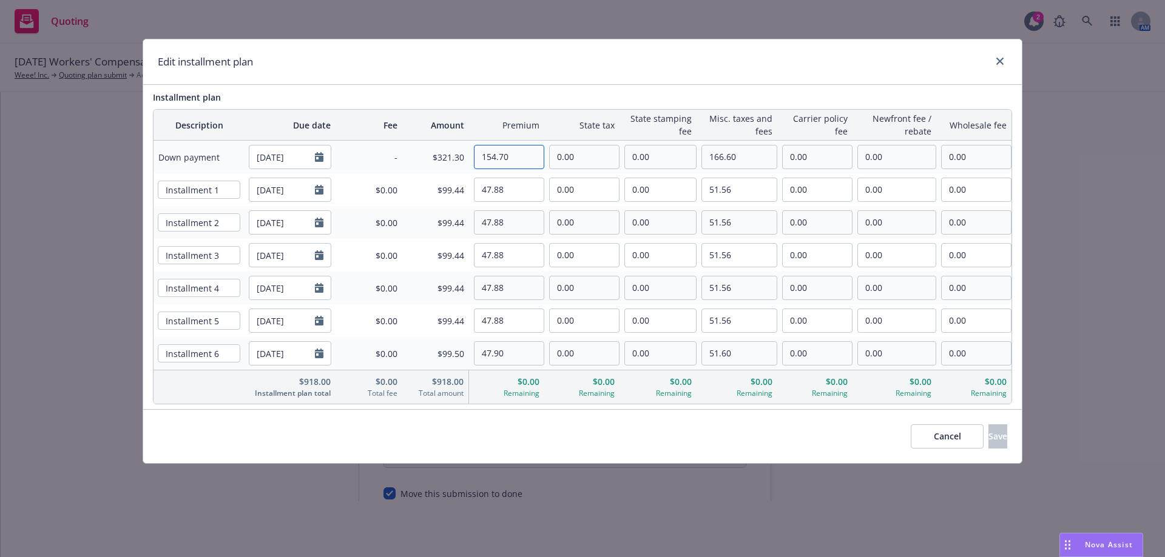
drag, startPoint x: 518, startPoint y: 158, endPoint x: 64, endPoint y: 184, distance: 454.5
click at [64, 184] on div "Edit installment plan Installment plan Description Due date Fee Amount Premium …" at bounding box center [582, 278] width 1165 height 557
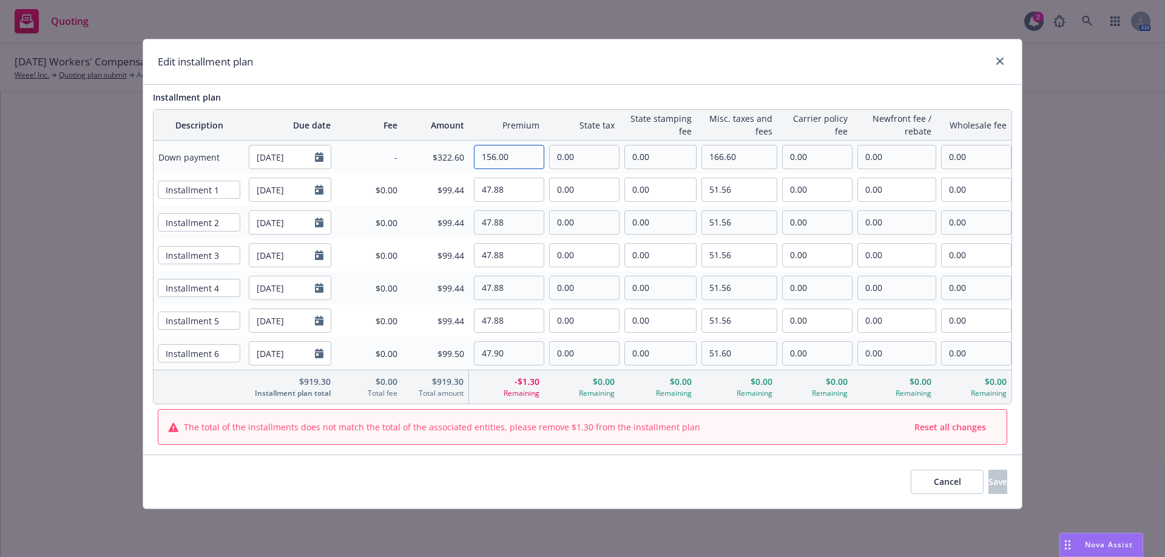
type input "156.00"
drag, startPoint x: 758, startPoint y: 157, endPoint x: 647, endPoint y: 158, distance: 111.0
click at [647, 158] on tr "Down payment 08/24/2025 - $322.60 156.00 0.00 0.00 166.60 0.00 0.00 0.00" at bounding box center [582, 157] width 858 height 33
type input "476.00"
drag, startPoint x: 732, startPoint y: 190, endPoint x: 698, endPoint y: 194, distance: 34.1
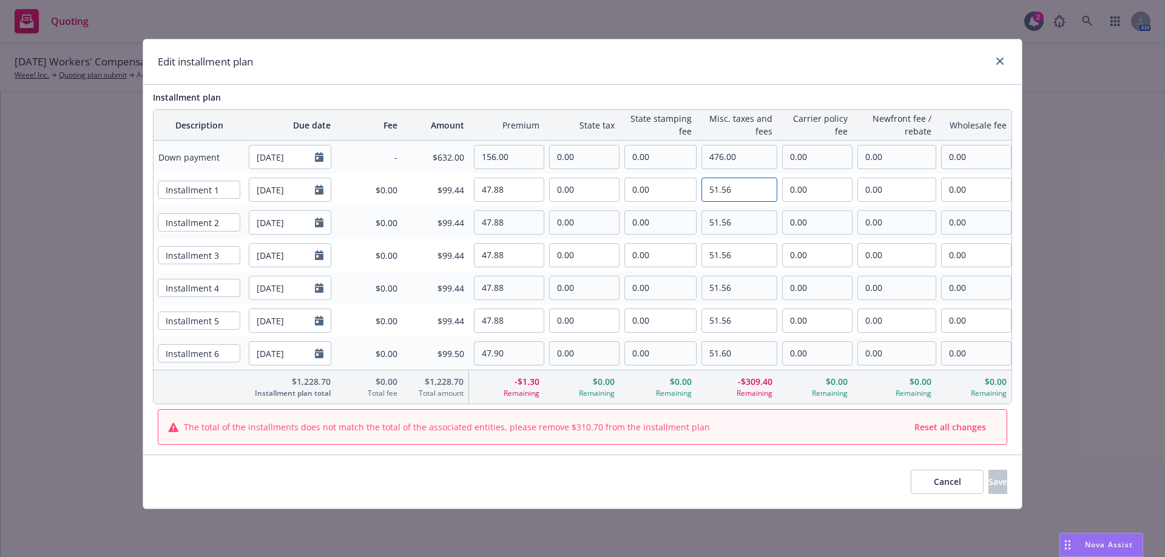
click at [698, 194] on div "51.56" at bounding box center [736, 190] width 81 height 24
type input "0.00"
drag, startPoint x: 733, startPoint y: 220, endPoint x: 680, endPoint y: 234, distance: 54.7
click at [680, 234] on tr "Installment 2 10/24/2025 $0.00 $99.44 47.88 0.00 0.00 51.56 0.00 0.00 0.00" at bounding box center [582, 222] width 858 height 33
type input "0.00"
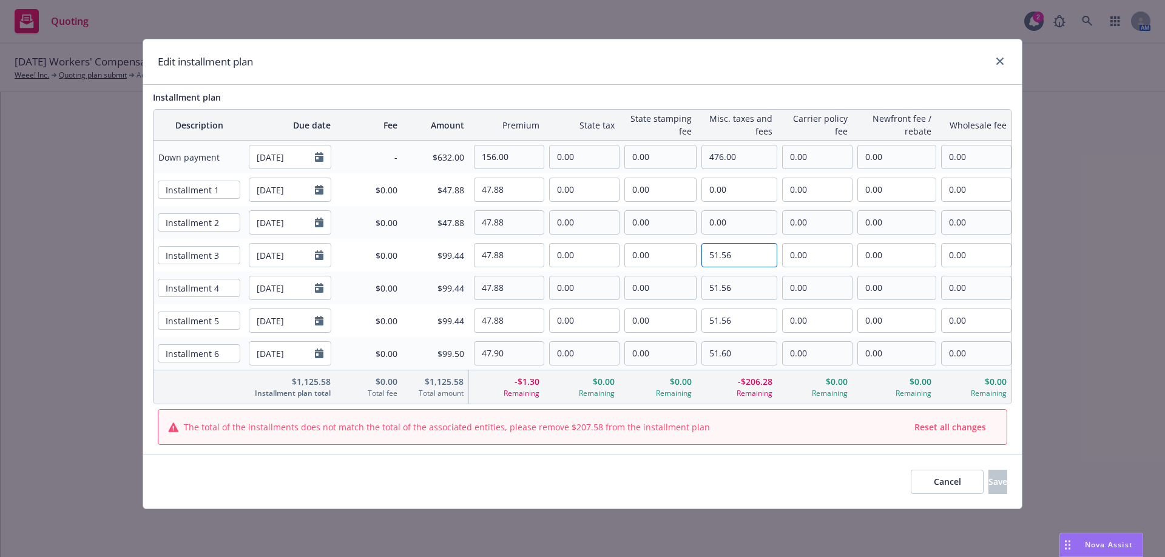
drag, startPoint x: 742, startPoint y: 251, endPoint x: 679, endPoint y: 263, distance: 64.4
click at [679, 263] on tr "Installment 3 11/24/2025 $0.00 $99.44 47.88 0.00 0.00 51.56 0.00 0.00 0.00" at bounding box center [582, 255] width 858 height 33
type input "0.00"
drag, startPoint x: 743, startPoint y: 291, endPoint x: 690, endPoint y: 294, distance: 53.5
click at [690, 294] on tr "Installment 4 12/24/2025 $0.00 $99.44 47.88 0.00 0.00 51.56 0.00 0.00 0.00" at bounding box center [582, 288] width 858 height 33
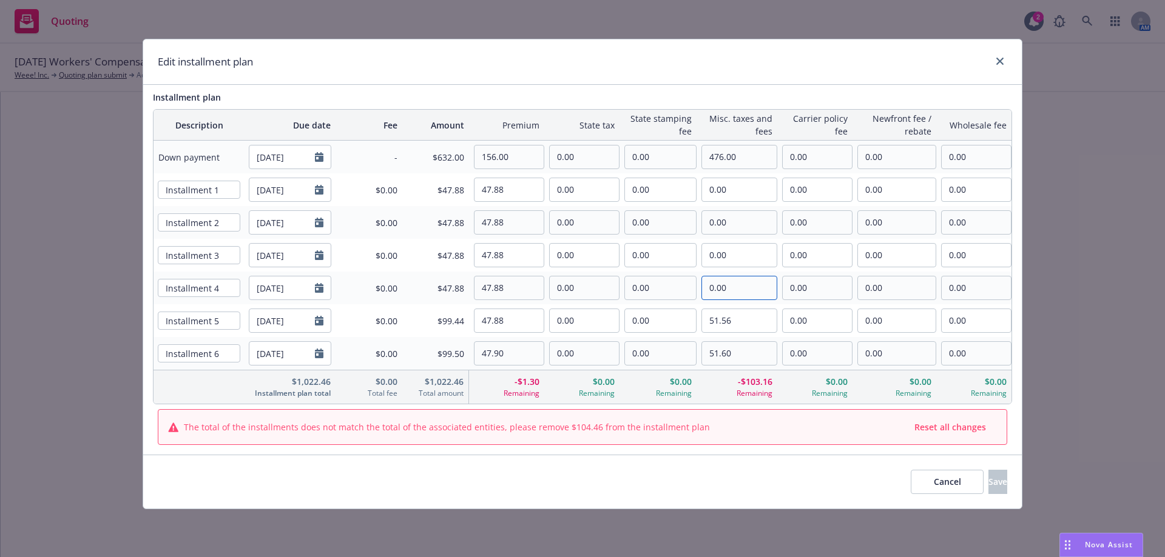
type input "0.00"
drag, startPoint x: 735, startPoint y: 323, endPoint x: 709, endPoint y: 345, distance: 34.1
click at [687, 334] on tr "Installment 5 01/24/2026 $0.00 $99.44 47.88 0.00 0.00 51.56 0.00 0.00 0.00" at bounding box center [582, 321] width 858 height 33
type input "0.00"
drag, startPoint x: 736, startPoint y: 355, endPoint x: 663, endPoint y: 369, distance: 74.1
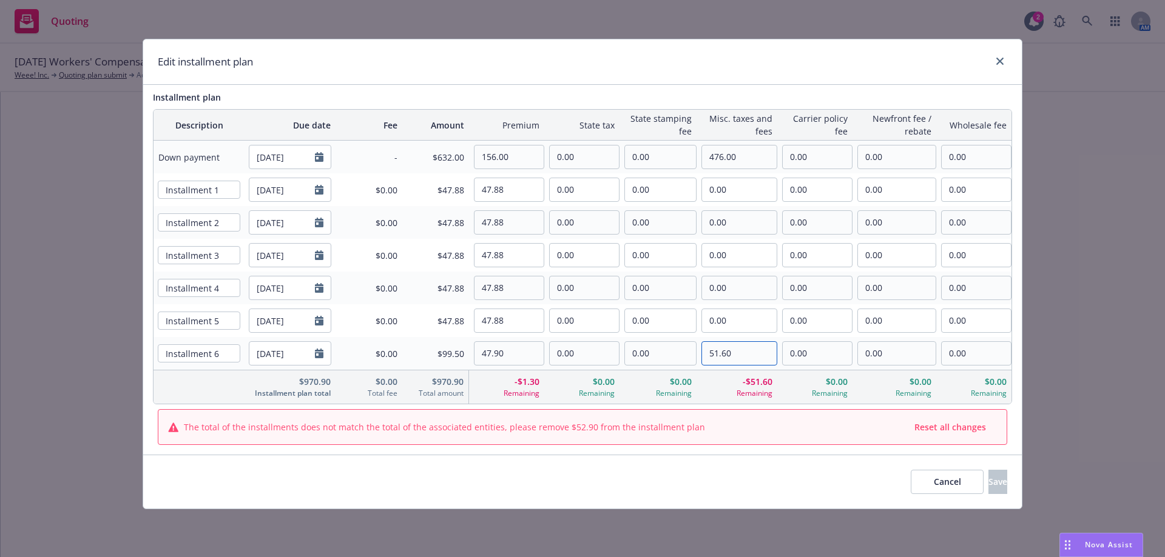
click at [664, 369] on tr "Installment 6 02/24/2026 $0.00 $99.50 47.90 0.00 0.00 51.60 0.00 0.00 0.00" at bounding box center [582, 353] width 858 height 33
type input "0.00"
drag, startPoint x: 499, startPoint y: 187, endPoint x: 490, endPoint y: 188, distance: 9.2
click at [490, 188] on input "47.88" at bounding box center [508, 189] width 69 height 23
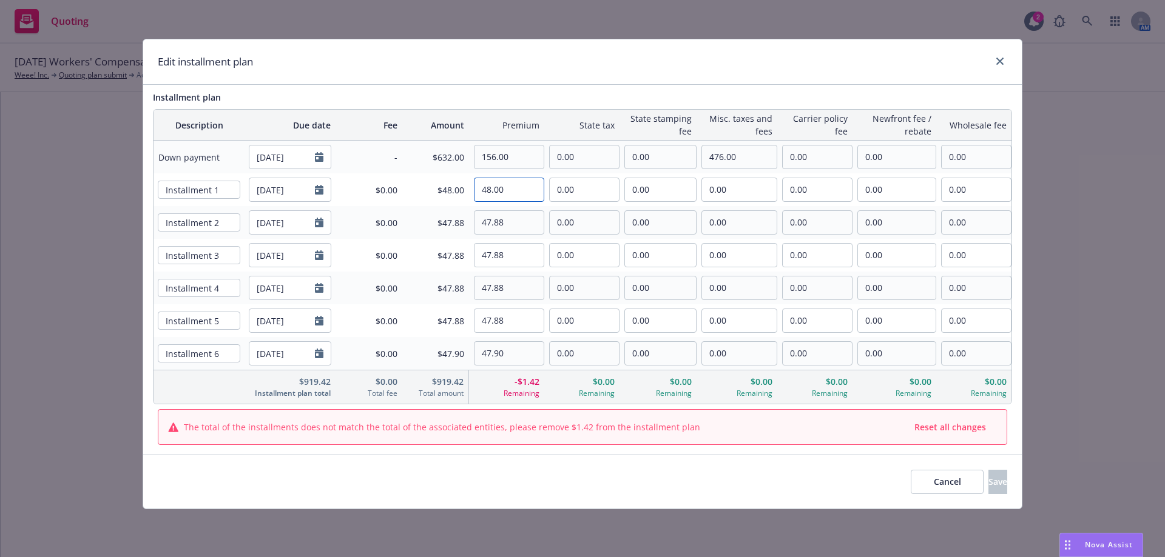
type input "48.00"
click at [500, 224] on input "47.88" at bounding box center [508, 222] width 69 height 23
paste input "4"
click at [518, 226] on input "47.84" at bounding box center [508, 222] width 69 height 23
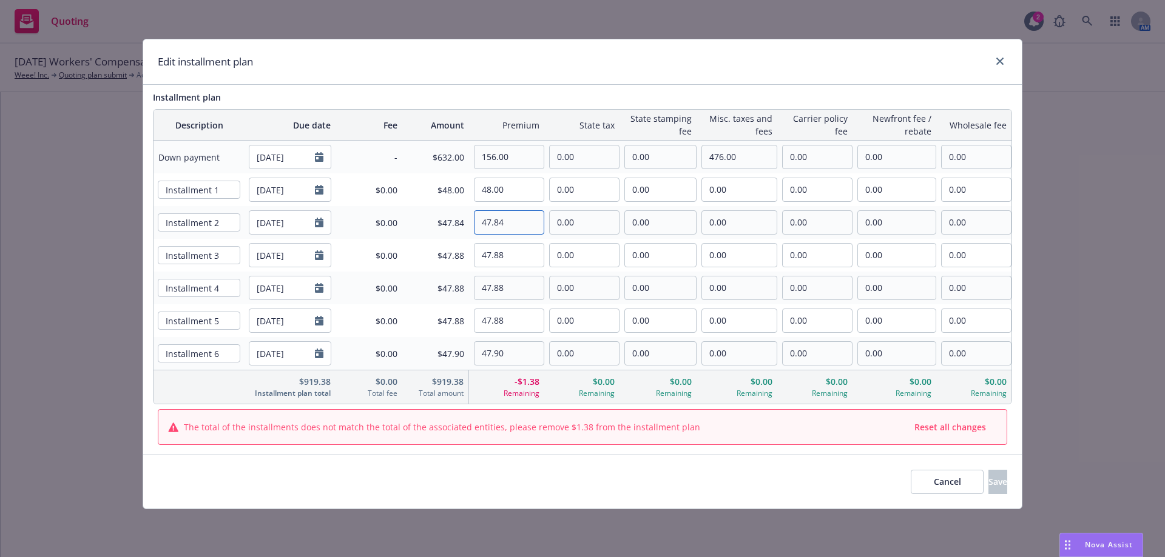
paste input "8.00"
type input "48.00"
drag, startPoint x: 507, startPoint y: 246, endPoint x: 456, endPoint y: 260, distance: 53.4
click at [456, 260] on tr "Installment 3 11/24/2025 $0.00 $47.88 47.88 0.00 0.00 0.00 0.00 0.00 0.00" at bounding box center [582, 255] width 858 height 33
paste input "8.00"
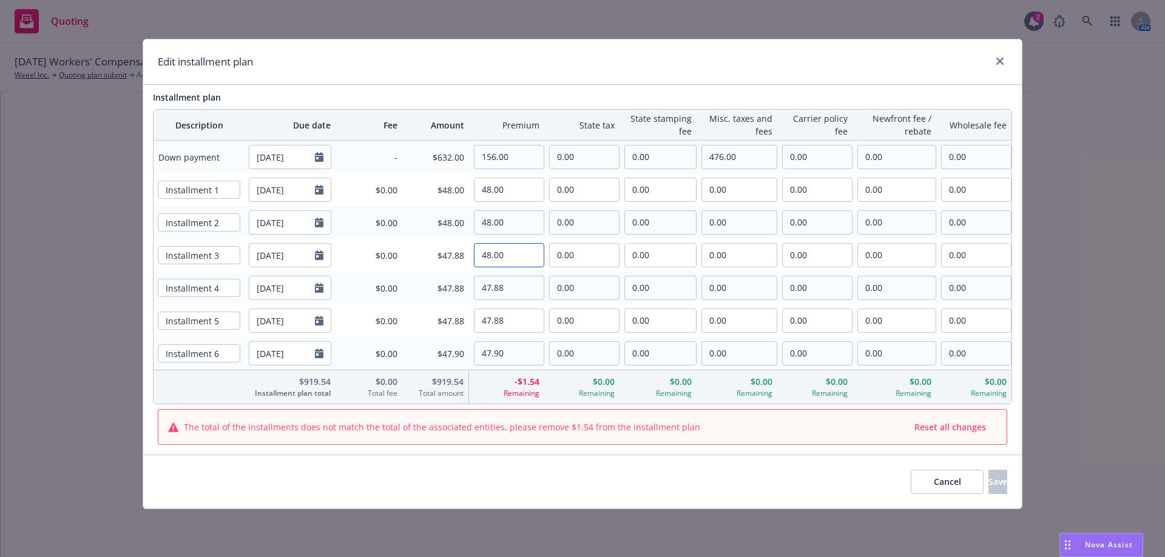
type input "48.00"
drag, startPoint x: 524, startPoint y: 292, endPoint x: 482, endPoint y: 292, distance: 41.9
click at [482, 292] on input "47.88" at bounding box center [508, 288] width 69 height 23
paste input "8.00"
type input "48.00"
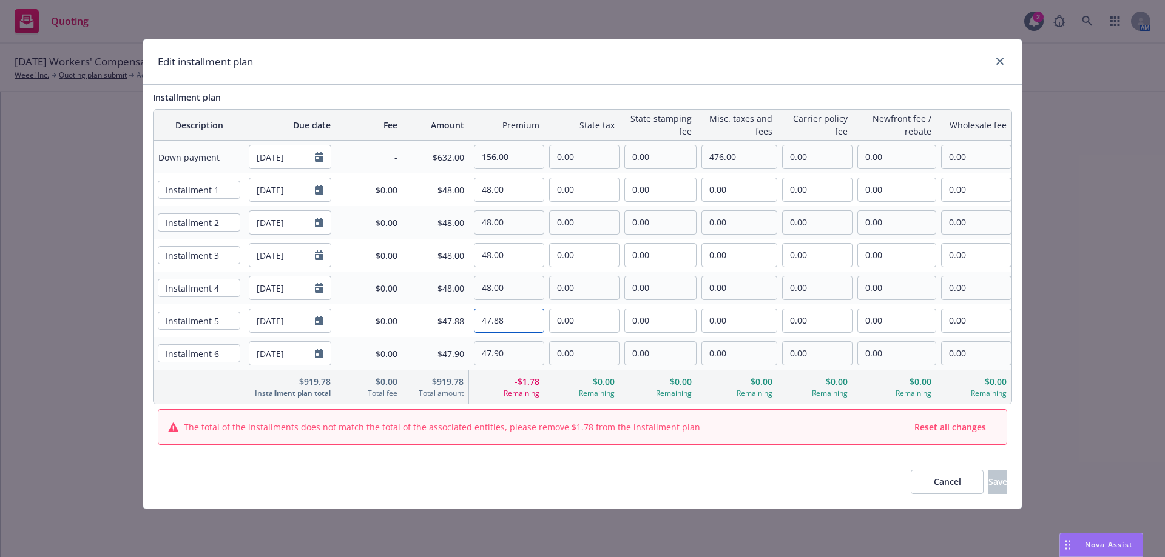
drag, startPoint x: 520, startPoint y: 318, endPoint x: 435, endPoint y: 337, distance: 86.9
click at [431, 332] on tr "Installment 5 01/24/2026 $0.00 $47.88 47.88 0.00 0.00 0.00 0.00 0.00 0.00" at bounding box center [582, 321] width 858 height 33
paste input "8.00"
type input "48.00"
drag, startPoint x: 508, startPoint y: 362, endPoint x: 414, endPoint y: 360, distance: 94.0
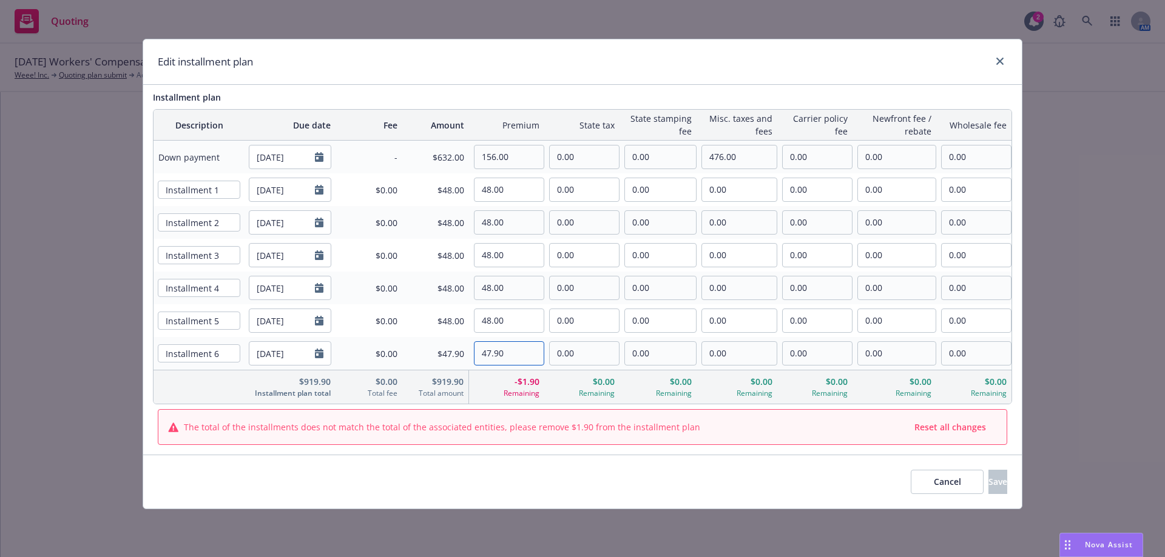
click at [415, 360] on tr "Installment 6 02/24/2026 $0.00 $47.90 47.90 0.00 0.00 0.00 0.00 0.00 0.00" at bounding box center [582, 353] width 858 height 33
paste input "8.0"
type input "48.00"
drag, startPoint x: 503, startPoint y: 297, endPoint x: 417, endPoint y: 309, distance: 87.0
click at [417, 309] on table "Description Due date Fee Amount Premium State tax State stamping fee Misc. taxe…" at bounding box center [582, 256] width 859 height 295
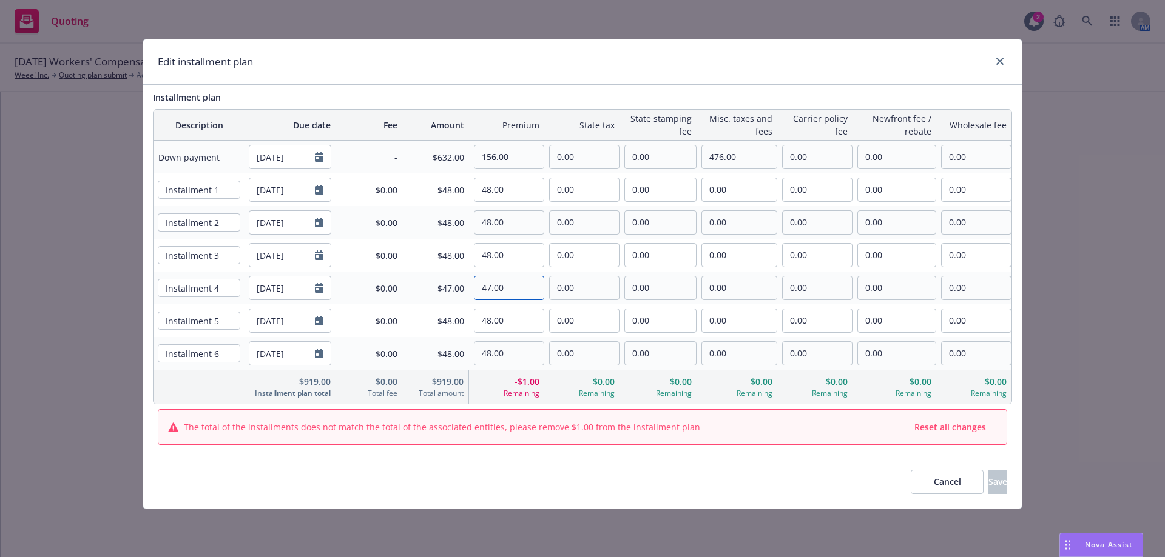
type input "47.00"
drag, startPoint x: 512, startPoint y: 320, endPoint x: 322, endPoint y: 334, distance: 190.4
click at [322, 334] on tr "Installment 5 01/24/2026 $0.00 $48.00 48.00 0.00 0.00 0.00 0.00 0.00 0.00" at bounding box center [582, 321] width 858 height 33
drag, startPoint x: 513, startPoint y: 359, endPoint x: 409, endPoint y: 368, distance: 104.1
click at [409, 368] on tr "Installment 6 02/24/2026 $0.00 $48.00 48.00 0.00 0.00 0.00 0.00 0.00 0.00" at bounding box center [582, 353] width 858 height 33
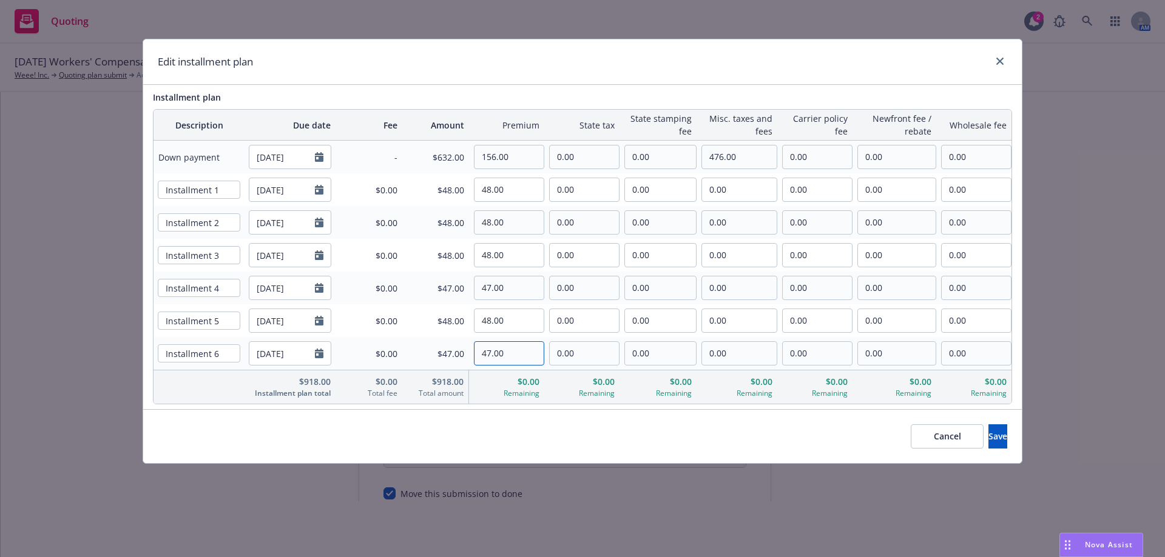
type input "47.00"
drag, startPoint x: 513, startPoint y: 318, endPoint x: 439, endPoint y: 334, distance: 75.5
click at [439, 334] on tr "Installment 5 01/24/2026 $0.00 $48.00 48.00 0.00 0.00 0.00 0.00 0.00 0.00" at bounding box center [582, 321] width 858 height 33
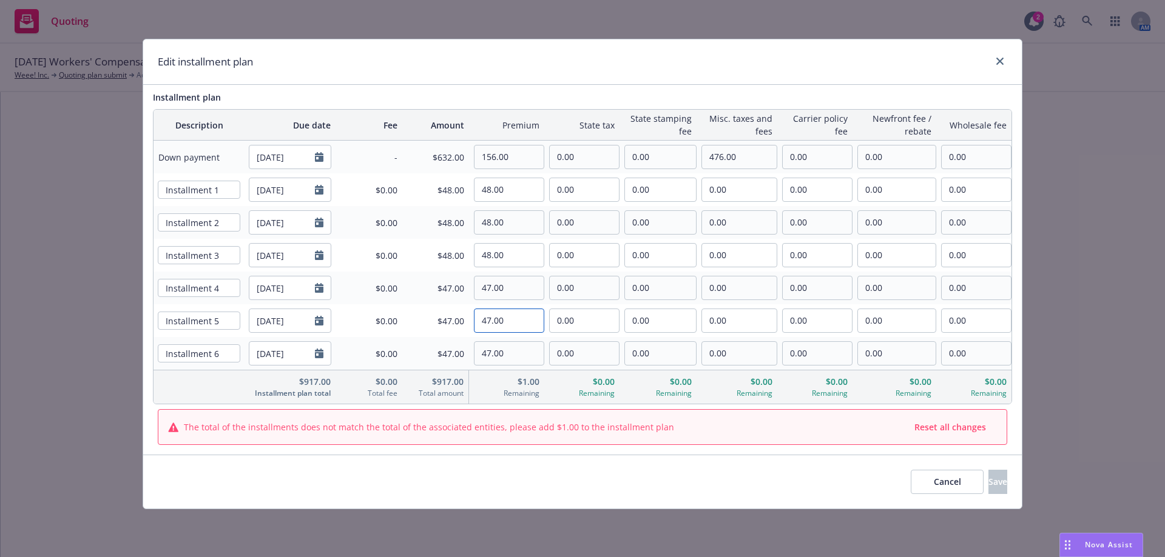
type input "47.00"
drag, startPoint x: 532, startPoint y: 286, endPoint x: 356, endPoint y: 312, distance: 177.8
click at [356, 312] on table "Description Due date Fee Amount Premium State tax State stamping fee Misc. taxe…" at bounding box center [582, 256] width 859 height 295
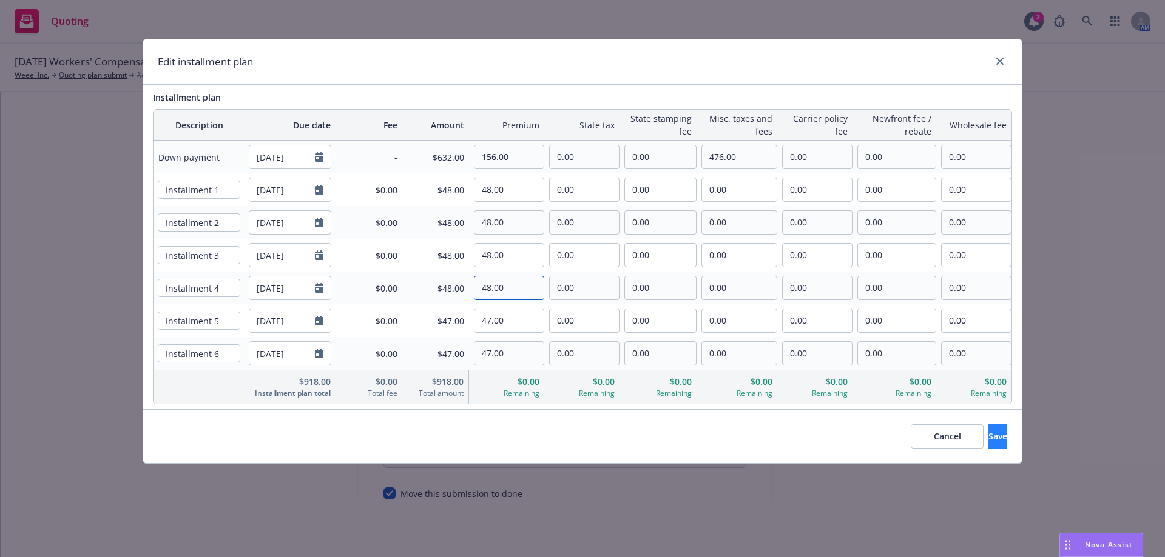
type input "48.00"
click at [988, 440] on button "Save" at bounding box center [997, 437] width 19 height 24
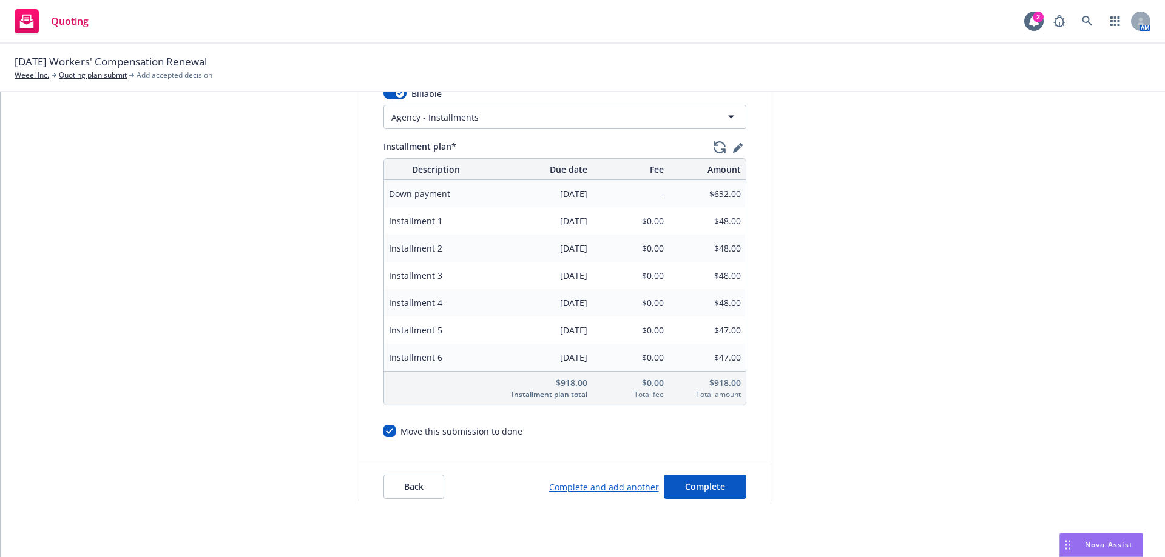
scroll to position [529, 0]
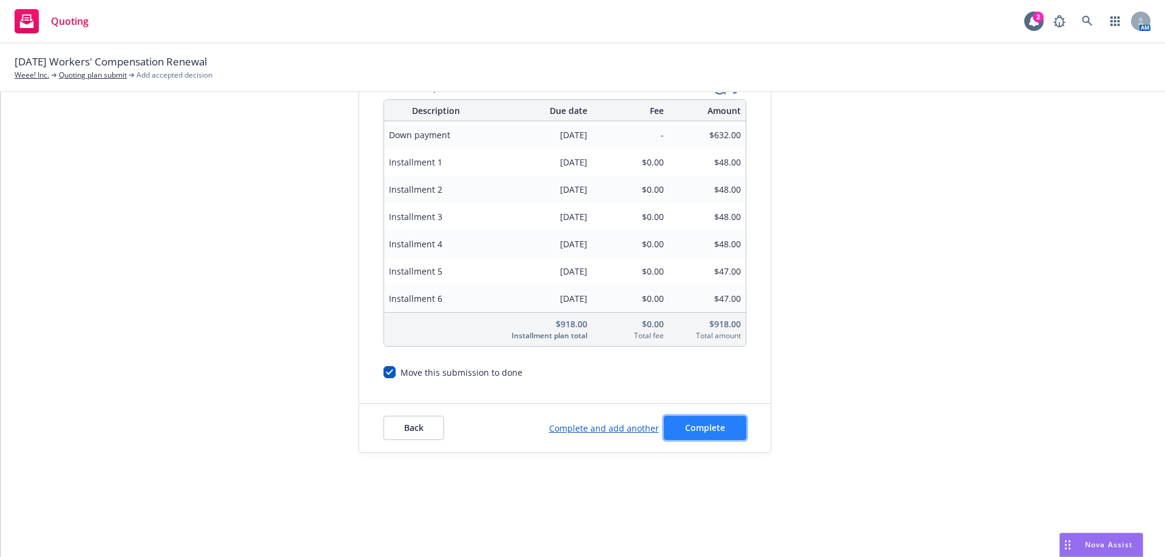
click at [691, 431] on span "Complete" at bounding box center [705, 428] width 40 height 12
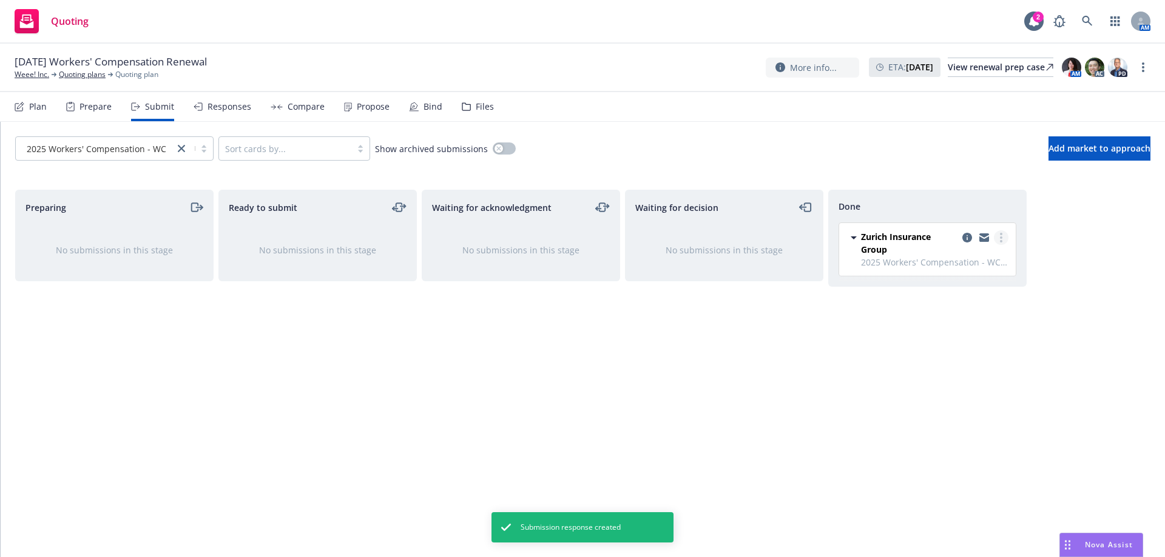
click at [1005, 237] on link "more" at bounding box center [1001, 238] width 15 height 15
click at [237, 112] on div "Responses" at bounding box center [223, 106] width 58 height 29
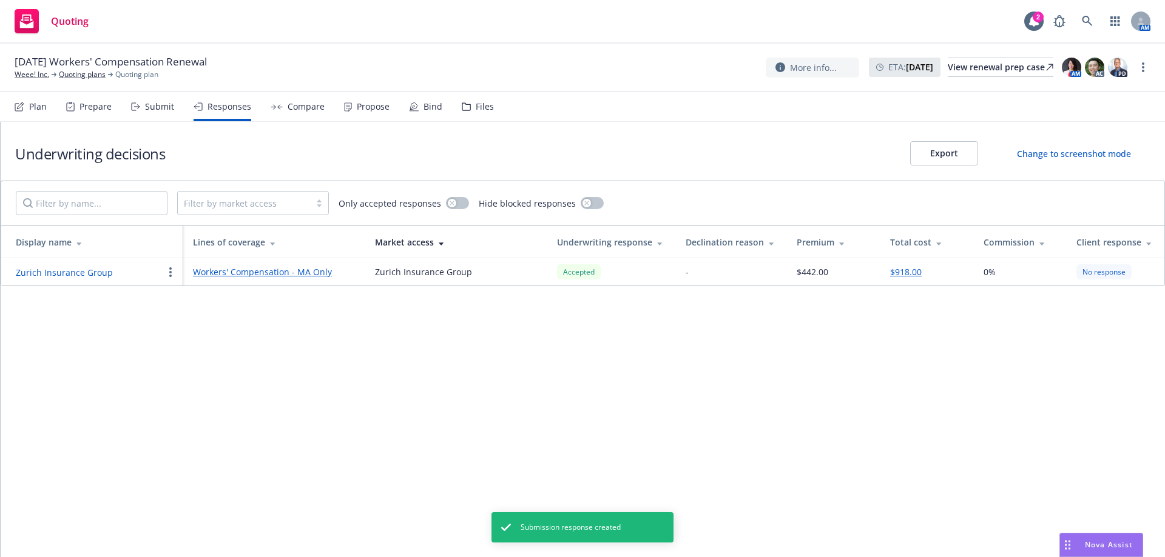
click at [273, 118] on div "Compare" at bounding box center [298, 106] width 54 height 29
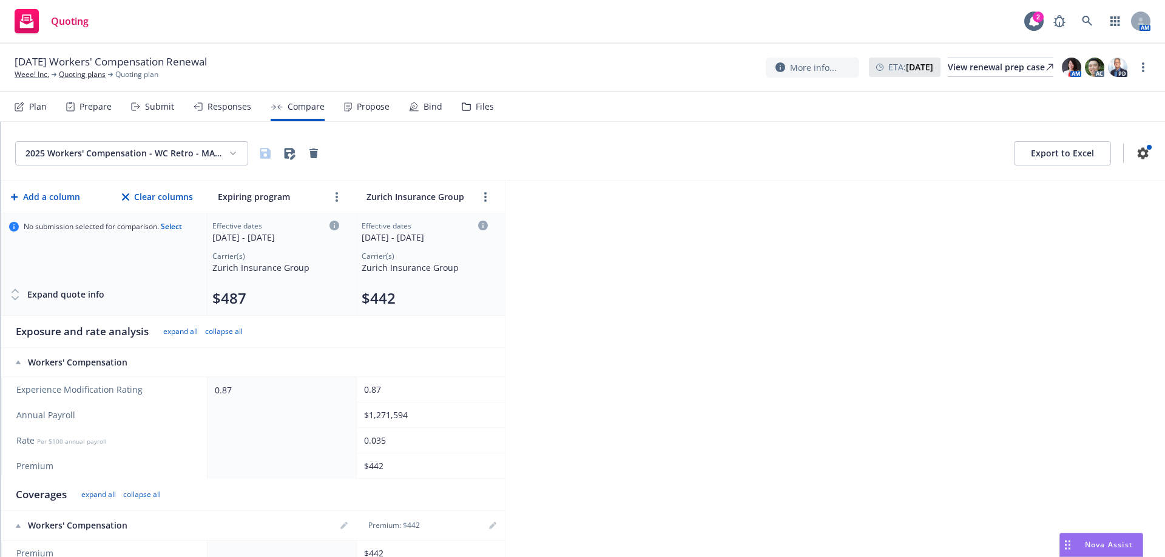
click at [471, 414] on div "$1,271,594" at bounding box center [428, 415] width 129 height 13
click at [294, 411] on td at bounding box center [281, 415] width 149 height 25
click at [355, 417] on td at bounding box center [281, 415] width 149 height 25
click at [391, 417] on div "$1,271,594" at bounding box center [428, 415] width 129 height 13
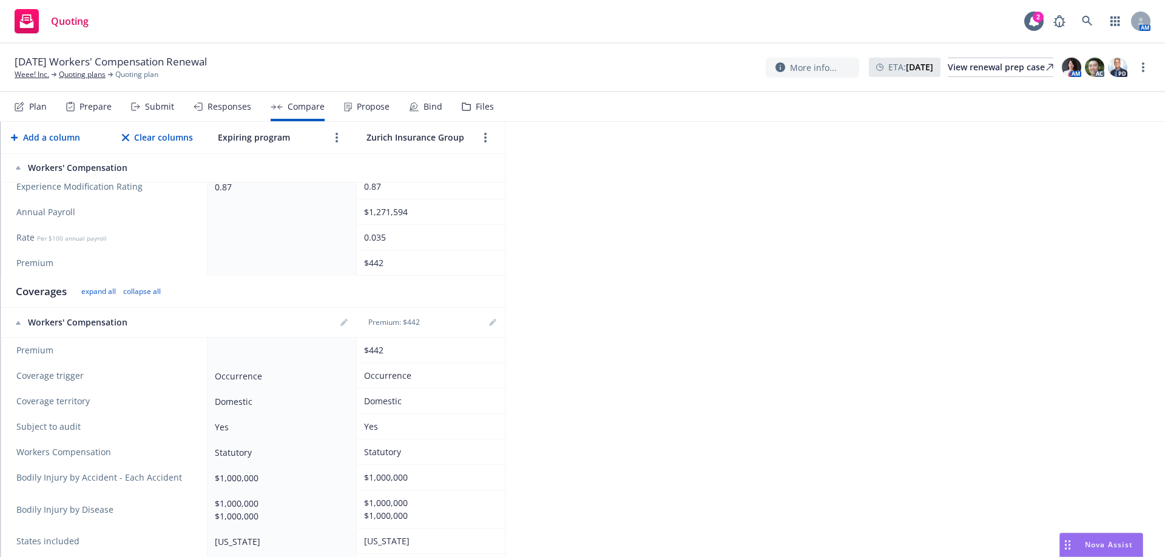
scroll to position [61, 0]
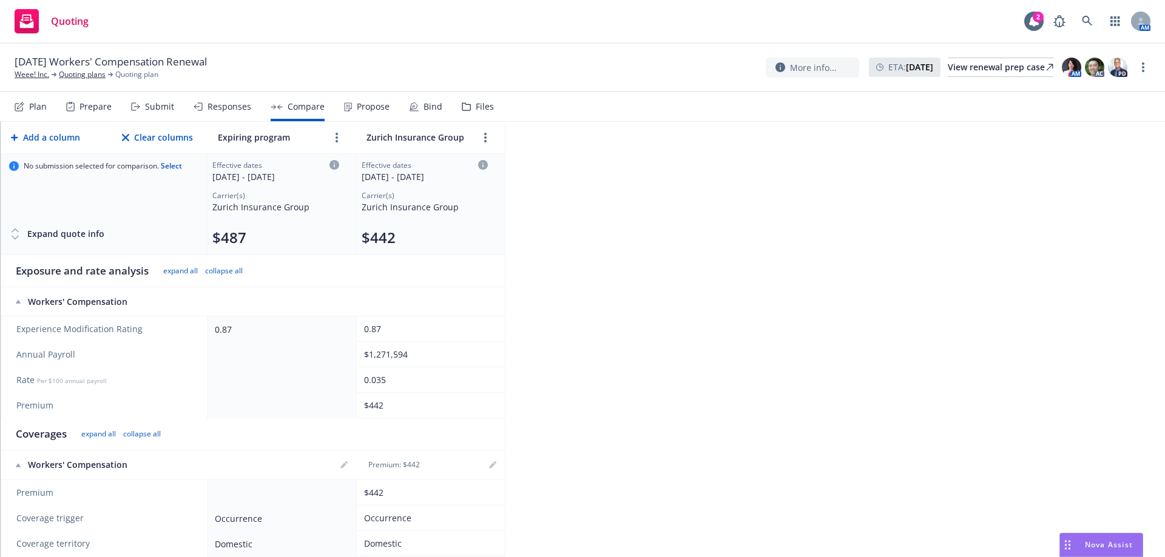
click at [490, 163] on td "Effective dates 08/24/2025 - 08/24/2026 Carrier(s) Zurich Insurance Group $442" at bounding box center [430, 204] width 149 height 103
click at [486, 166] on td "Effective dates 08/24/2025 - 08/24/2026 Carrier(s) Zurich Insurance Group $442" at bounding box center [430, 204] width 149 height 103
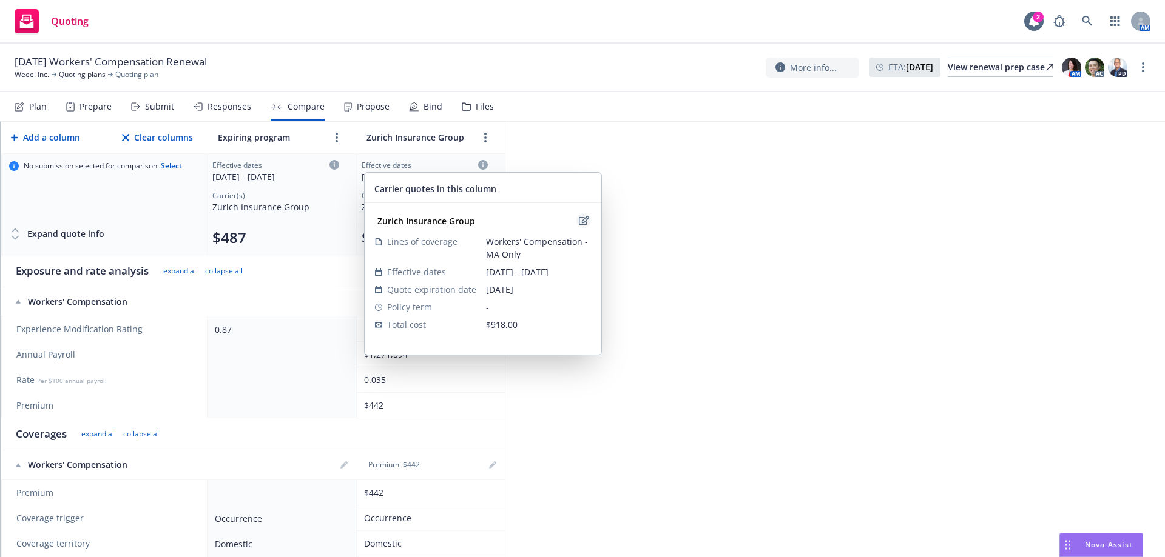
click at [579, 218] on icon "edit" at bounding box center [584, 220] width 10 height 9
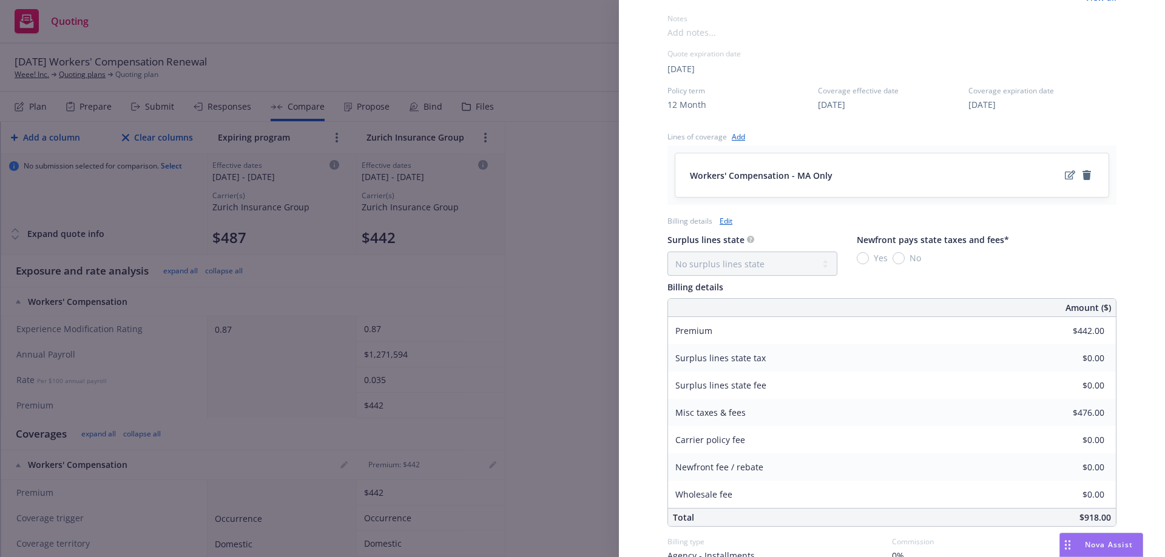
scroll to position [320, 0]
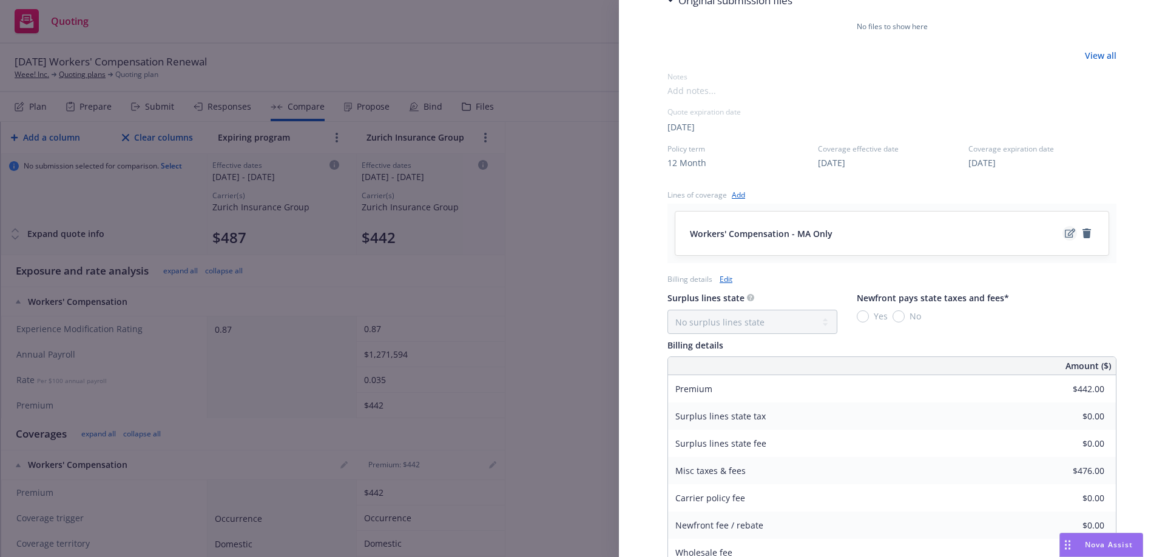
click at [1065, 234] on icon "edit" at bounding box center [1070, 234] width 10 height 10
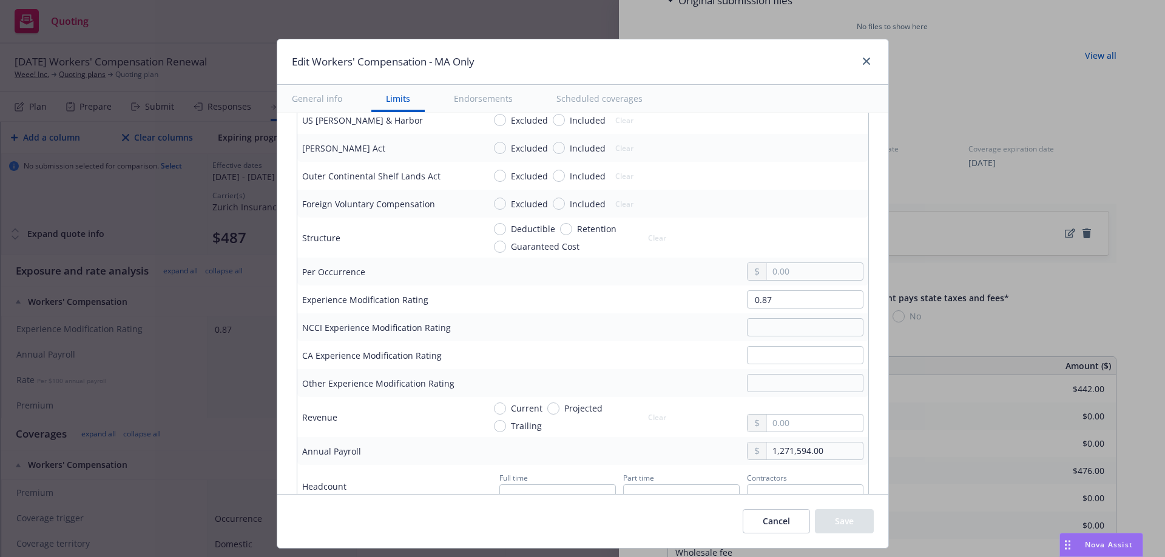
scroll to position [546, 0]
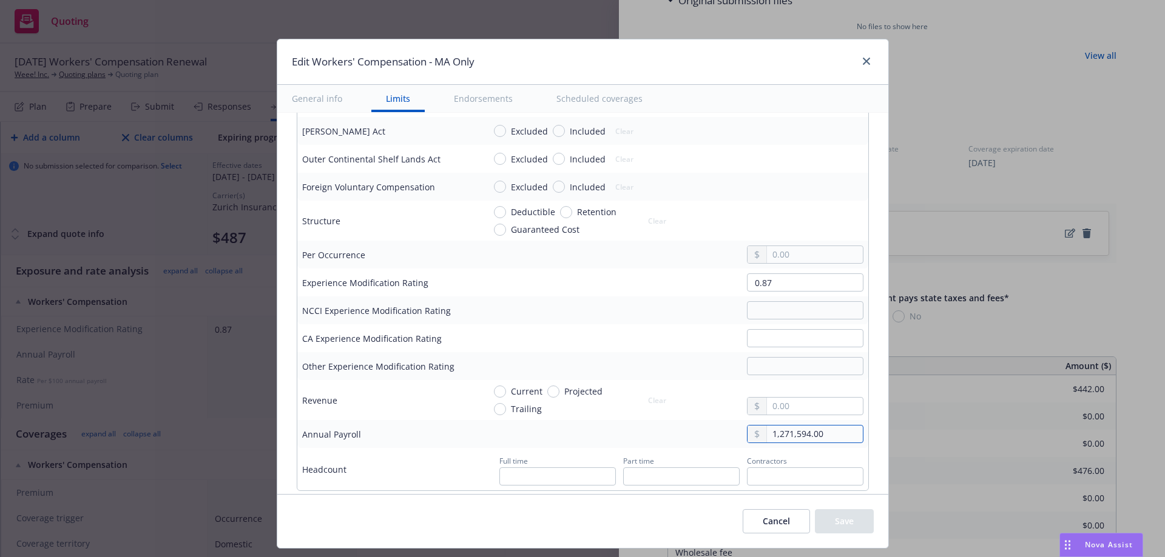
drag, startPoint x: 820, startPoint y: 433, endPoint x: 686, endPoint y: 434, distance: 134.1
click at [686, 434] on div "1,271,594.00" at bounding box center [673, 434] width 379 height 18
paste input "925,291"
type input "925,291.00"
click at [851, 520] on button "Save" at bounding box center [844, 522] width 59 height 24
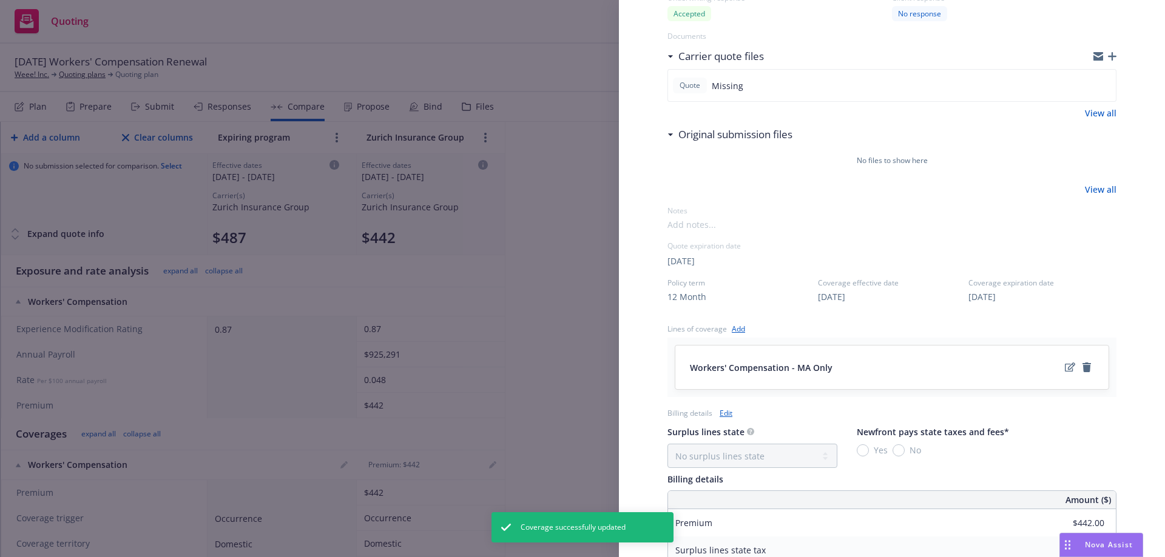
scroll to position [0, 0]
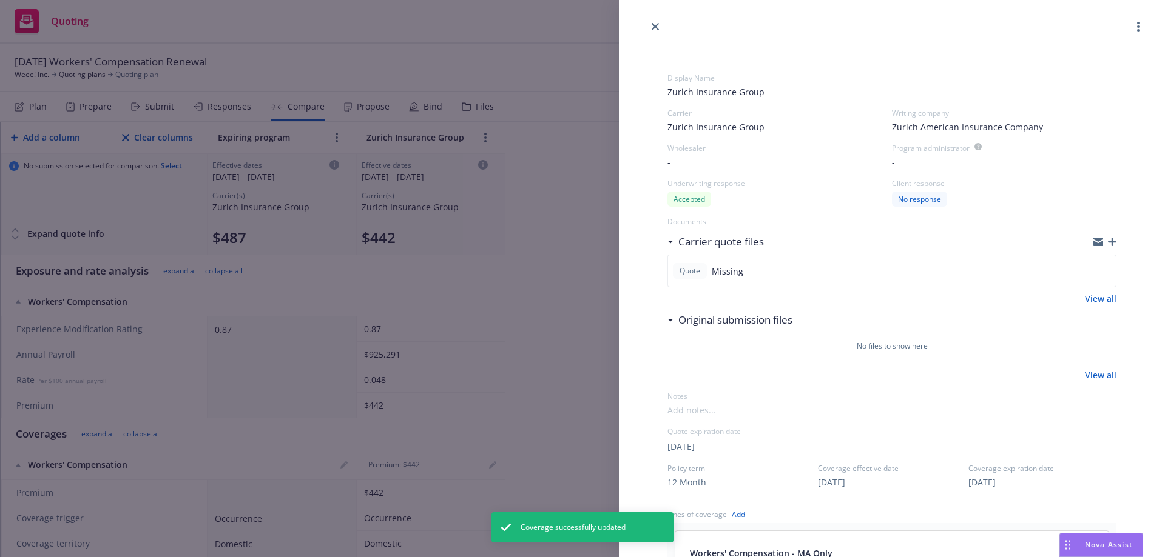
click at [449, 236] on div "Display Name Zurich Insurance Group Carrier Zurich Insurance Group Writing comp…" at bounding box center [582, 278] width 1165 height 557
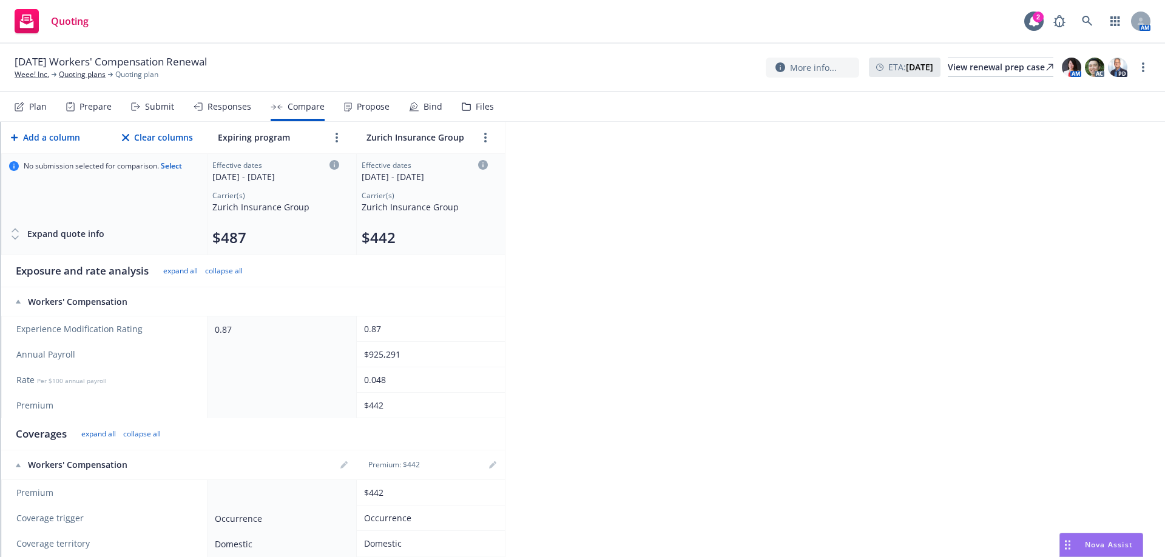
click at [359, 116] on div "Propose" at bounding box center [366, 106] width 45 height 29
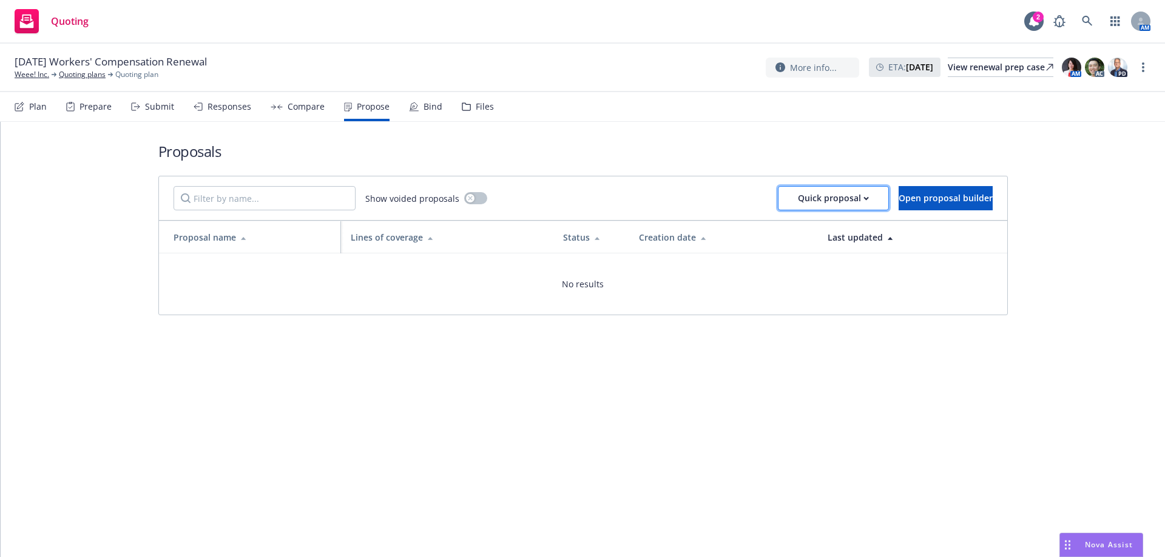
click at [798, 200] on div "Quick proposal" at bounding box center [833, 198] width 71 height 23
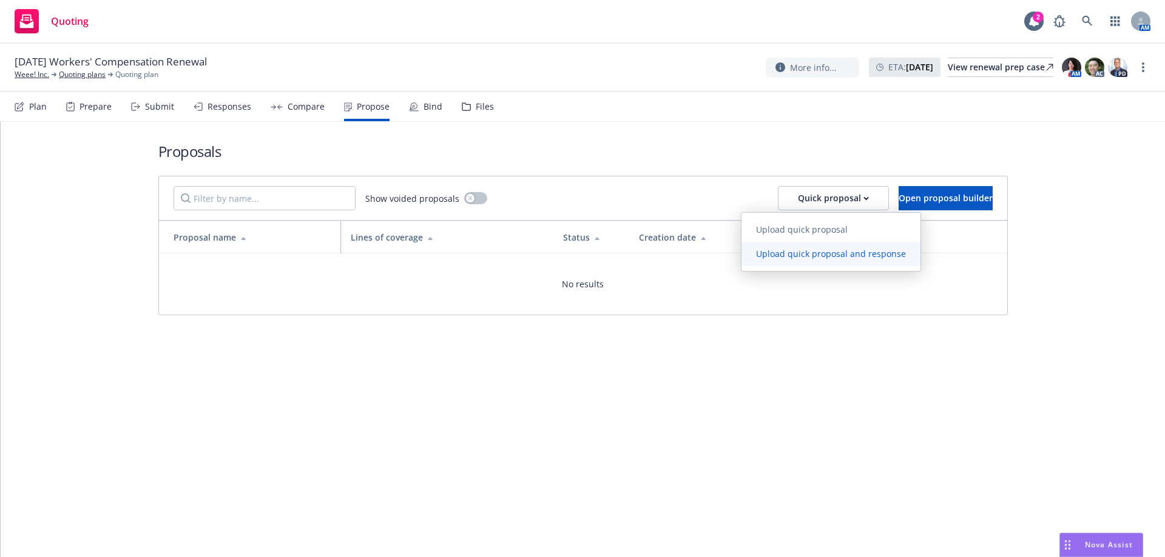
click at [818, 255] on span "Upload quick proposal and response" at bounding box center [830, 254] width 179 height 12
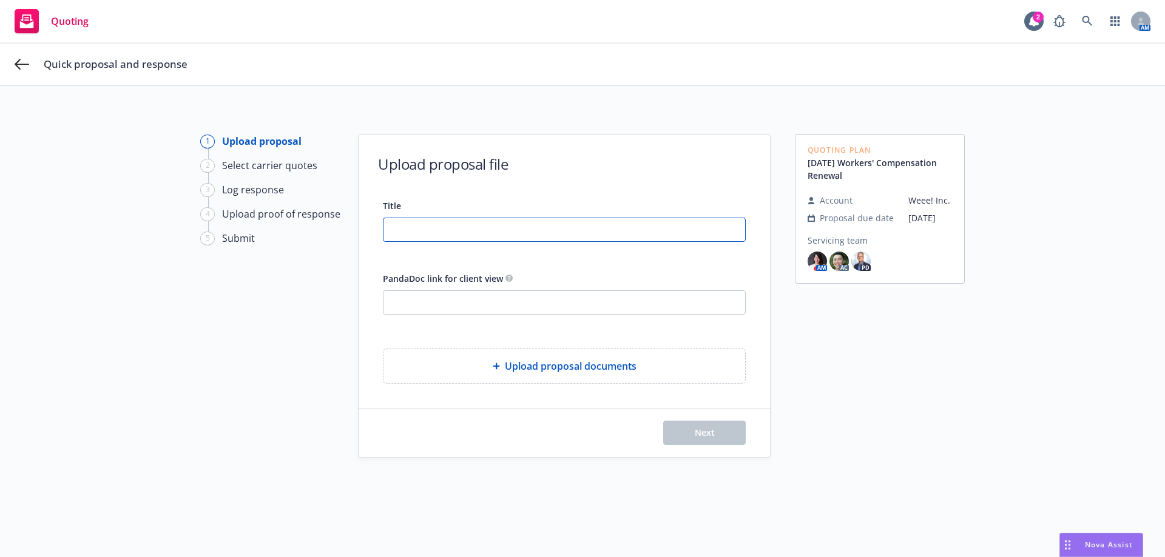
click at [516, 225] on input "Title" at bounding box center [564, 229] width 362 height 23
type input "2025-26 WC (MA only) - Proposal"
click at [704, 442] on button "Next" at bounding box center [704, 433] width 82 height 24
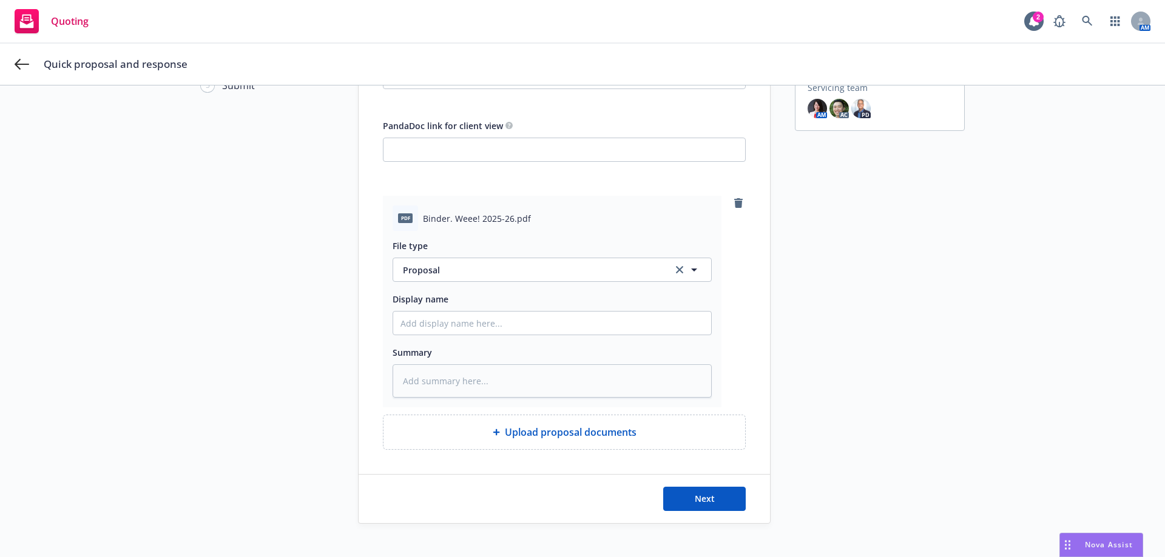
scroll to position [168, 0]
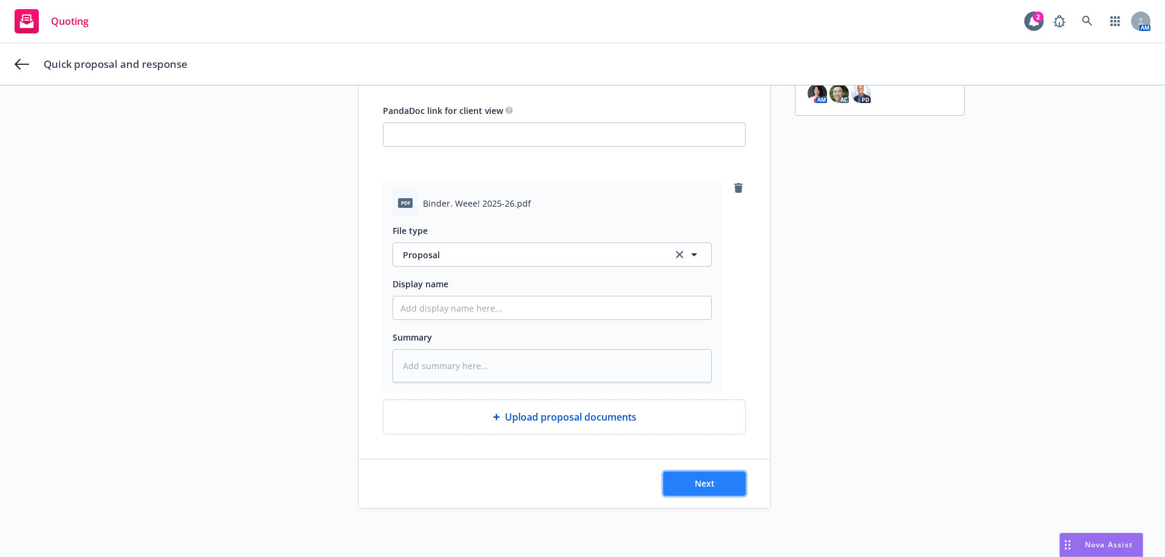
click at [710, 482] on button "Next" at bounding box center [704, 484] width 82 height 24
type textarea "x"
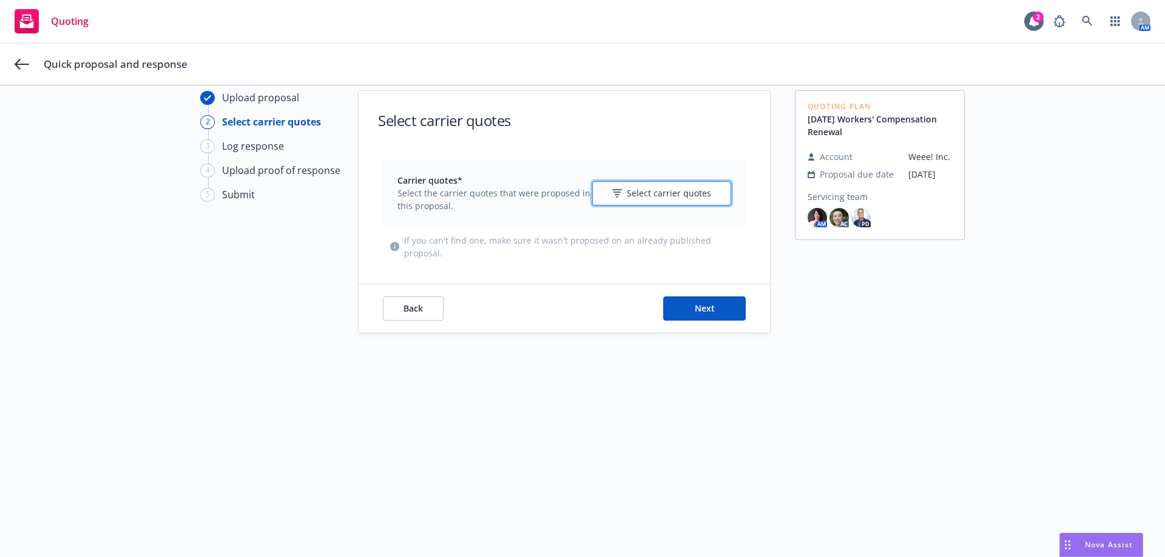
click at [672, 195] on span "Select carrier quotes" at bounding box center [669, 193] width 84 height 13
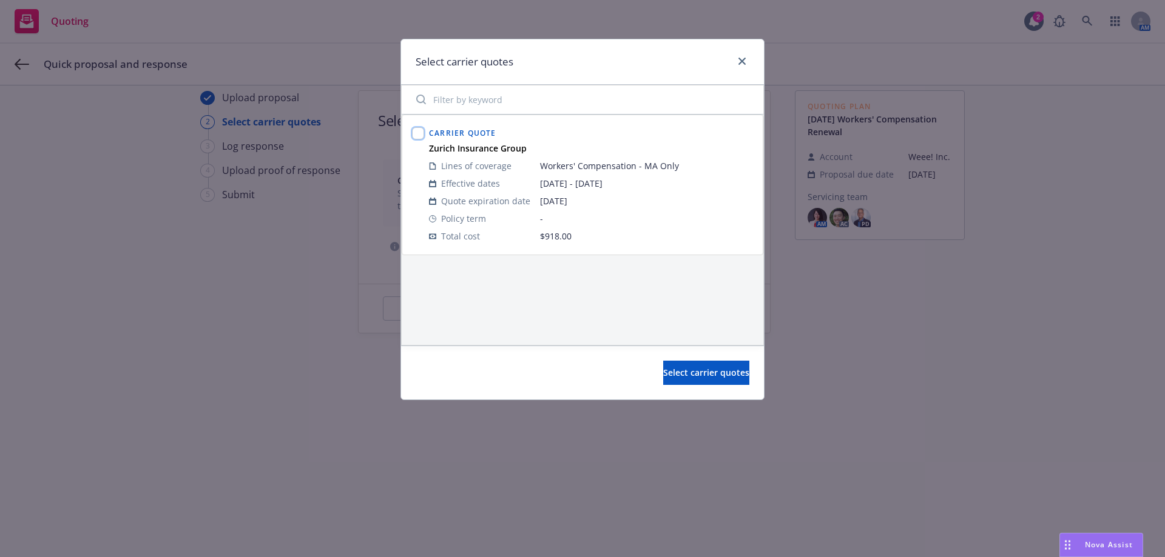
click at [416, 139] on input "checkbox" at bounding box center [418, 133] width 12 height 12
checkbox input "true"
click at [712, 374] on span "Select carrier quotes" at bounding box center [706, 373] width 86 height 12
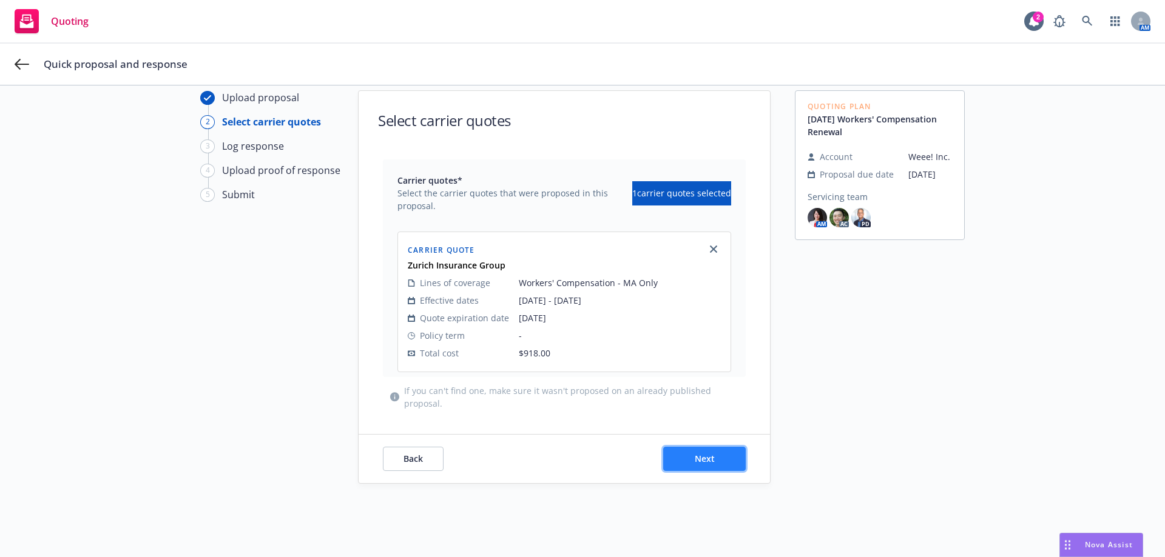
click at [717, 460] on button "Next" at bounding box center [704, 459] width 82 height 24
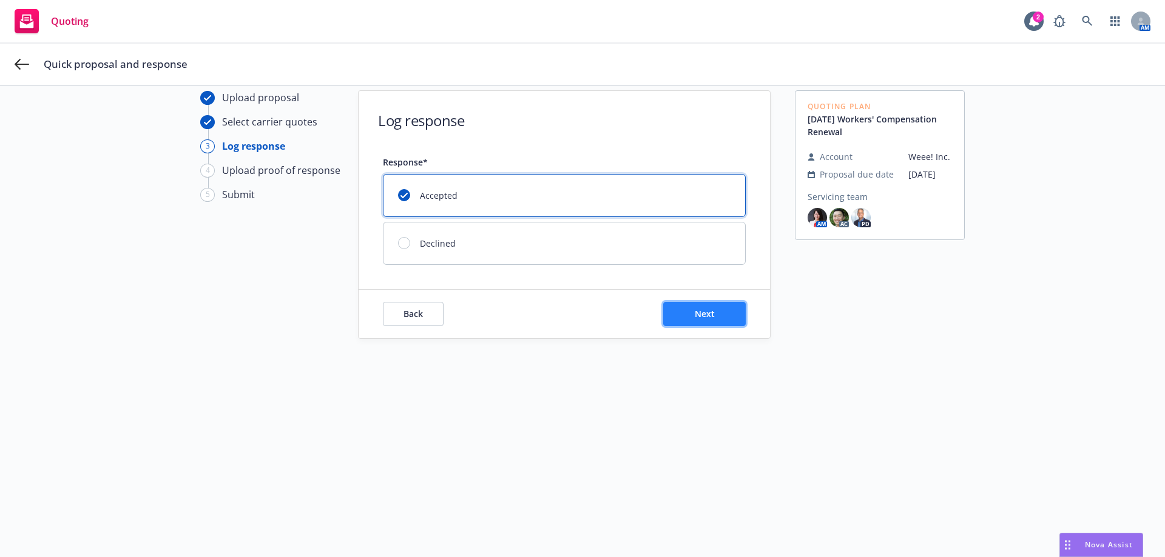
click at [690, 322] on button "Next" at bounding box center [704, 314] width 82 height 24
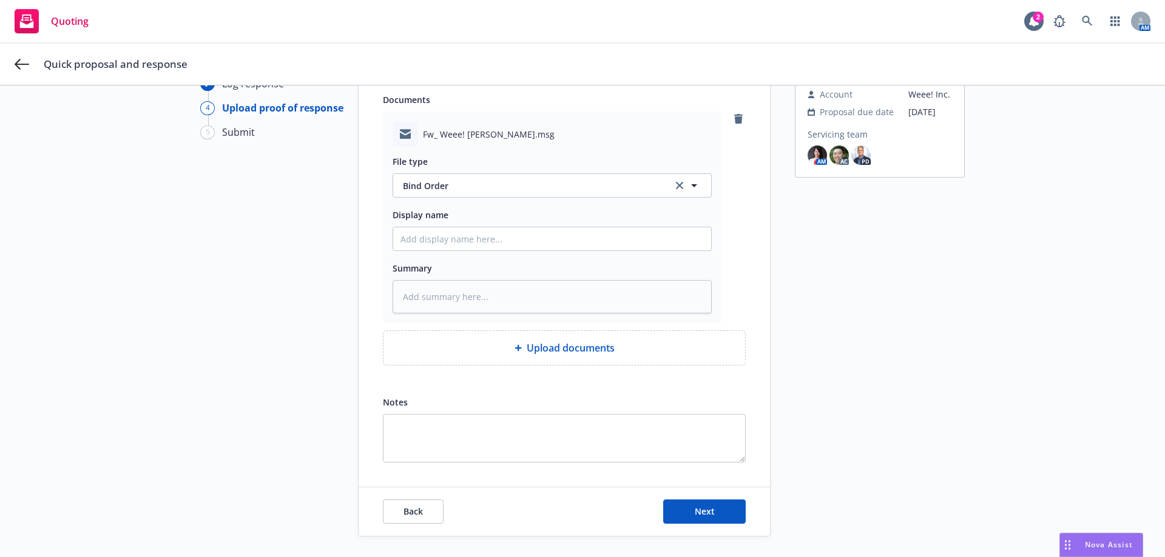
scroll to position [134, 0]
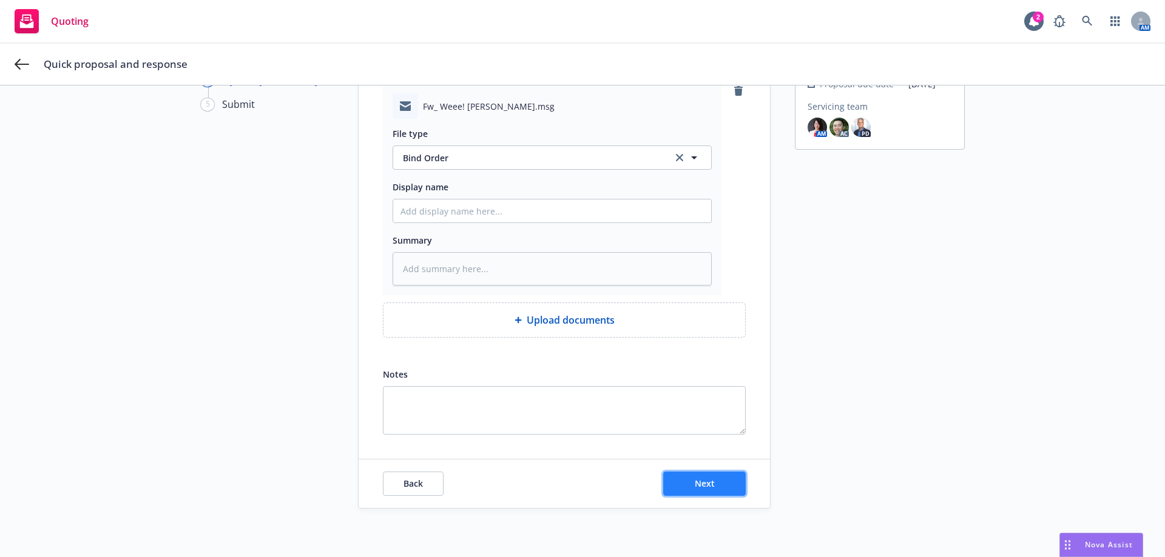
click at [732, 488] on button "Next" at bounding box center [704, 484] width 82 height 24
type textarea "x"
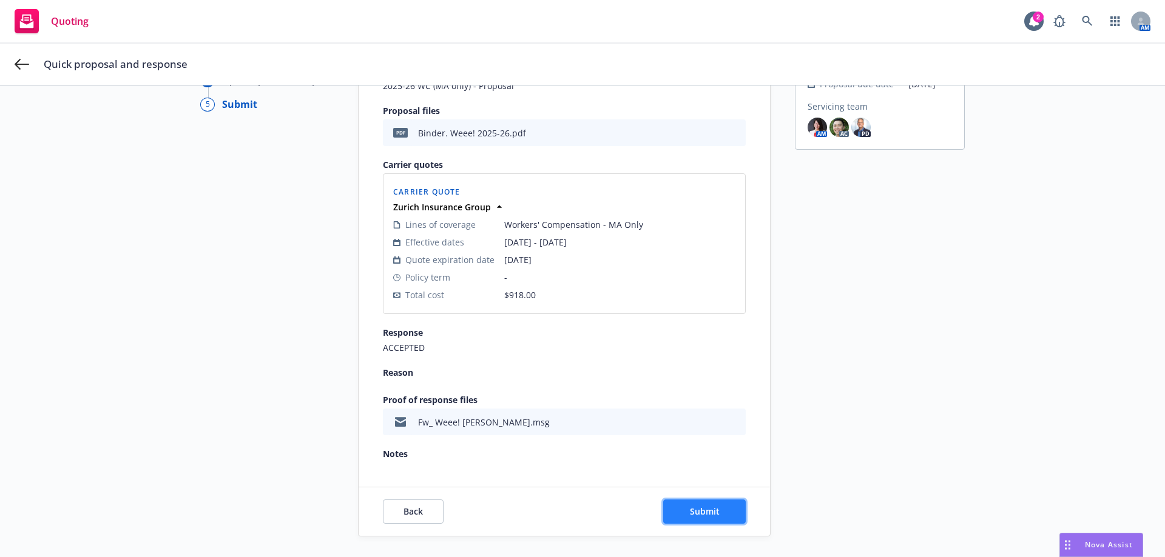
click at [679, 508] on button "Submit" at bounding box center [704, 512] width 82 height 24
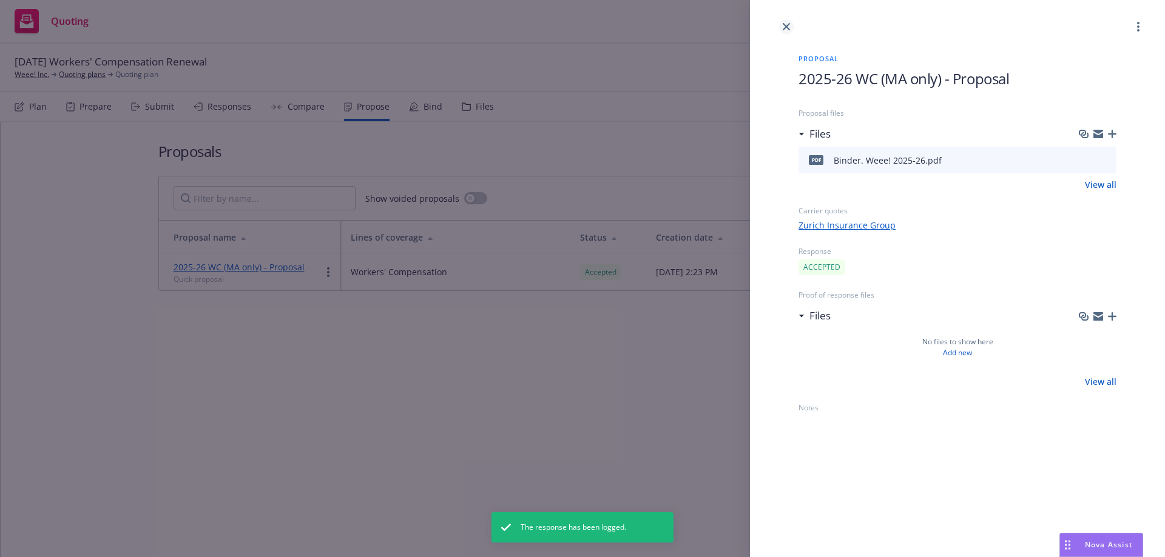
click at [780, 28] on link "close" at bounding box center [786, 26] width 15 height 15
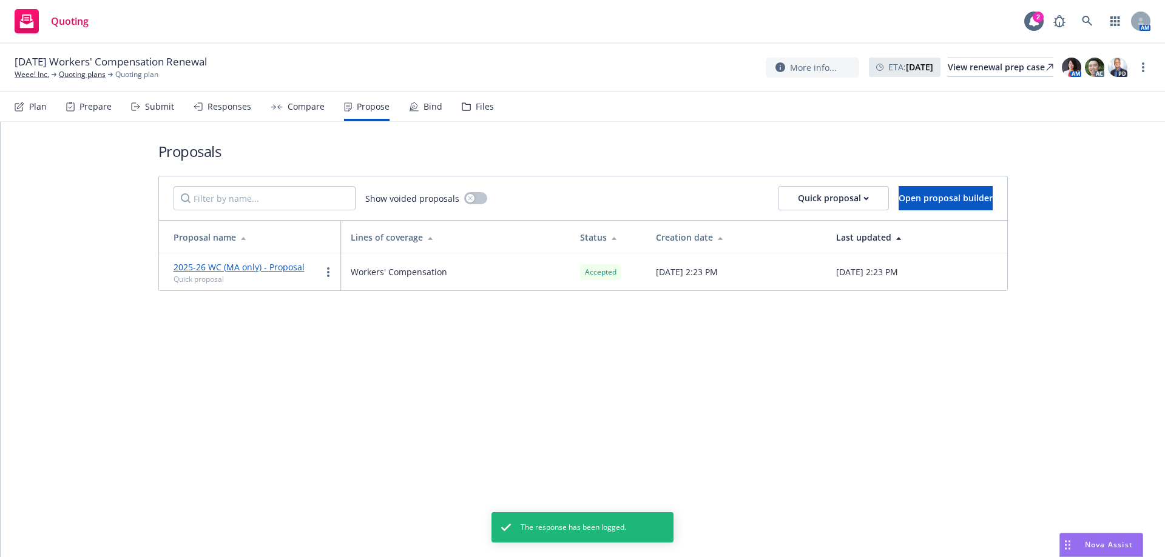
click at [410, 107] on icon at bounding box center [411, 108] width 3 height 3
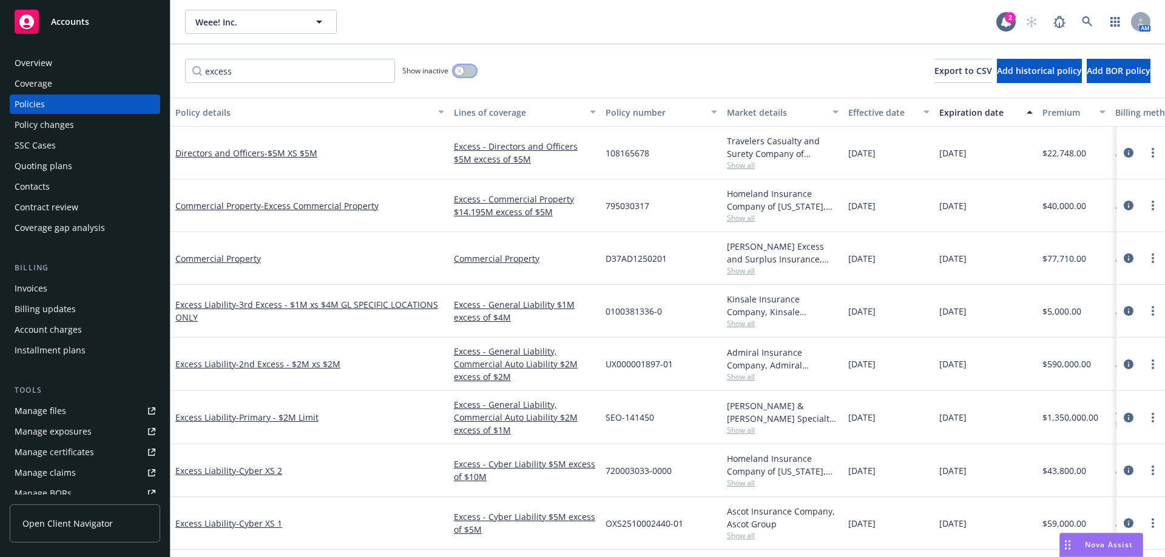
click at [465, 71] on button "button" at bounding box center [464, 71] width 23 height 12
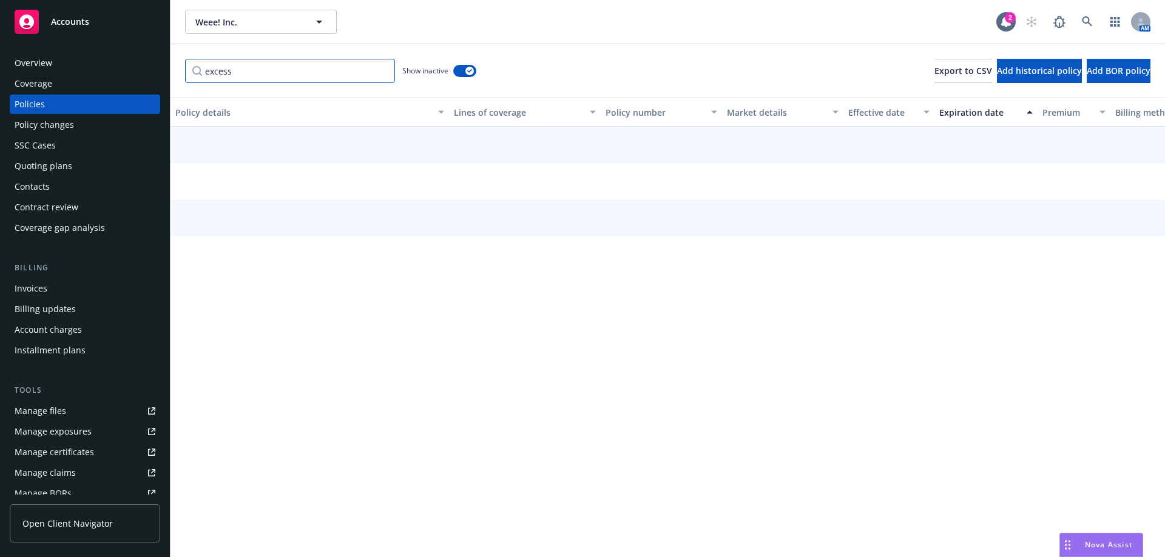
click at [372, 72] on input "excess" at bounding box center [290, 71] width 210 height 24
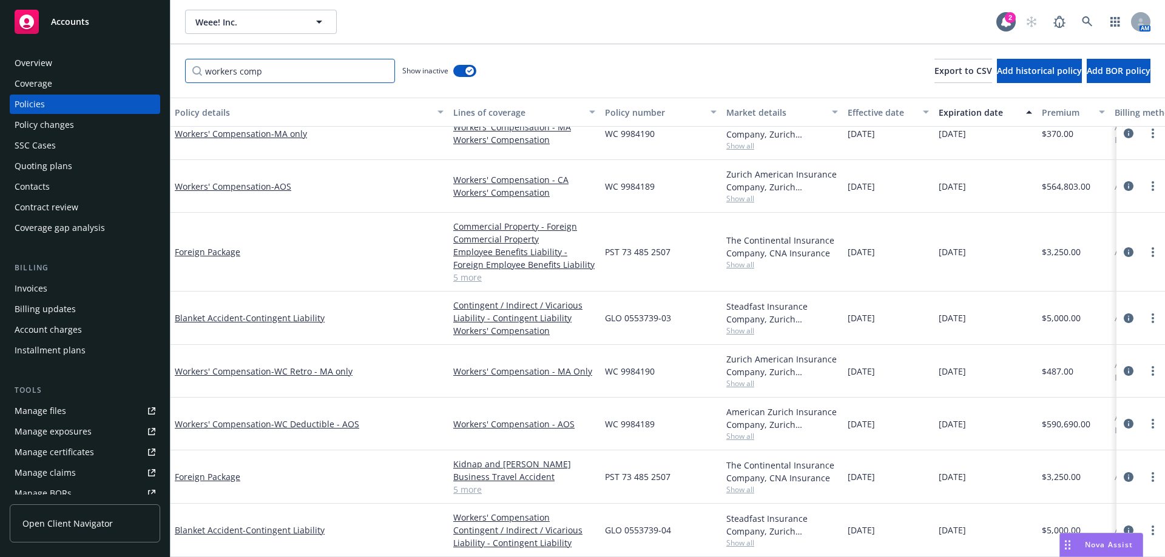
scroll to position [422, 0]
type input "workers comp"
drag, startPoint x: 355, startPoint y: 363, endPoint x: 280, endPoint y: 363, distance: 75.2
click at [280, 365] on div "Workers' Compensation - WC Retro - MA only" at bounding box center [309, 371] width 269 height 13
copy span "WC Retro - MA only"
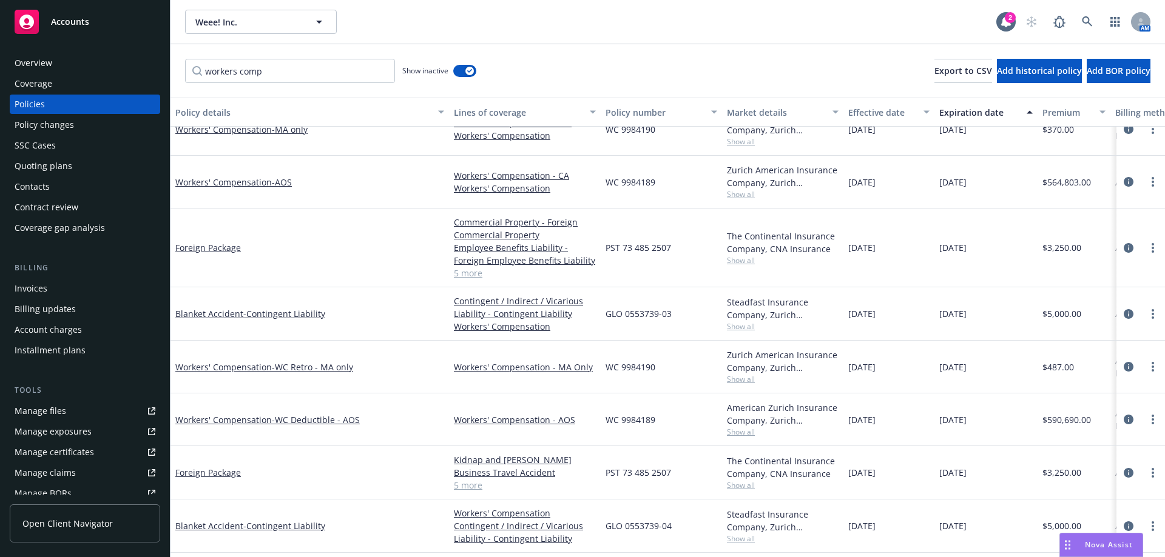
scroll to position [343, 0]
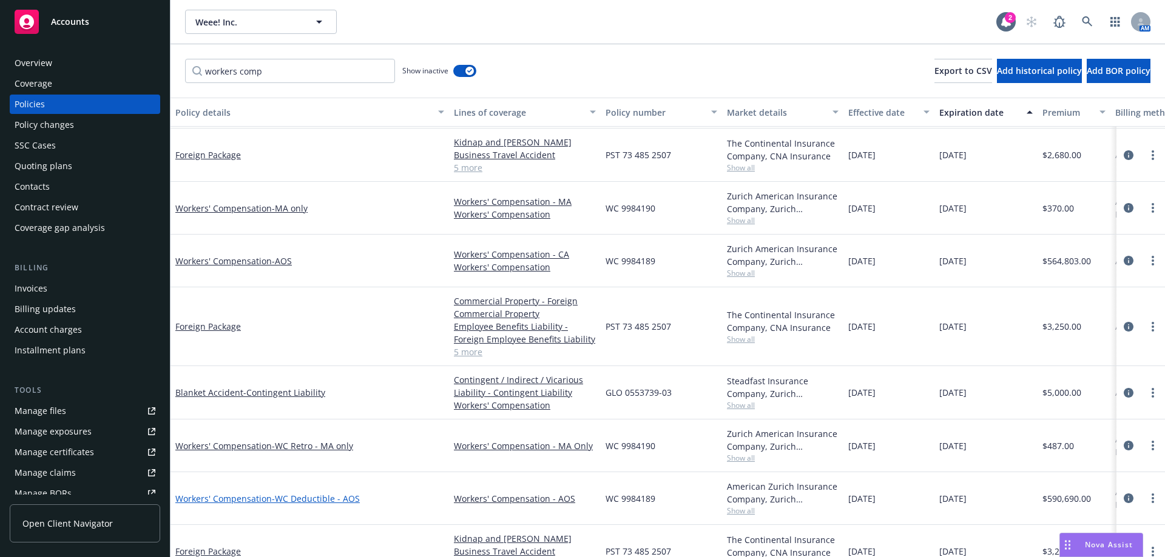
click at [315, 503] on span "- WC Deductible - AOS" at bounding box center [316, 499] width 88 height 12
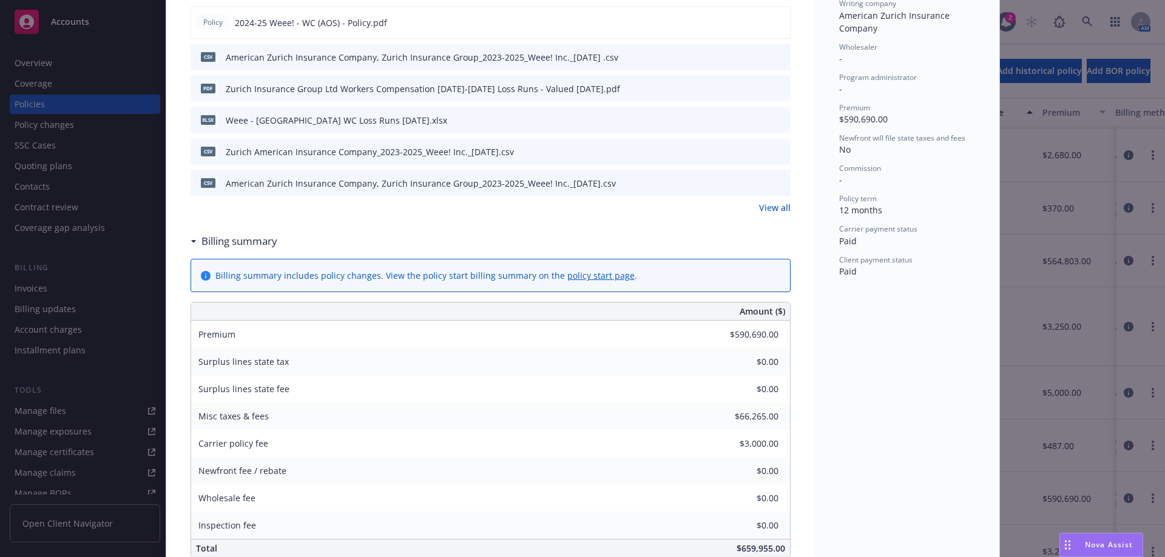
scroll to position [364, 0]
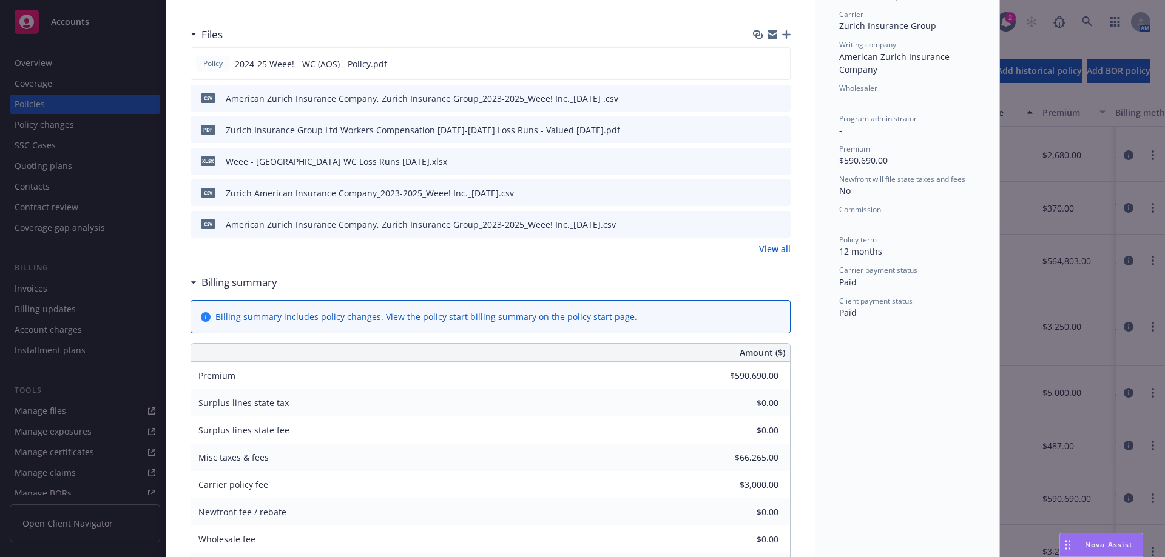
drag, startPoint x: 778, startPoint y: 66, endPoint x: 778, endPoint y: 248, distance: 182.0
click at [778, 248] on div "Policy 2024-25 Weee! - WC (AOS) - Policy.pdf csv American Zurich Insurance Comp…" at bounding box center [490, 151] width 600 height 208
click at [776, 253] on link "View all" at bounding box center [775, 249] width 32 height 13
